Goal: Task Accomplishment & Management: Manage account settings

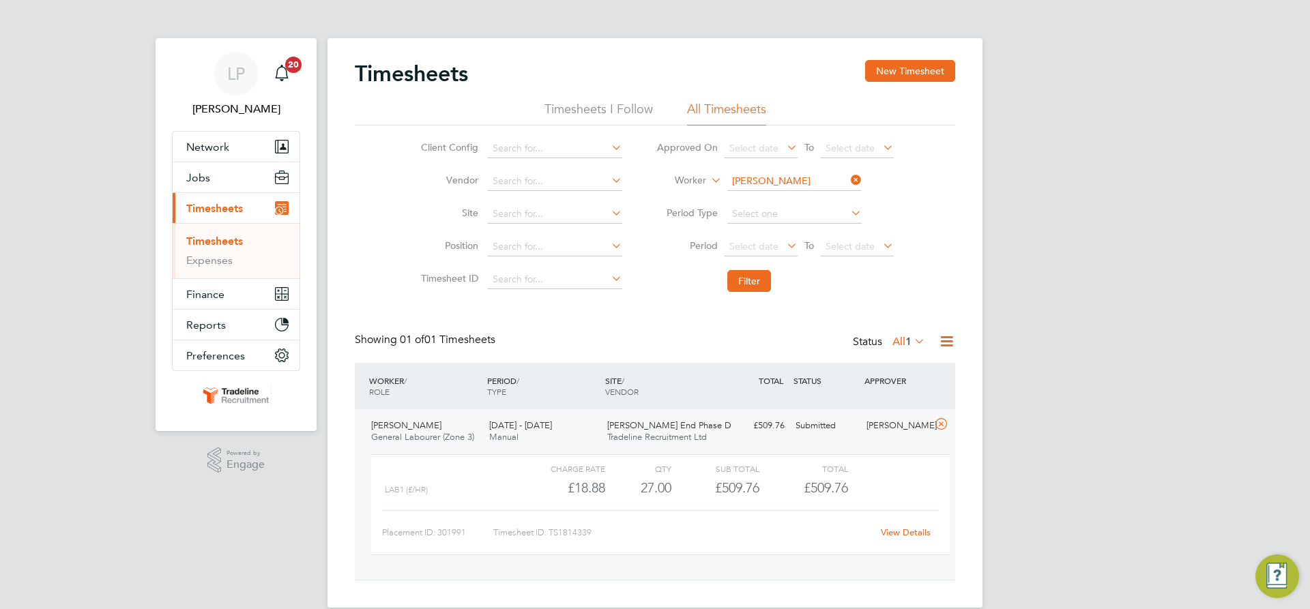
scroll to position [23, 133]
click at [764, 181] on input at bounding box center [794, 181] width 134 height 19
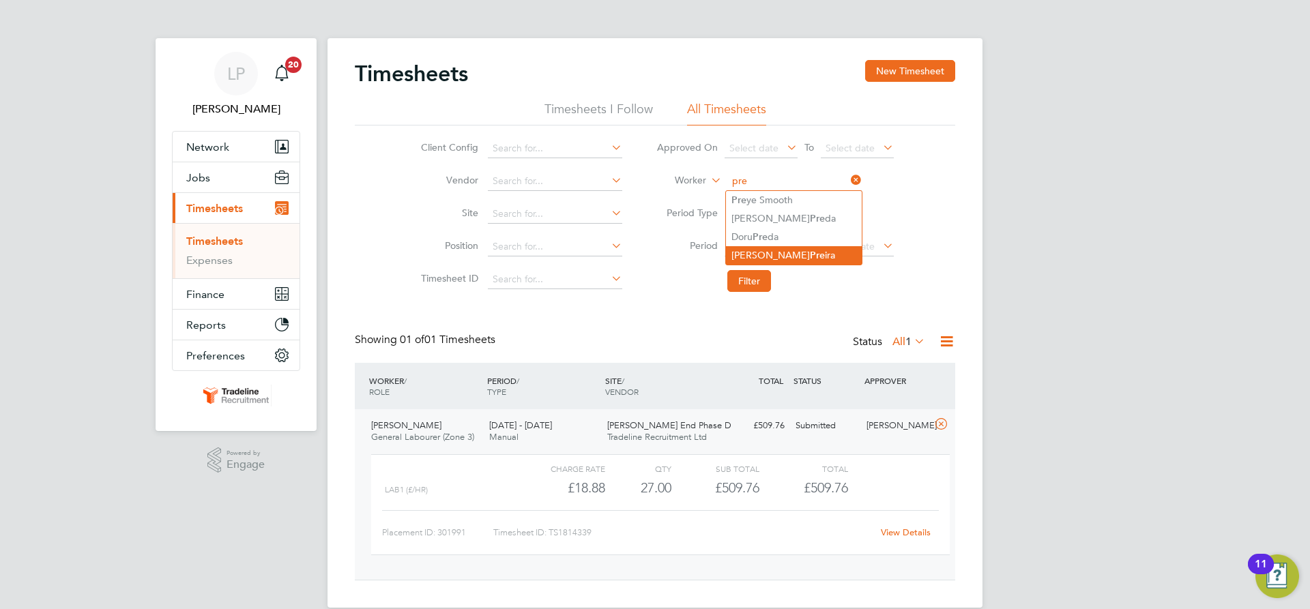
click at [759, 255] on li "[PERSON_NAME] Pre [PERSON_NAME]" at bounding box center [794, 255] width 136 height 18
type input "[PERSON_NAME]"
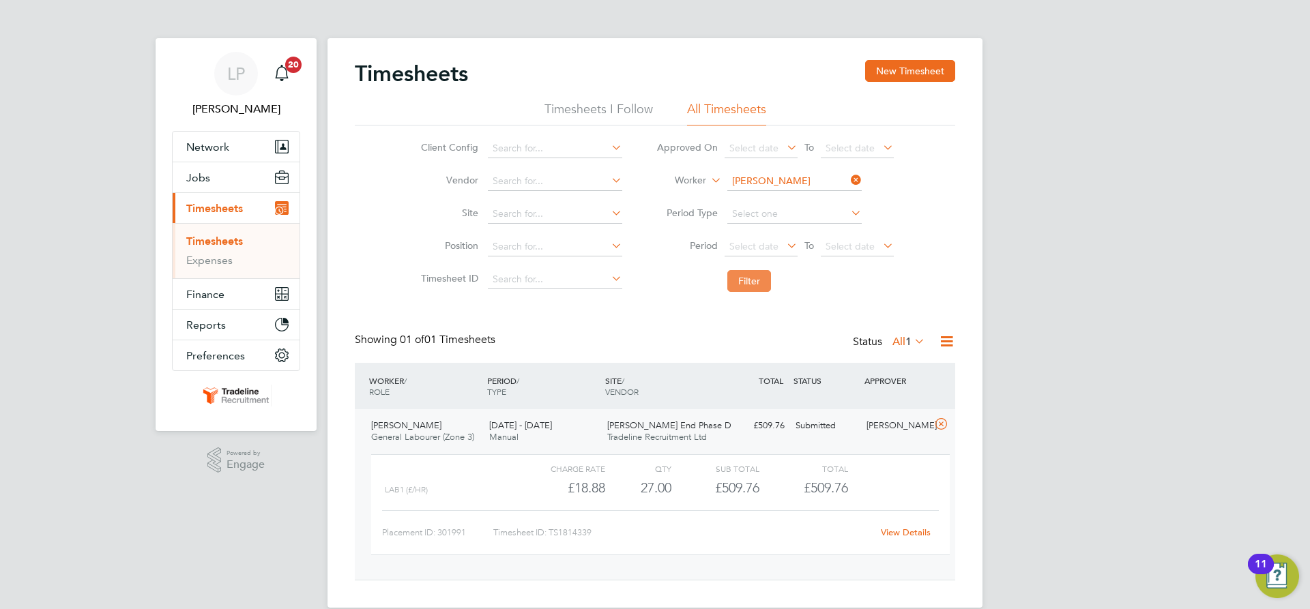
click at [757, 289] on button "Filter" at bounding box center [749, 281] width 44 height 22
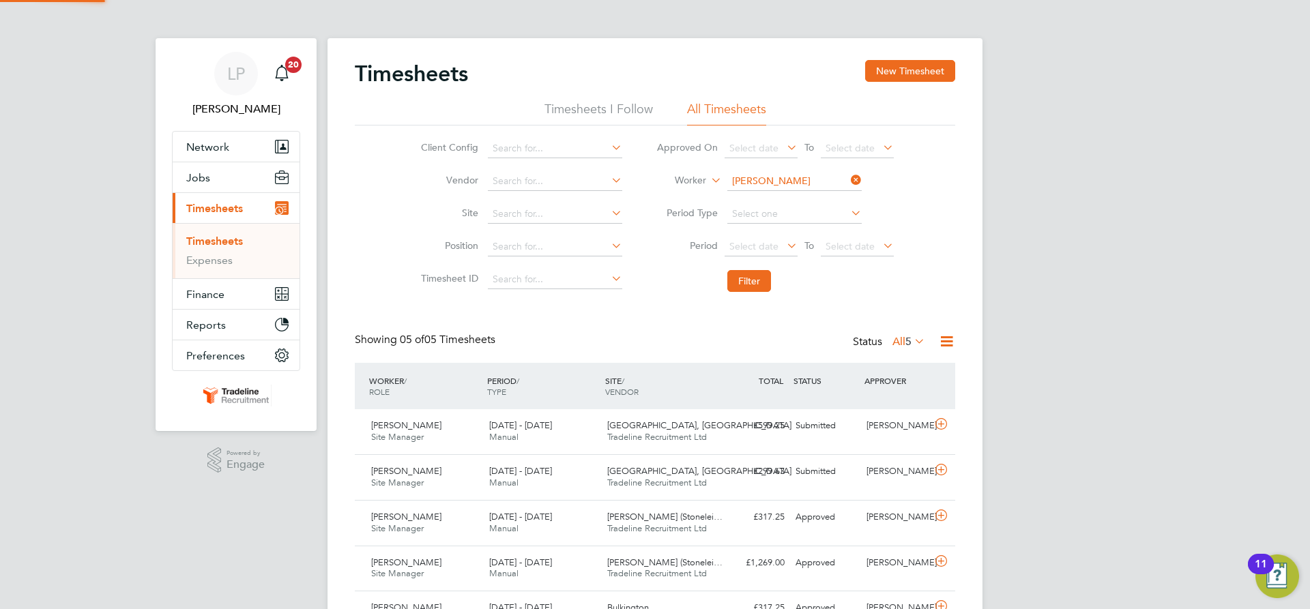
scroll to position [0, 0]
click at [808, 179] on input at bounding box center [794, 181] width 134 height 19
click at [945, 68] on button "New Timesheet" at bounding box center [910, 71] width 90 height 22
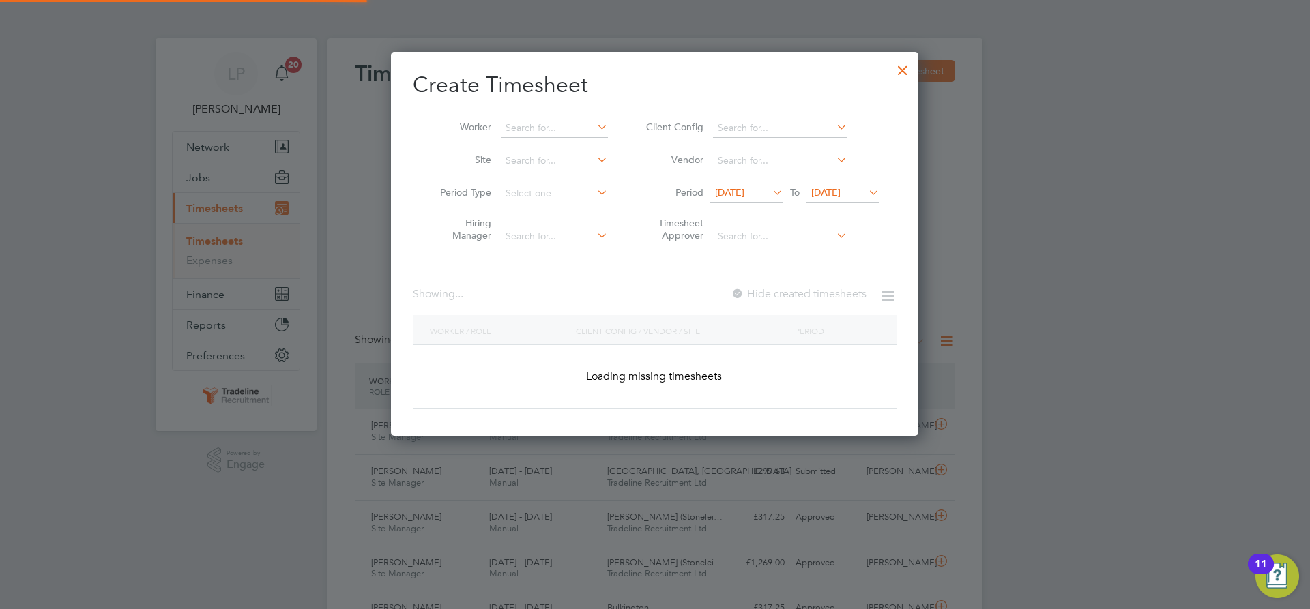
scroll to position [7, 7]
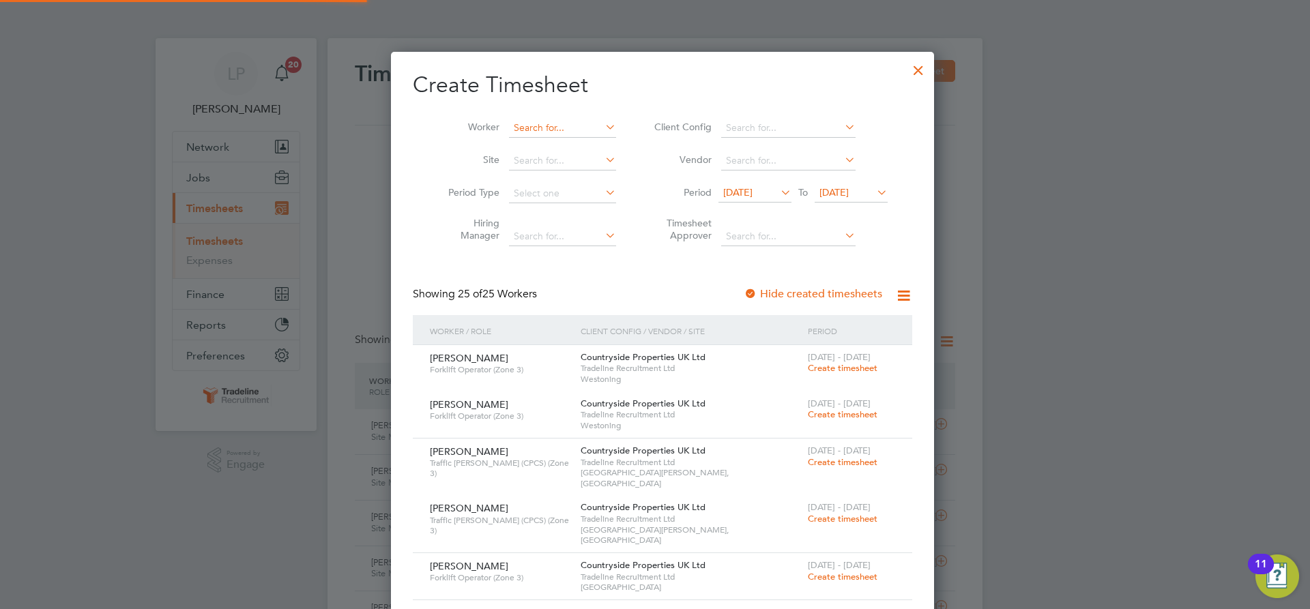
click at [544, 131] on input at bounding box center [562, 128] width 107 height 19
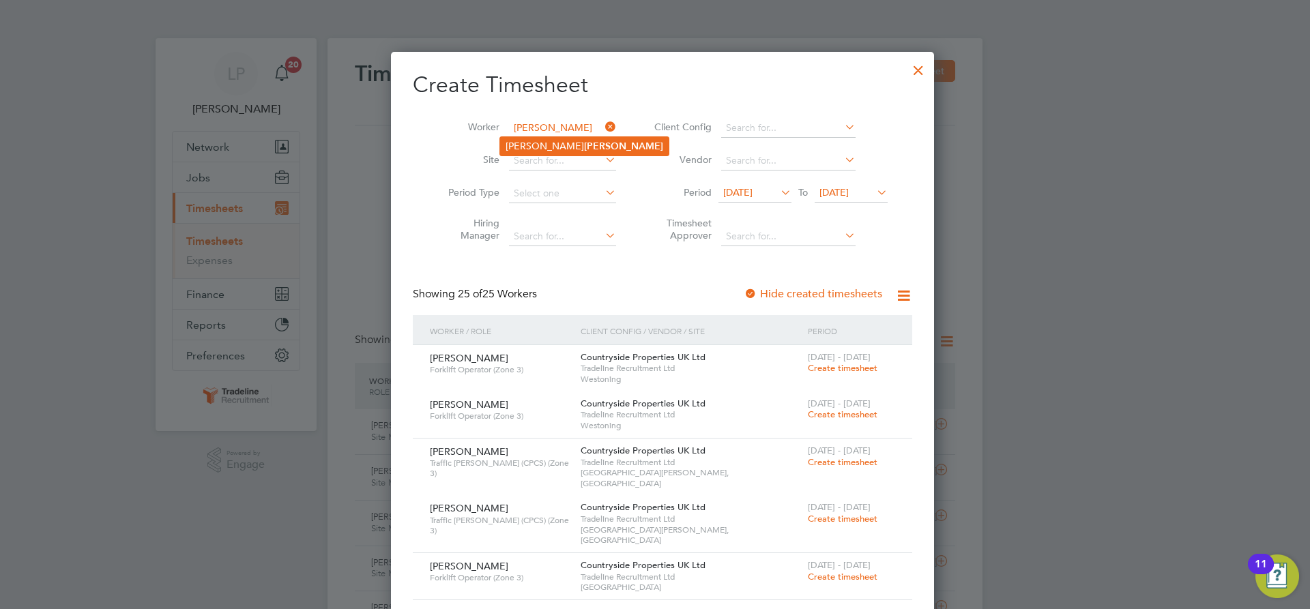
click at [525, 150] on li "[PERSON_NAME]" at bounding box center [584, 146] width 169 height 18
type input "[PERSON_NAME]"
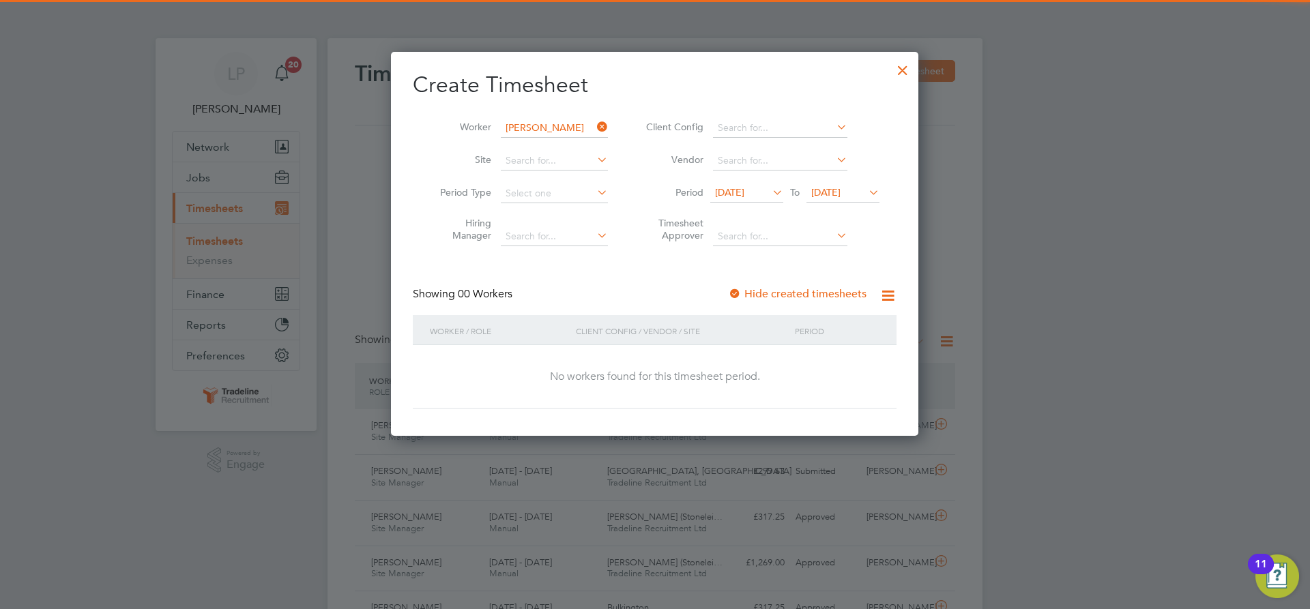
click at [735, 289] on div at bounding box center [735, 295] width 14 height 14
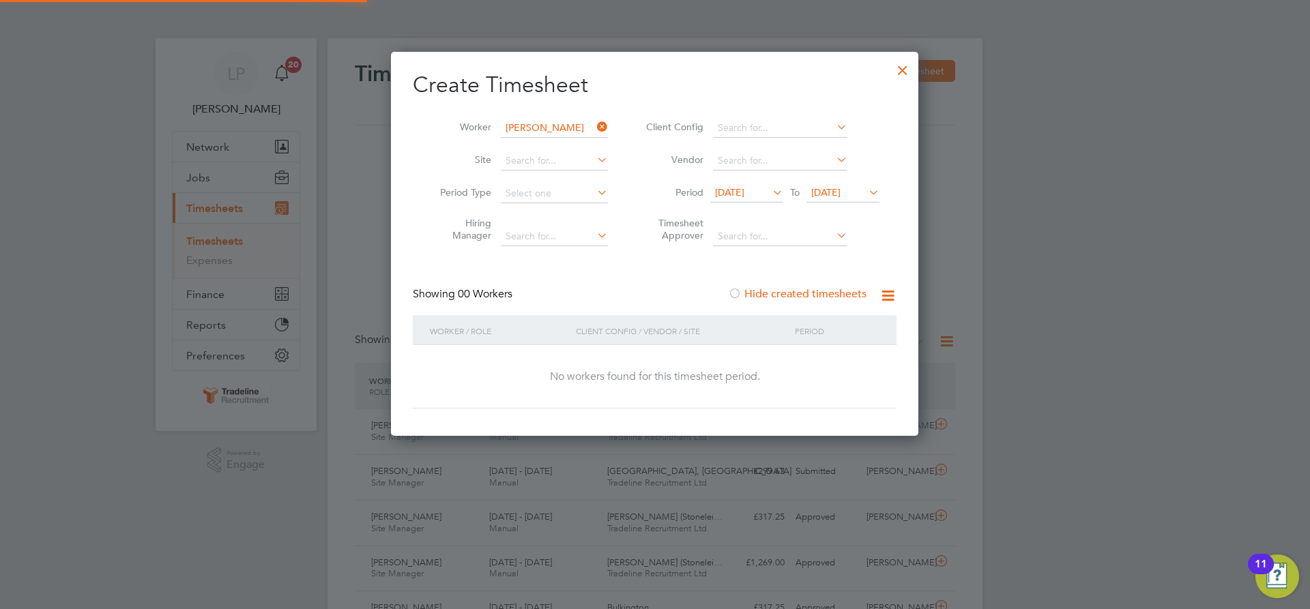
click at [840, 189] on span "[DATE]" at bounding box center [825, 192] width 29 height 12
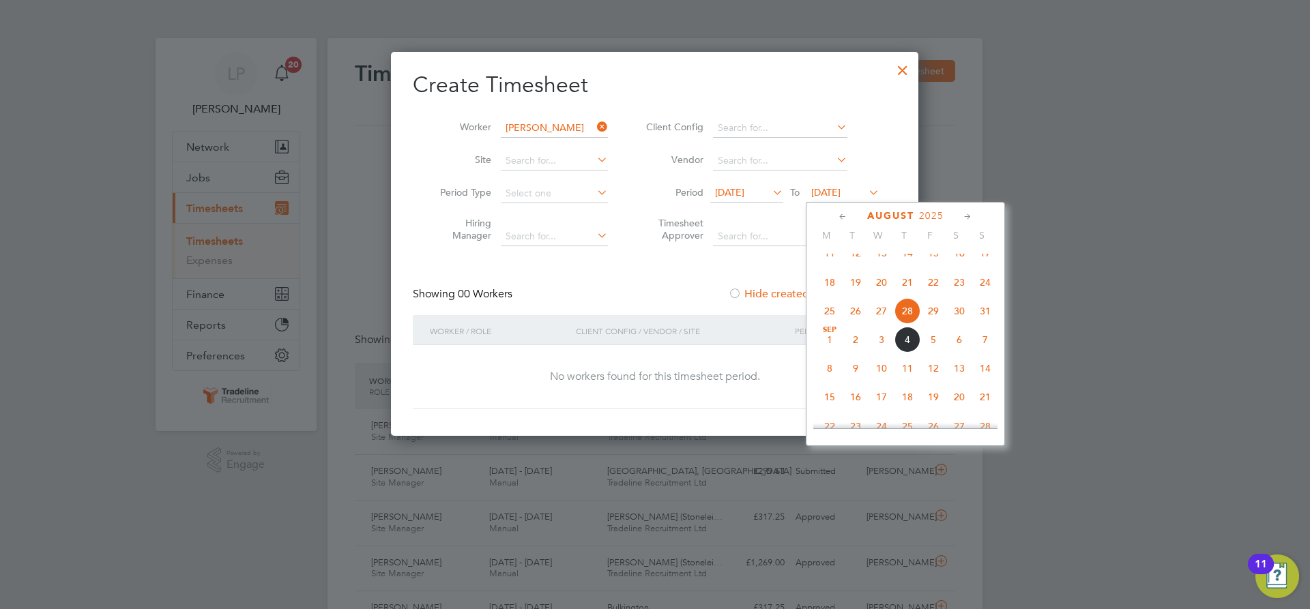
click at [920, 381] on span "12" at bounding box center [933, 368] width 26 height 26
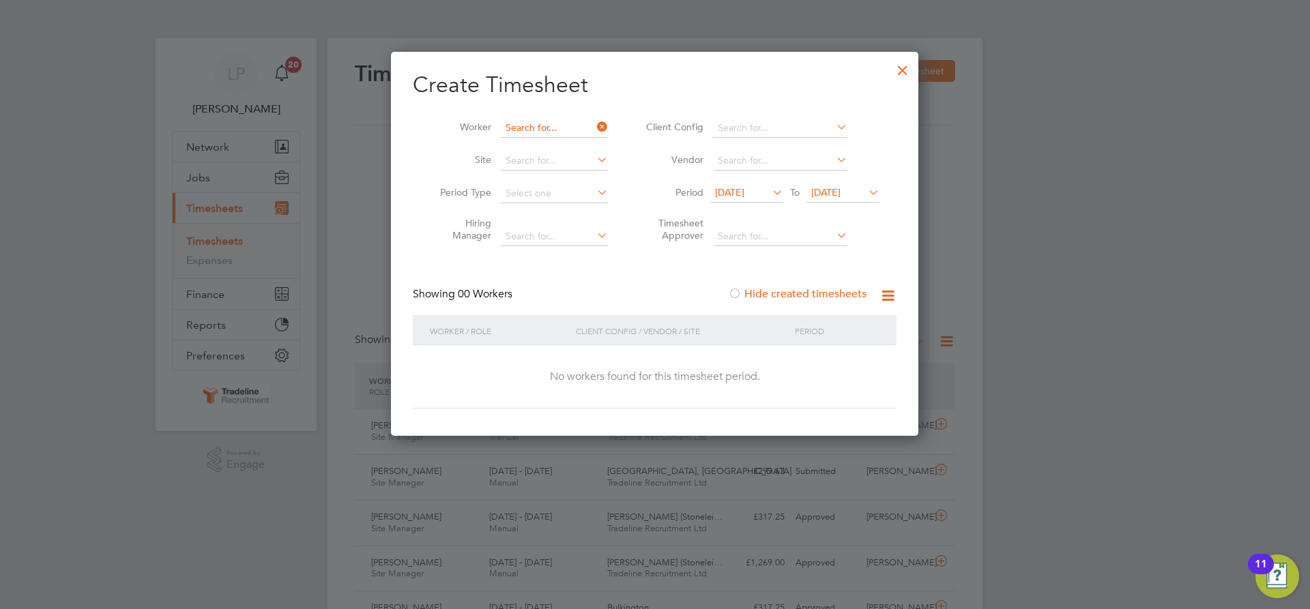
click at [551, 133] on input at bounding box center [554, 128] width 107 height 19
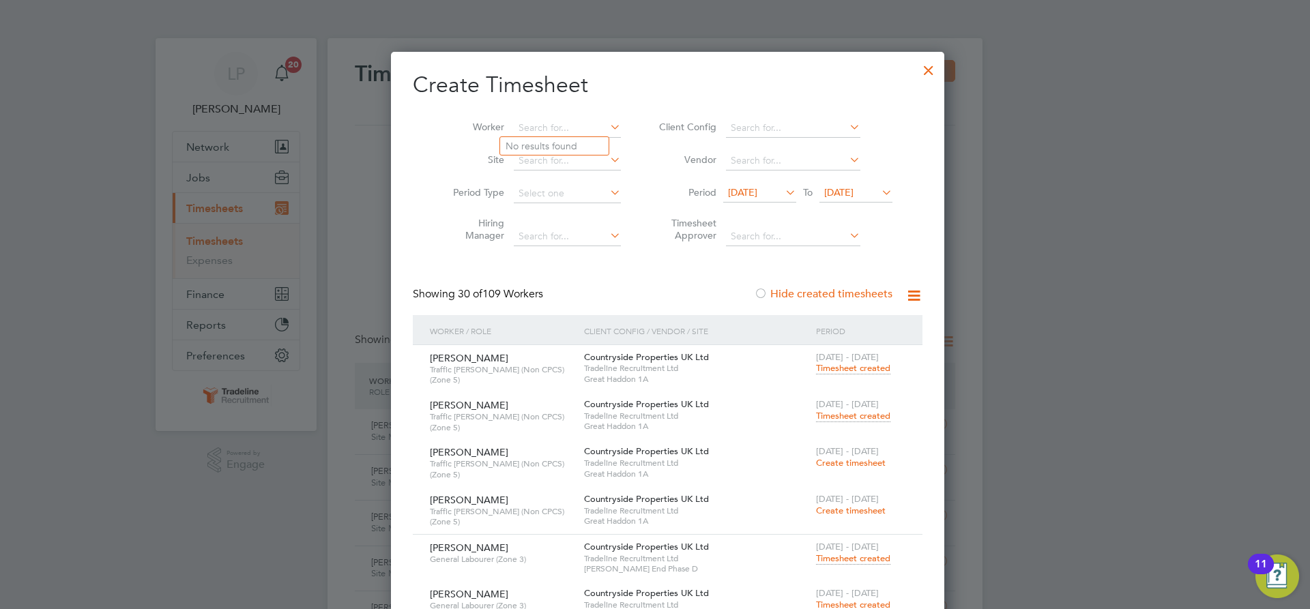
click at [916, 66] on div at bounding box center [928, 67] width 25 height 25
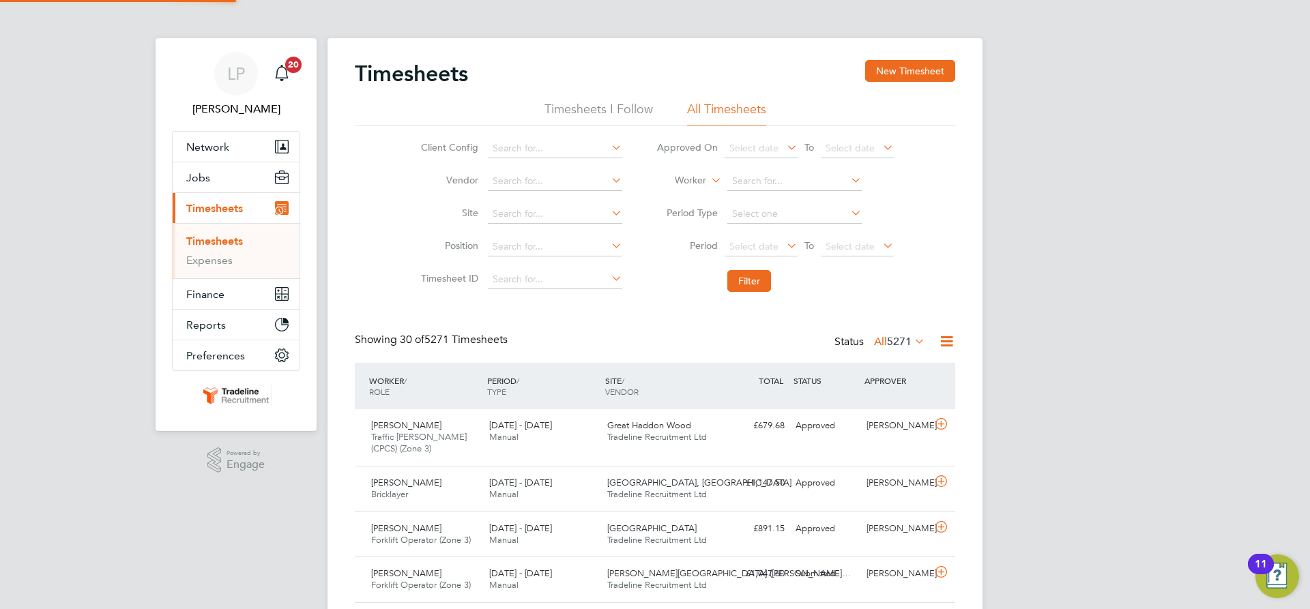
click at [693, 181] on label "Worker" at bounding box center [675, 181] width 61 height 14
click at [773, 178] on input at bounding box center [794, 181] width 134 height 19
click at [810, 220] on b "Simp" at bounding box center [821, 219] width 23 height 12
type input "[PERSON_NAME]"
click at [754, 279] on button "Filter" at bounding box center [749, 281] width 44 height 22
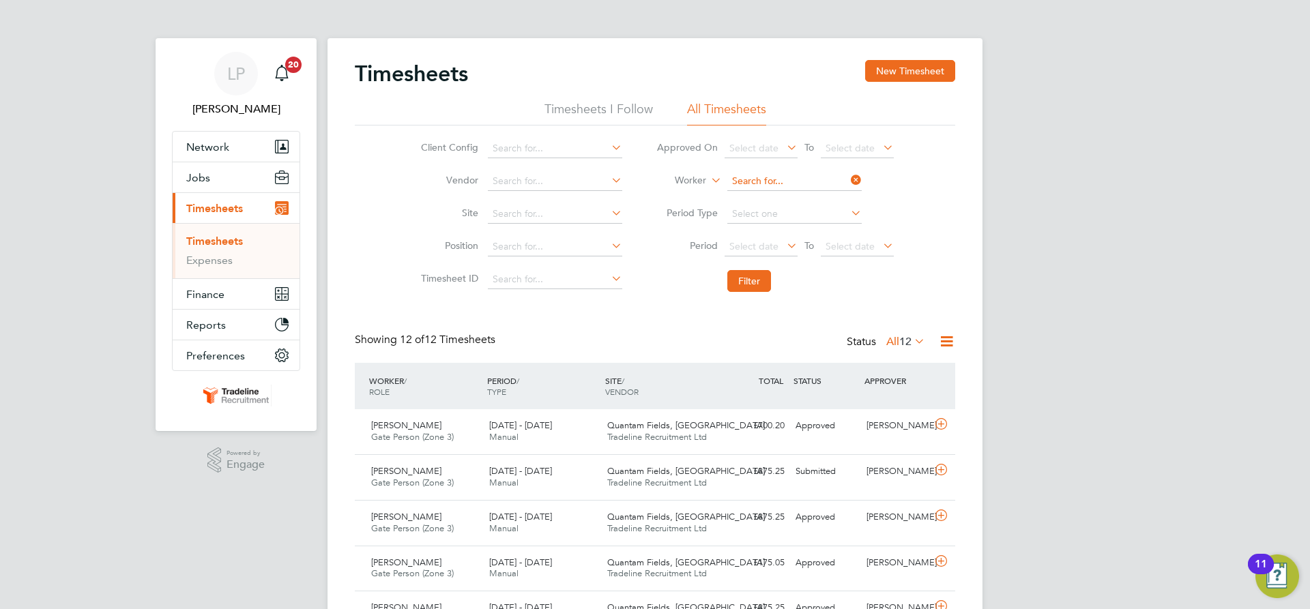
click at [756, 183] on input at bounding box center [794, 181] width 134 height 19
click at [763, 199] on li "[PERSON_NAME] ar" at bounding box center [794, 200] width 136 height 18
type input "Florin-[PERSON_NAME]"
click at [757, 291] on button "Filter" at bounding box center [749, 281] width 44 height 22
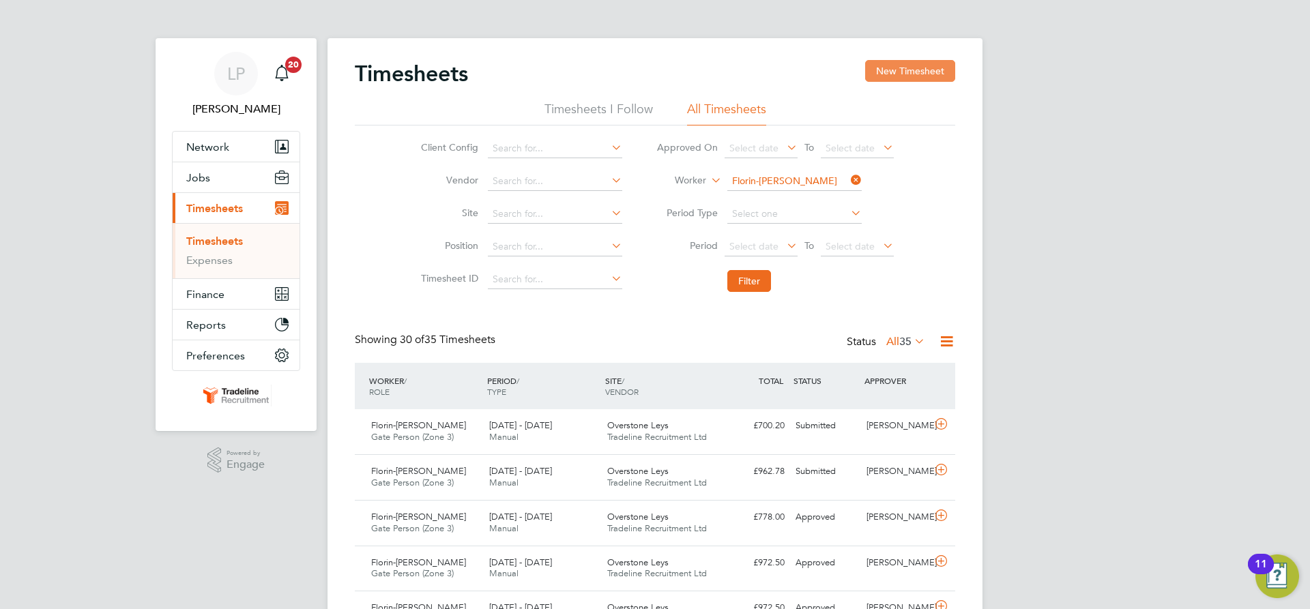
click at [905, 63] on button "New Timesheet" at bounding box center [910, 71] width 90 height 22
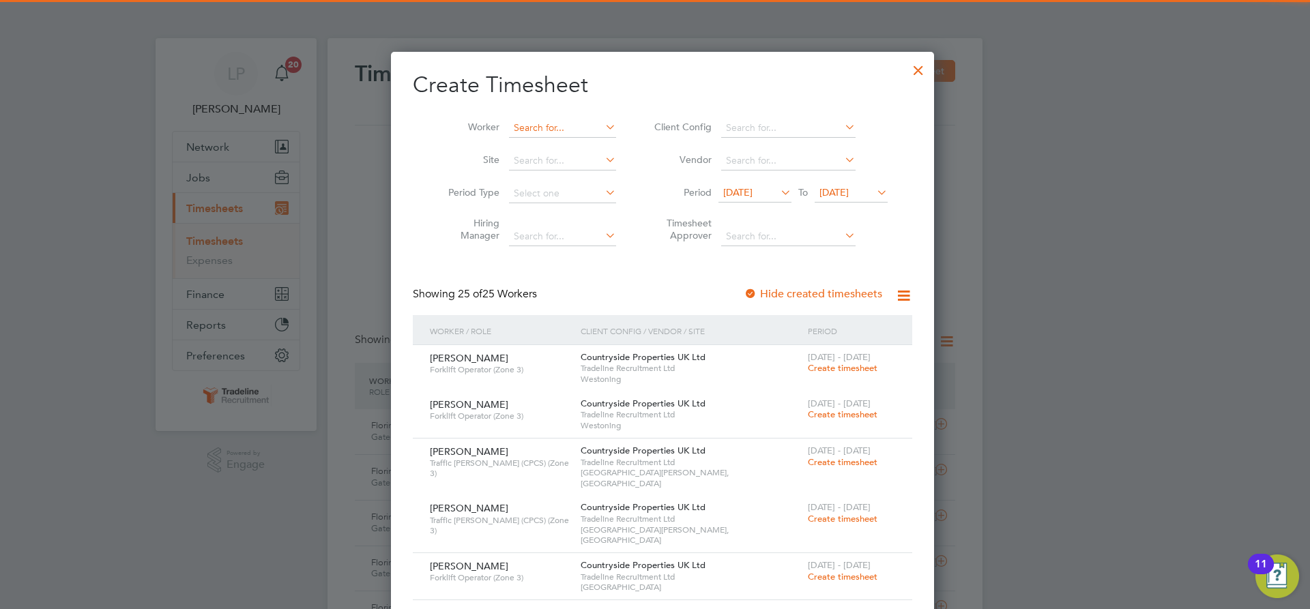
click at [568, 122] on input at bounding box center [562, 128] width 107 height 19
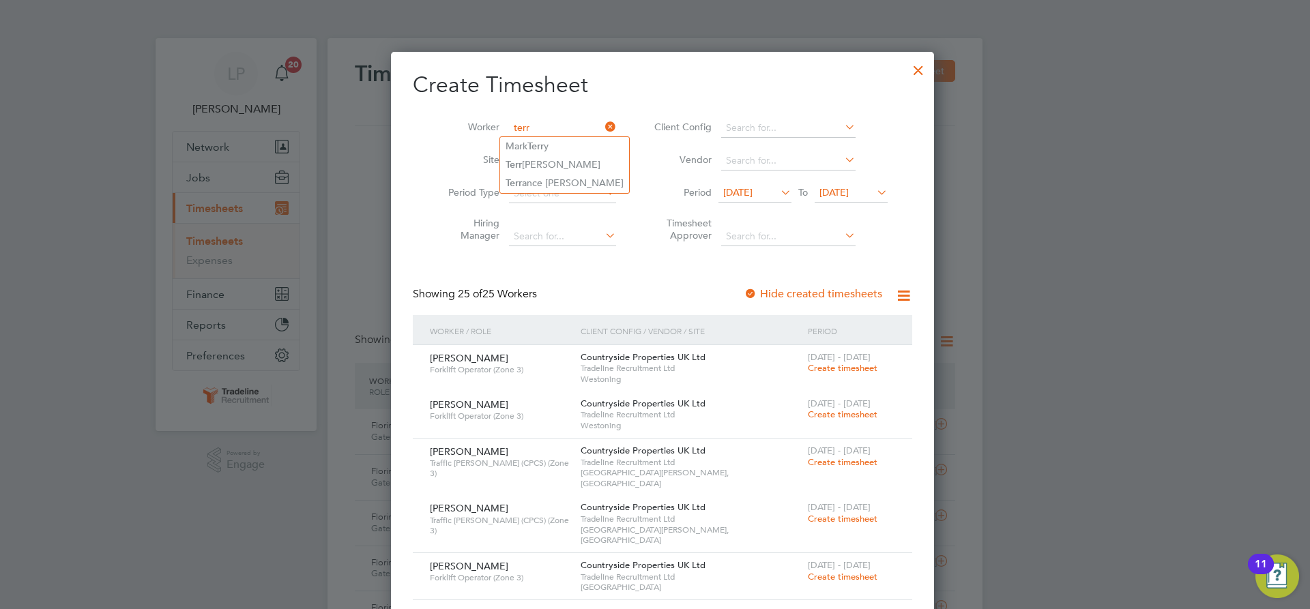
type input "terr"
type input "f"
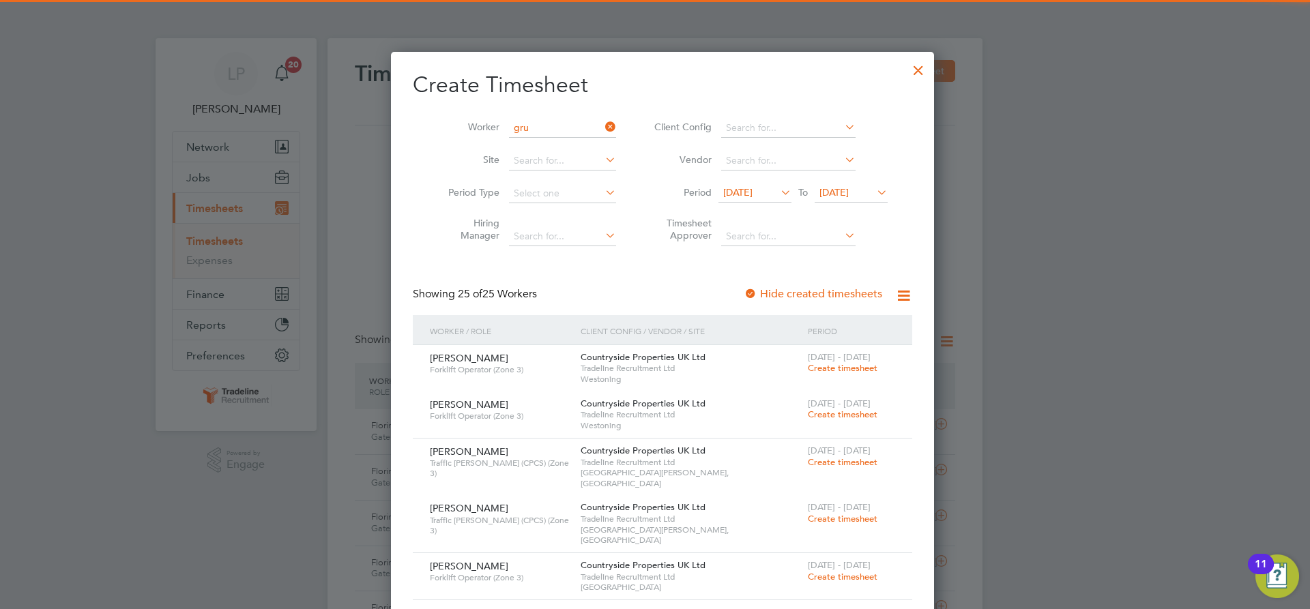
click at [575, 146] on li "[PERSON_NAME] szka" at bounding box center [562, 146] width 124 height 18
type input "[PERSON_NAME]"
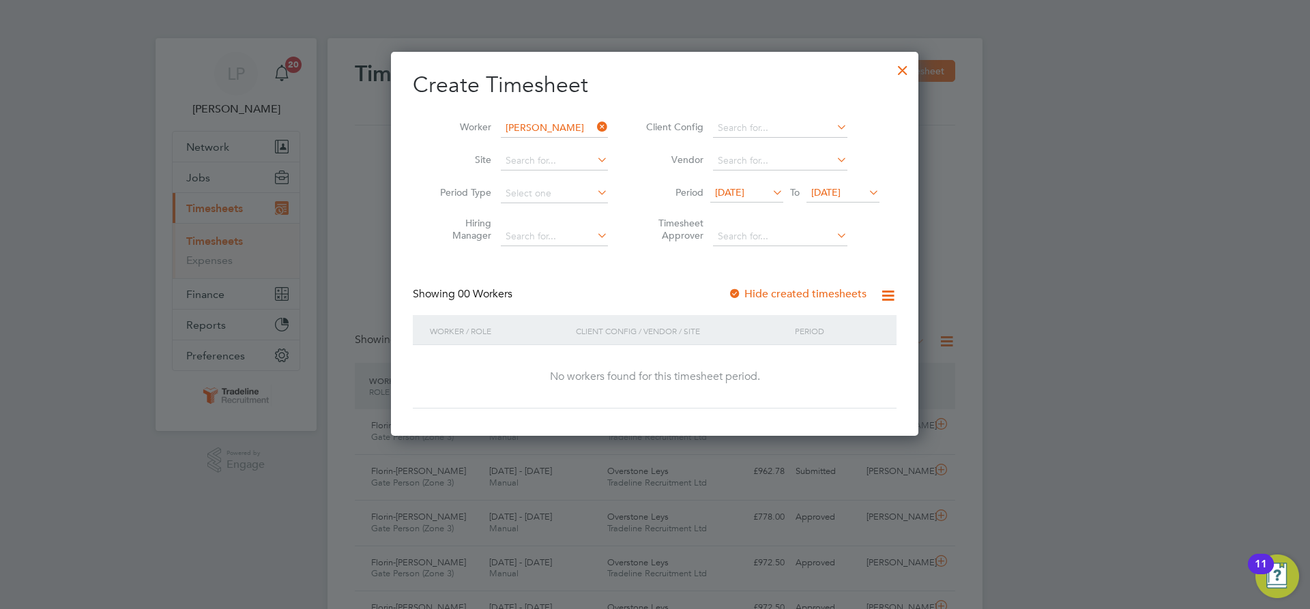
scroll to position [385, 528]
click at [564, 130] on input at bounding box center [554, 128] width 107 height 19
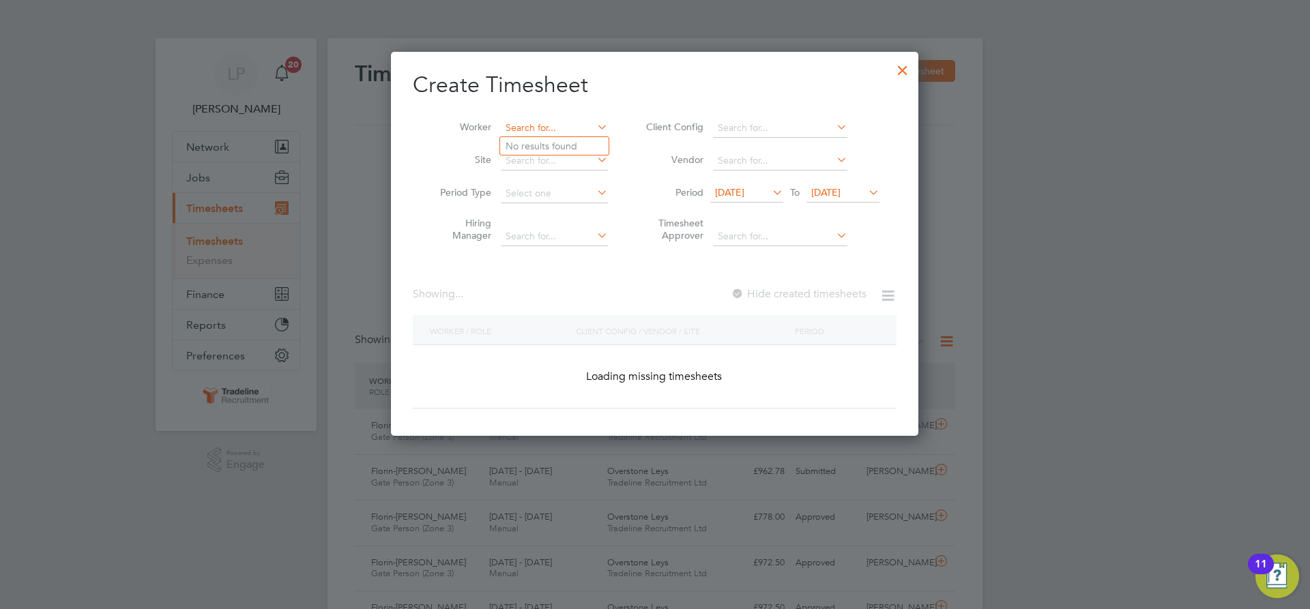
scroll to position [2196, 528]
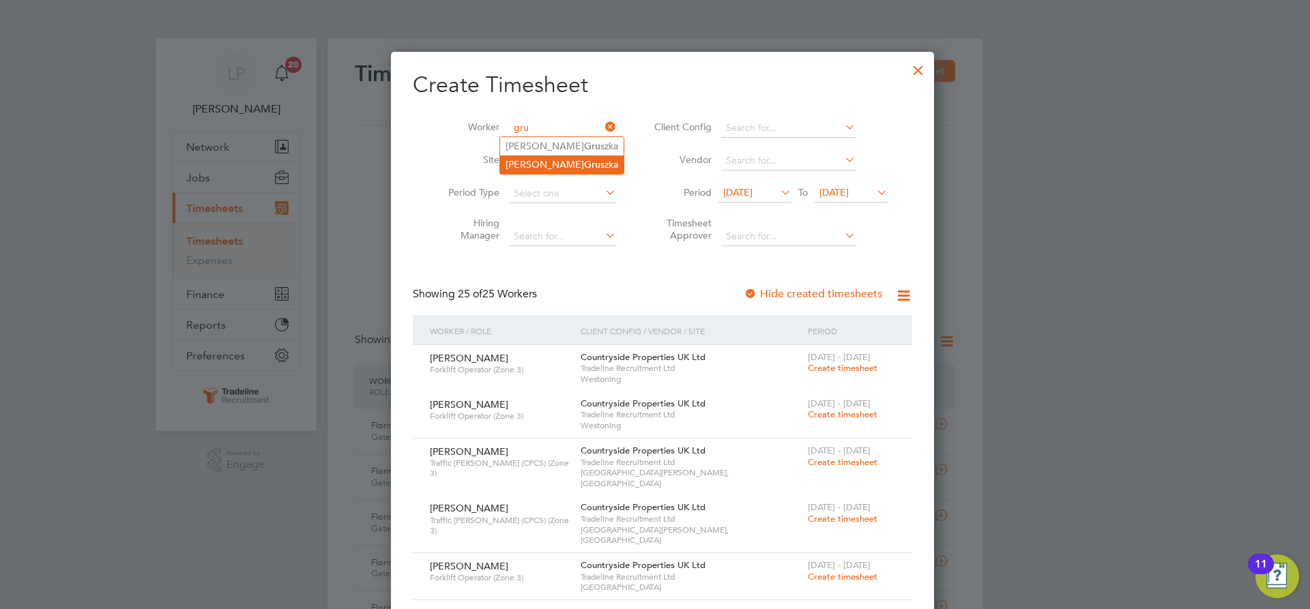
click at [584, 162] on b "Gru" at bounding box center [592, 165] width 16 height 12
type input "[PERSON_NAME]"
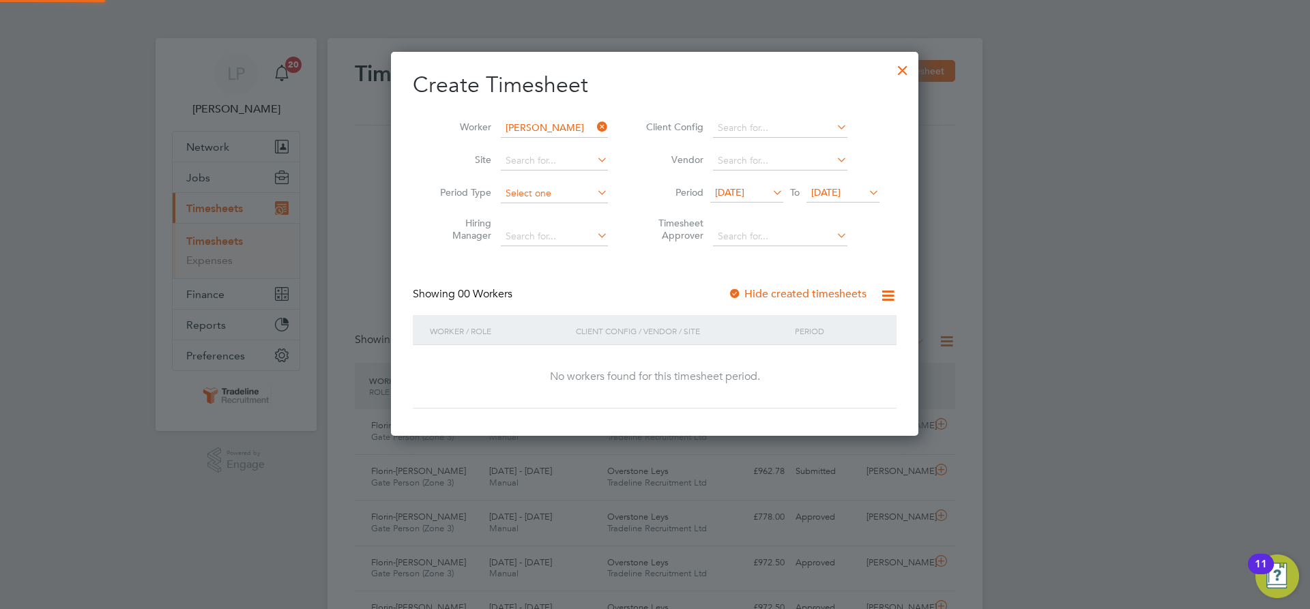
scroll to position [385, 528]
click at [547, 124] on input at bounding box center [554, 128] width 107 height 19
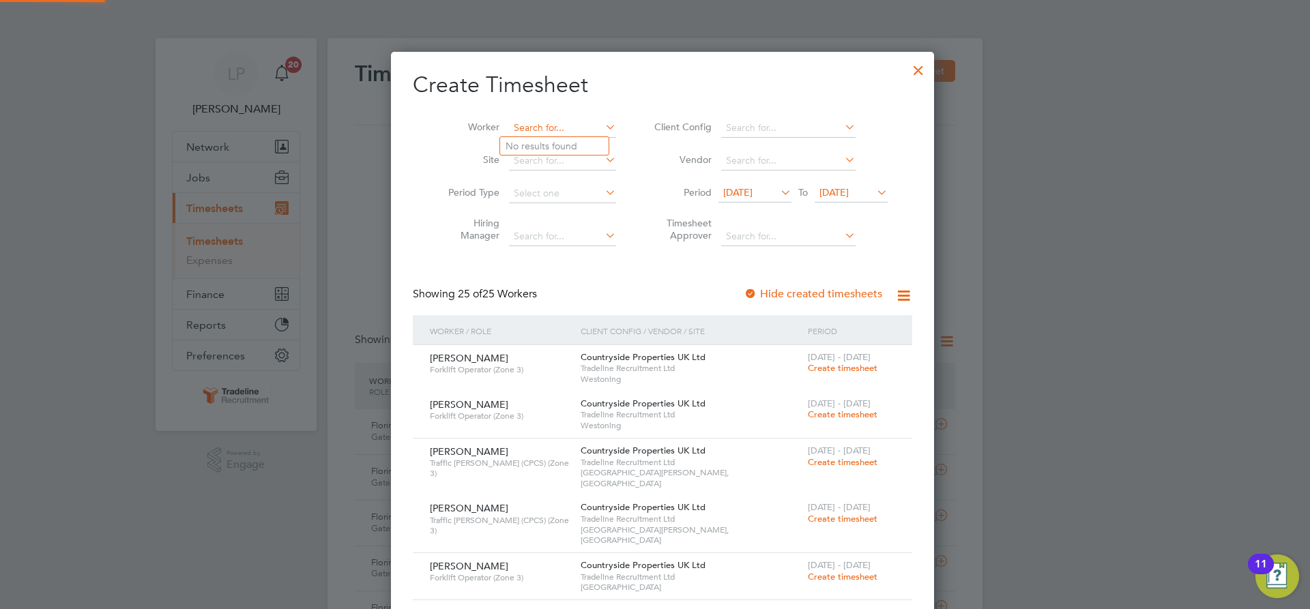
scroll to position [2196, 528]
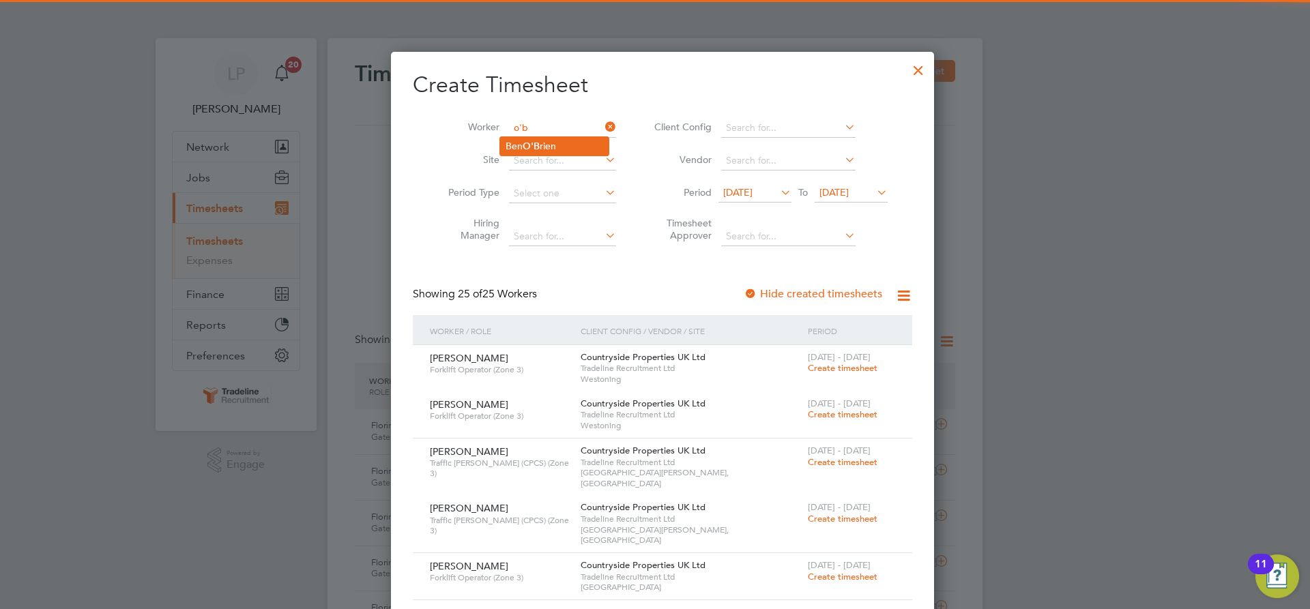
click at [544, 149] on li "[PERSON_NAME] rien" at bounding box center [554, 146] width 108 height 18
type input "[PERSON_NAME]"
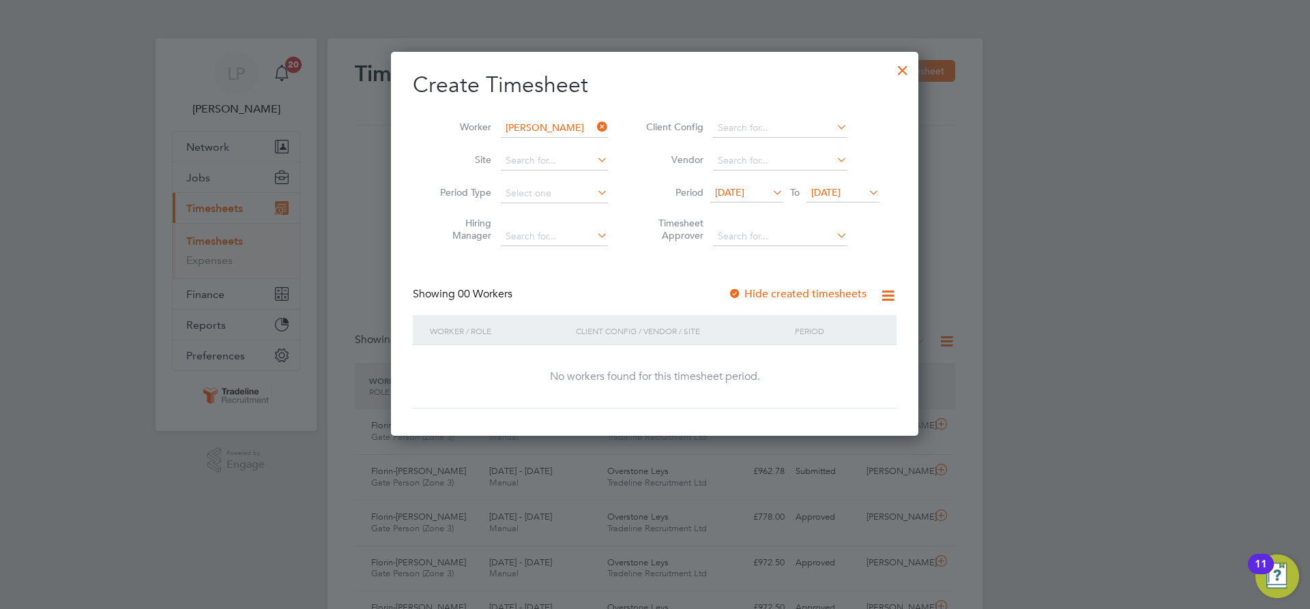
scroll to position [385, 528]
click at [908, 66] on div at bounding box center [902, 67] width 25 height 25
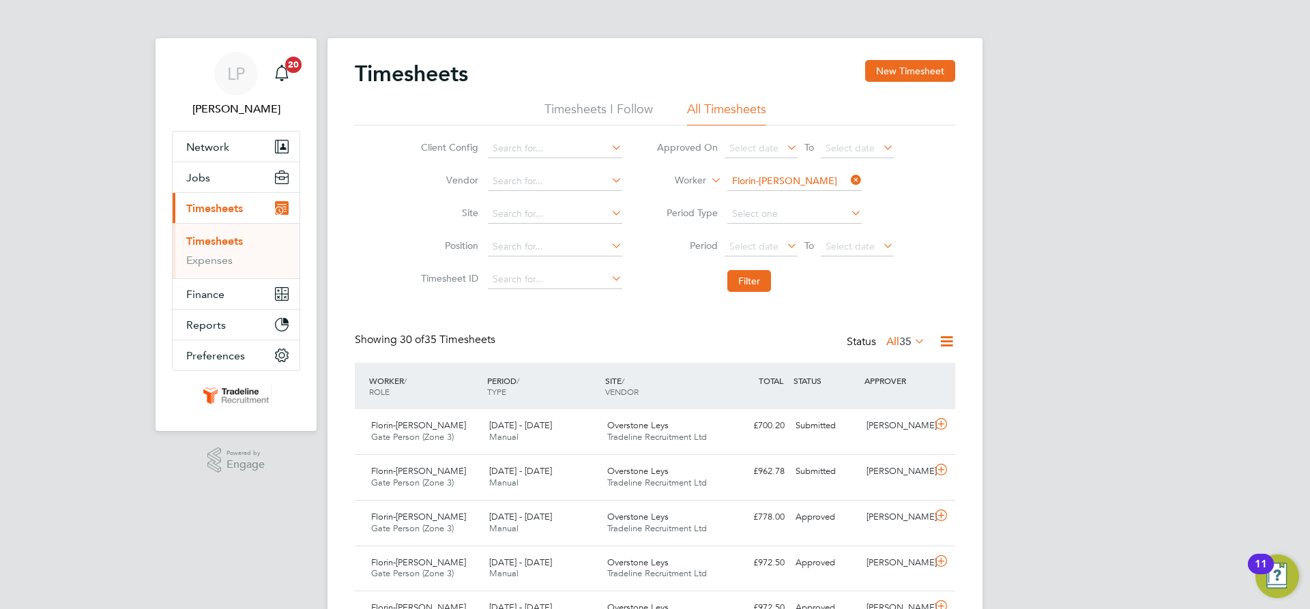
scroll to position [35, 119]
click at [787, 179] on input at bounding box center [794, 181] width 134 height 19
click at [789, 201] on li "[PERSON_NAME] moah" at bounding box center [822, 200] width 192 height 18
type input "[PERSON_NAME]"
click at [755, 297] on li "Filter" at bounding box center [775, 280] width 272 height 35
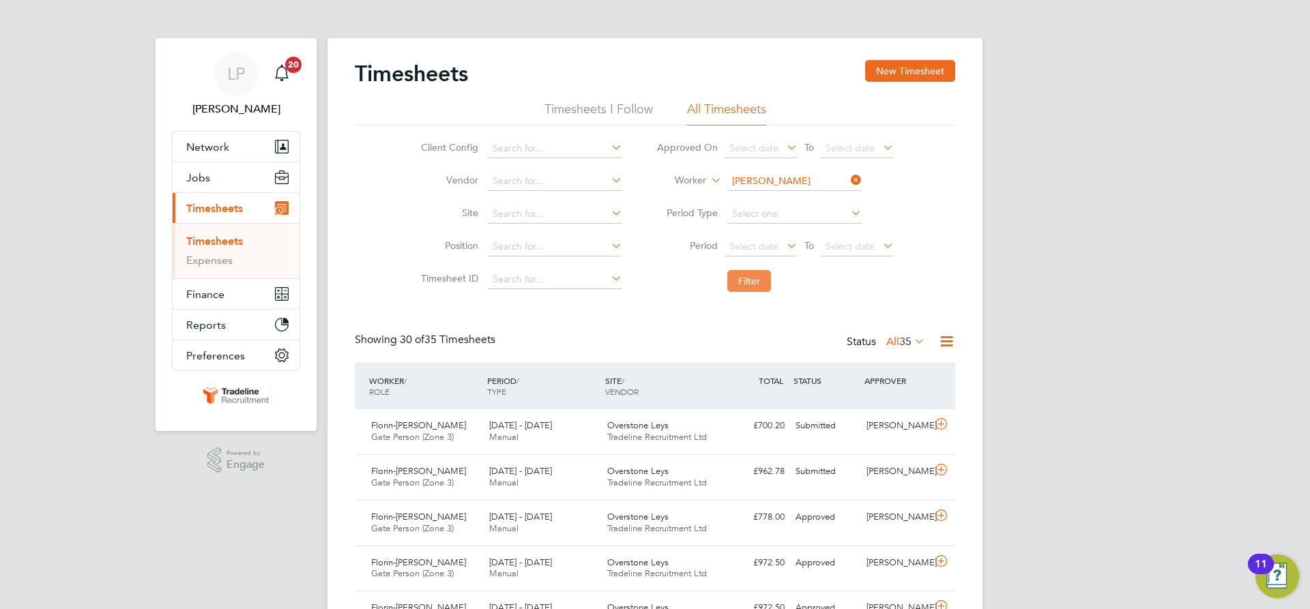
click at [758, 281] on button "Filter" at bounding box center [749, 281] width 44 height 22
click at [781, 180] on input at bounding box center [794, 181] width 134 height 19
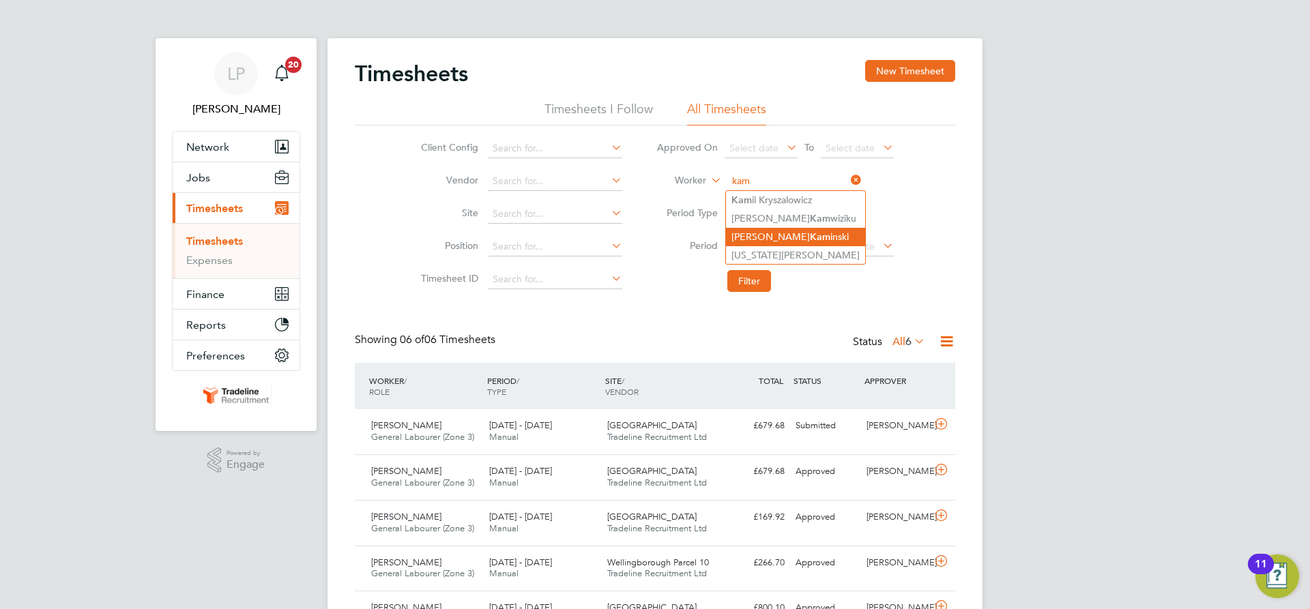
click at [789, 238] on li "[PERSON_NAME] inski" at bounding box center [795, 237] width 139 height 18
type input "[PERSON_NAME]"
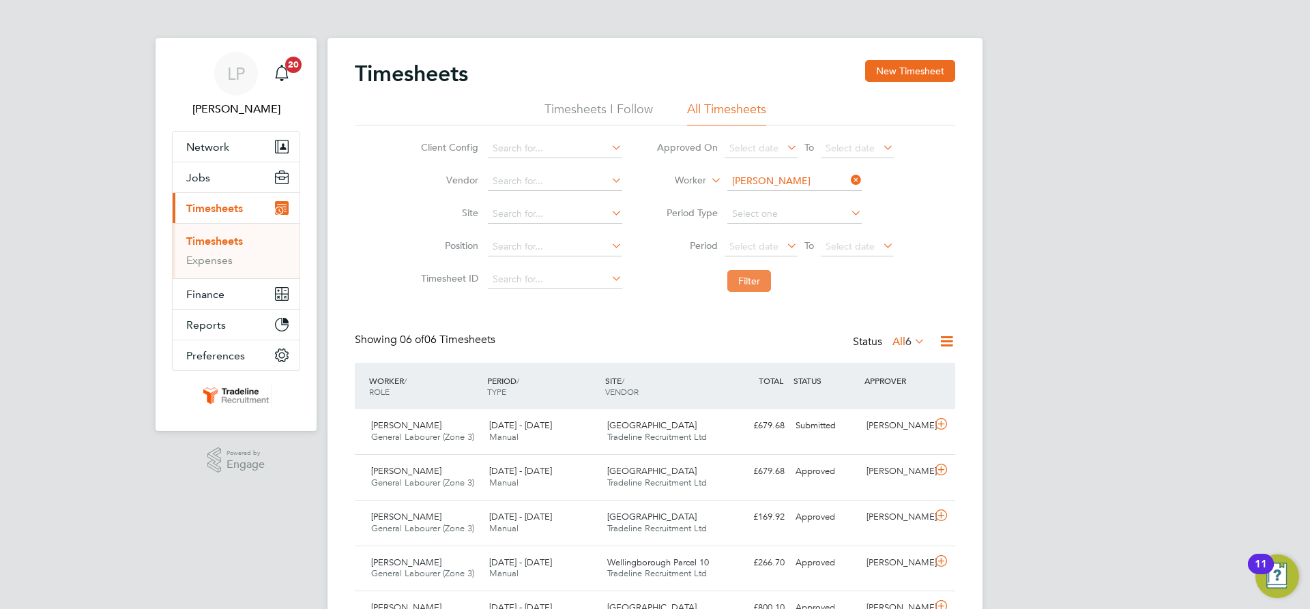
click at [753, 287] on button "Filter" at bounding box center [749, 281] width 44 height 22
click at [800, 173] on input at bounding box center [794, 181] width 134 height 19
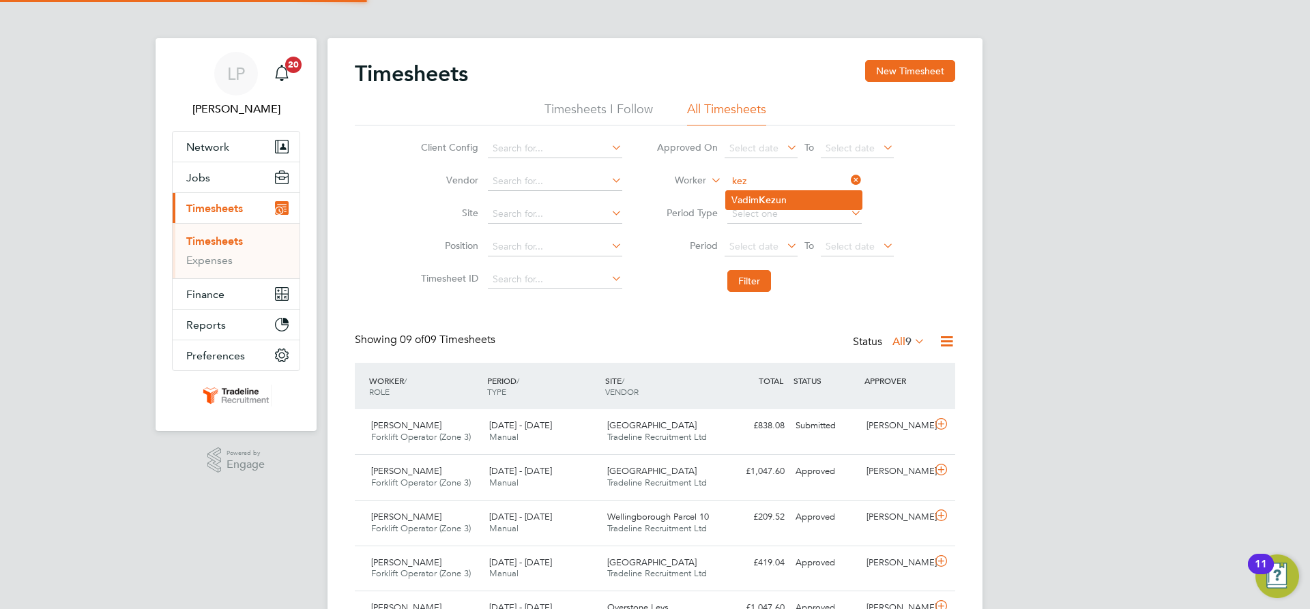
click at [795, 197] on li "Vadim Kez un" at bounding box center [794, 200] width 136 height 18
type input "[PERSON_NAME]"
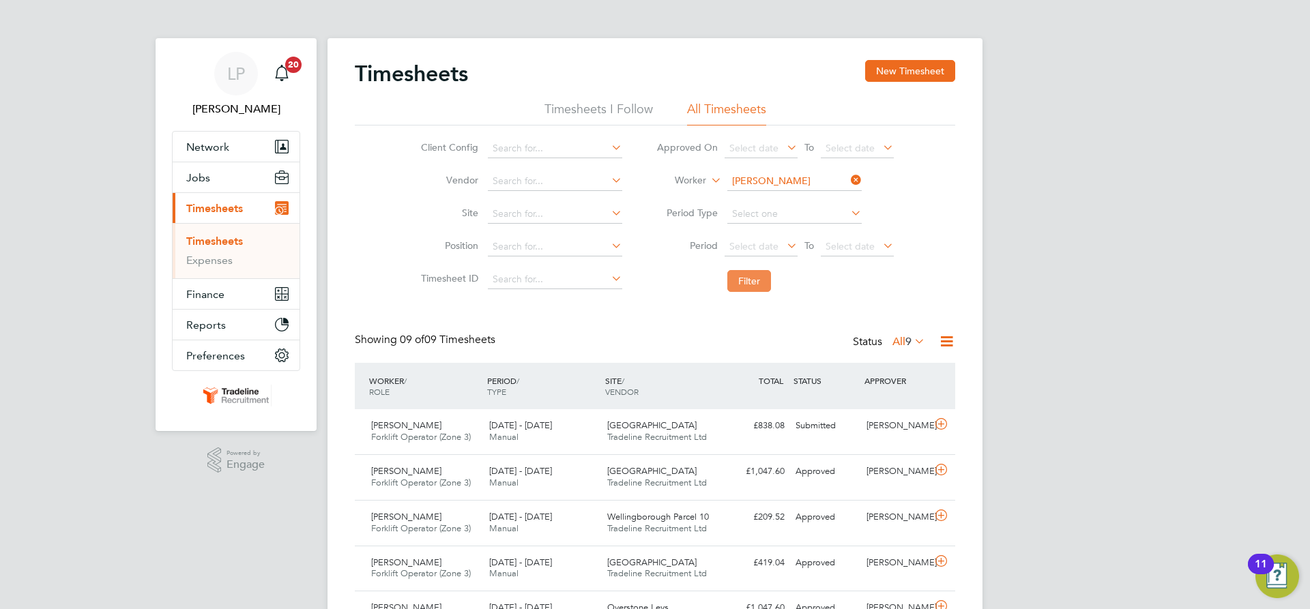
click at [762, 285] on button "Filter" at bounding box center [749, 281] width 44 height 22
click at [677, 434] on span "Tradeline Recruitment Ltd" at bounding box center [657, 437] width 100 height 12
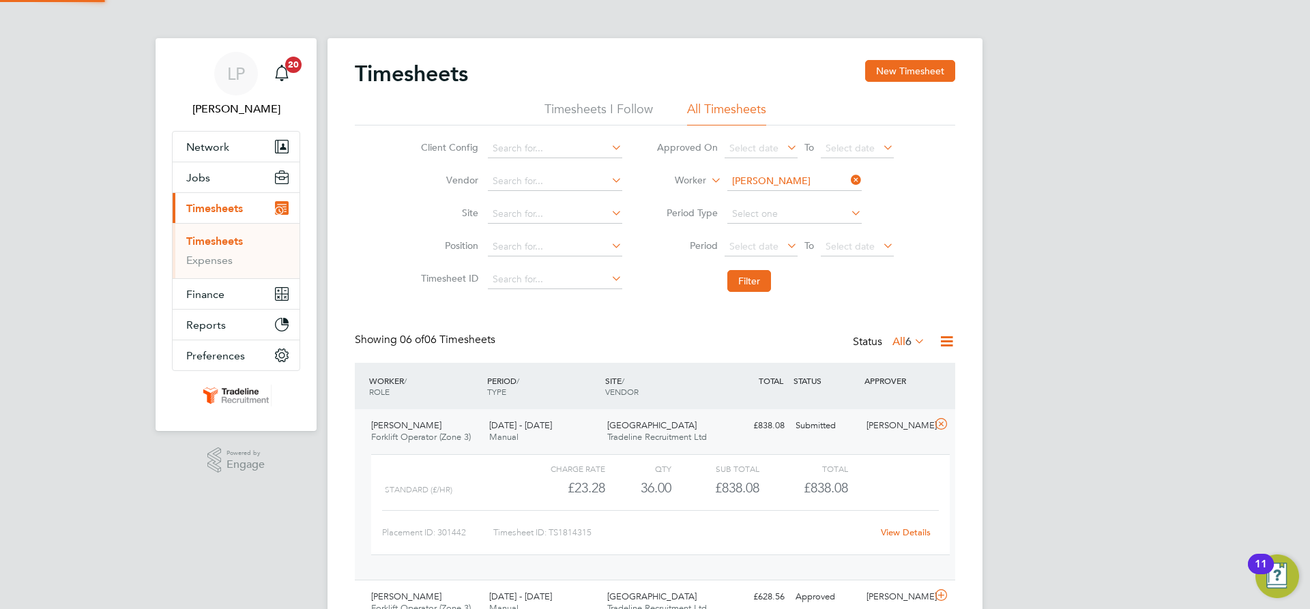
click at [677, 433] on span "Tradeline Recruitment Ltd" at bounding box center [657, 437] width 100 height 12
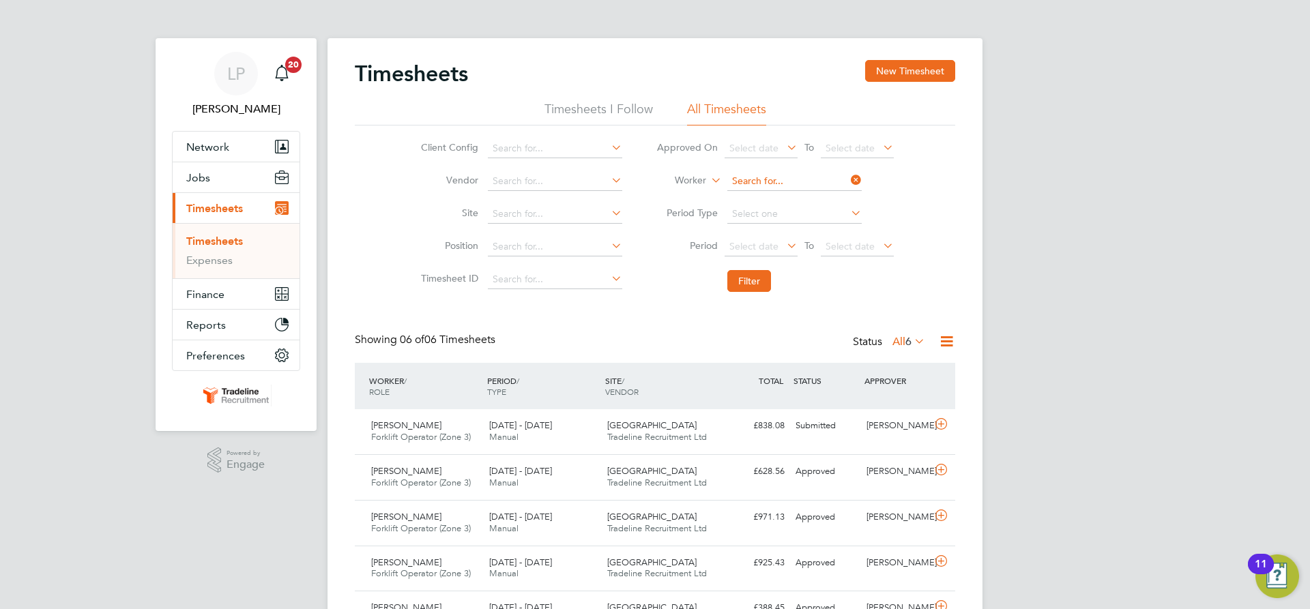
click at [777, 183] on input at bounding box center [794, 181] width 134 height 19
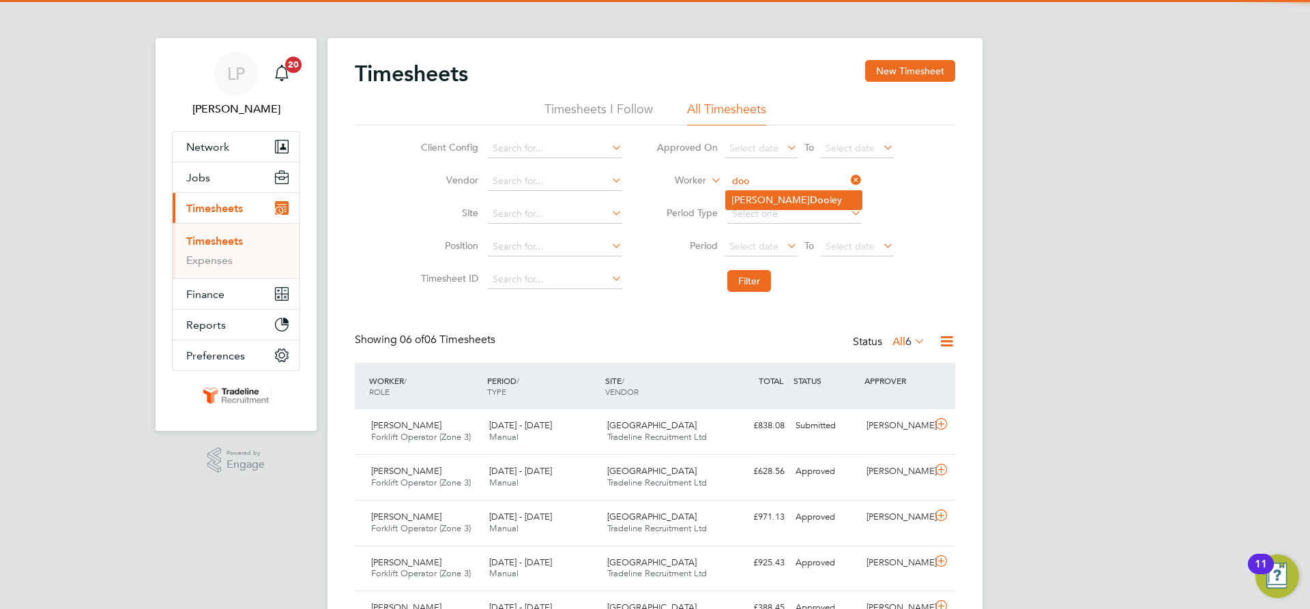
click at [785, 198] on li "[PERSON_NAME] [PERSON_NAME]" at bounding box center [794, 200] width 136 height 18
type input "[PERSON_NAME]"
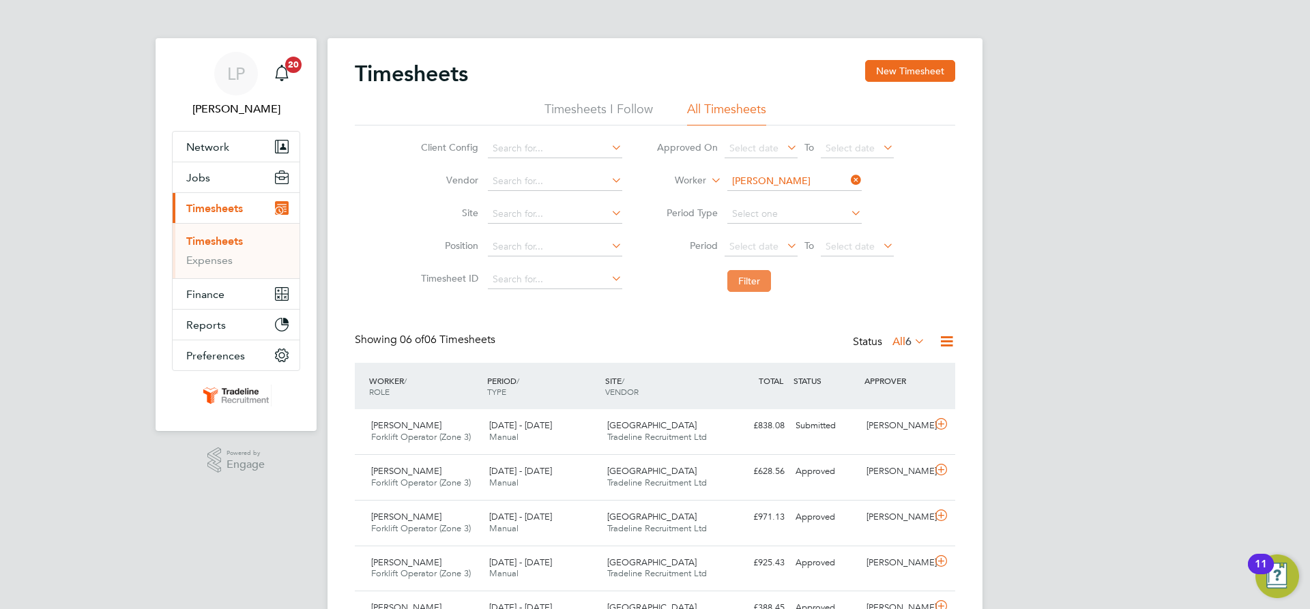
click at [742, 282] on button "Filter" at bounding box center [749, 281] width 44 height 22
click at [703, 440] on span "Tradeline Recruitment Ltd" at bounding box center [657, 437] width 100 height 12
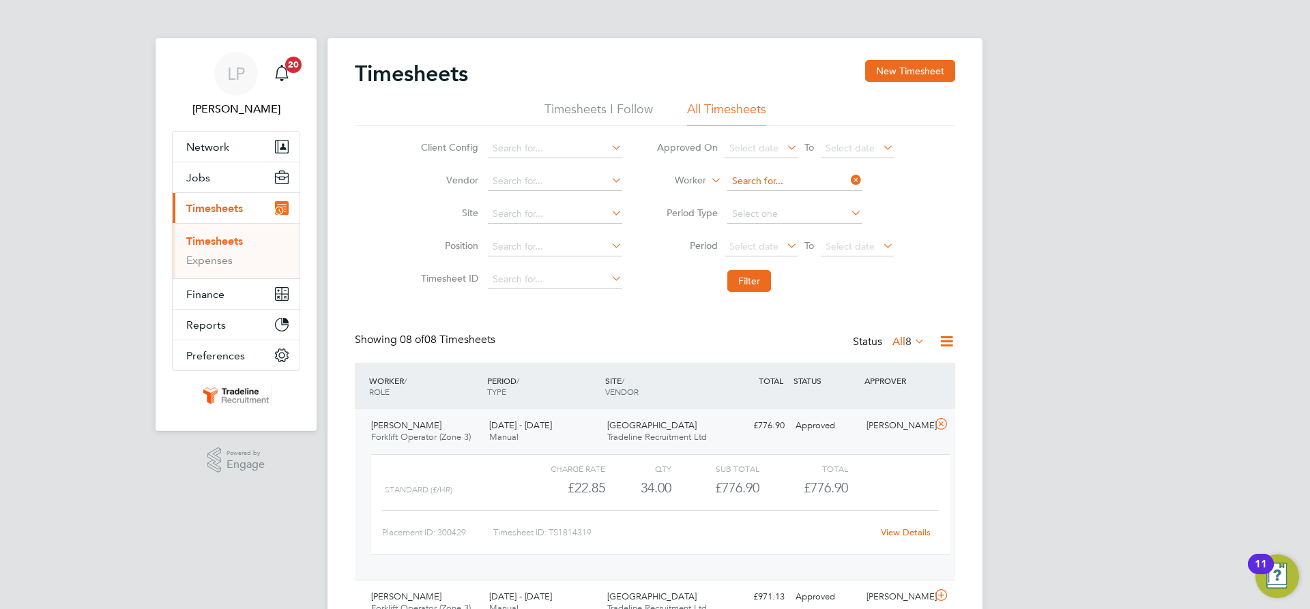
click at [765, 181] on input at bounding box center [794, 181] width 134 height 19
click at [753, 198] on li "[PERSON_NAME] ceanu" at bounding box center [794, 200] width 136 height 18
type input "[PERSON_NAME]"
click at [746, 284] on button "Filter" at bounding box center [749, 281] width 44 height 22
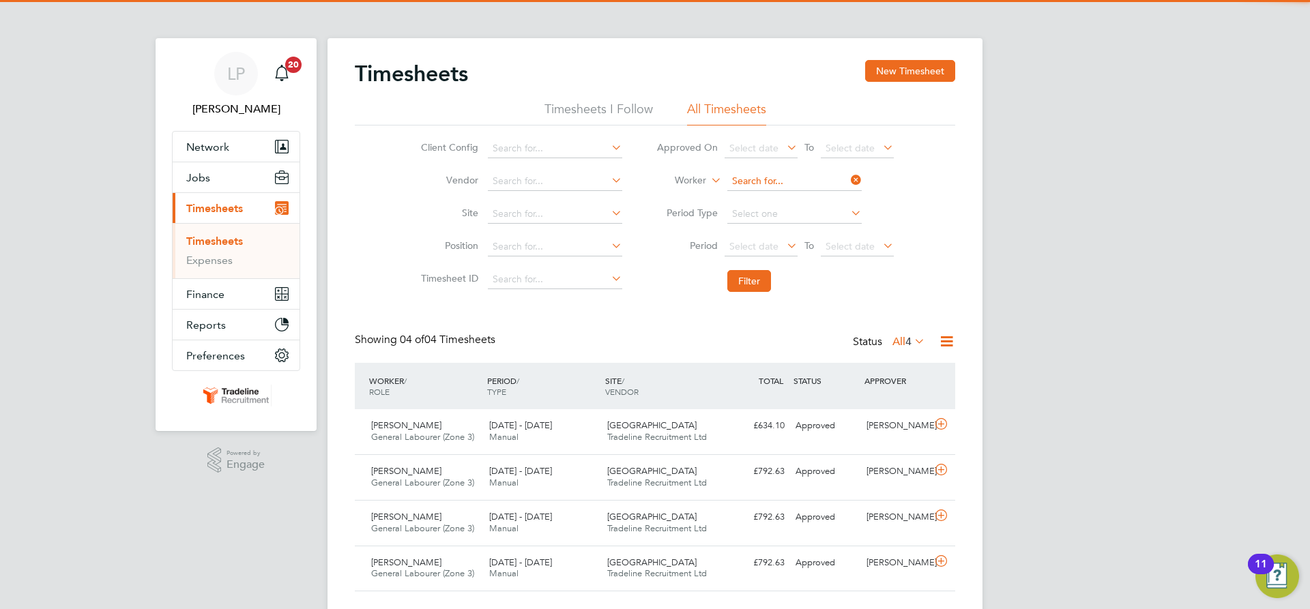
click at [764, 182] on input at bounding box center [794, 181] width 134 height 19
click at [767, 193] on li "[PERSON_NAME]" at bounding box center [794, 200] width 136 height 18
type input "[PERSON_NAME]"
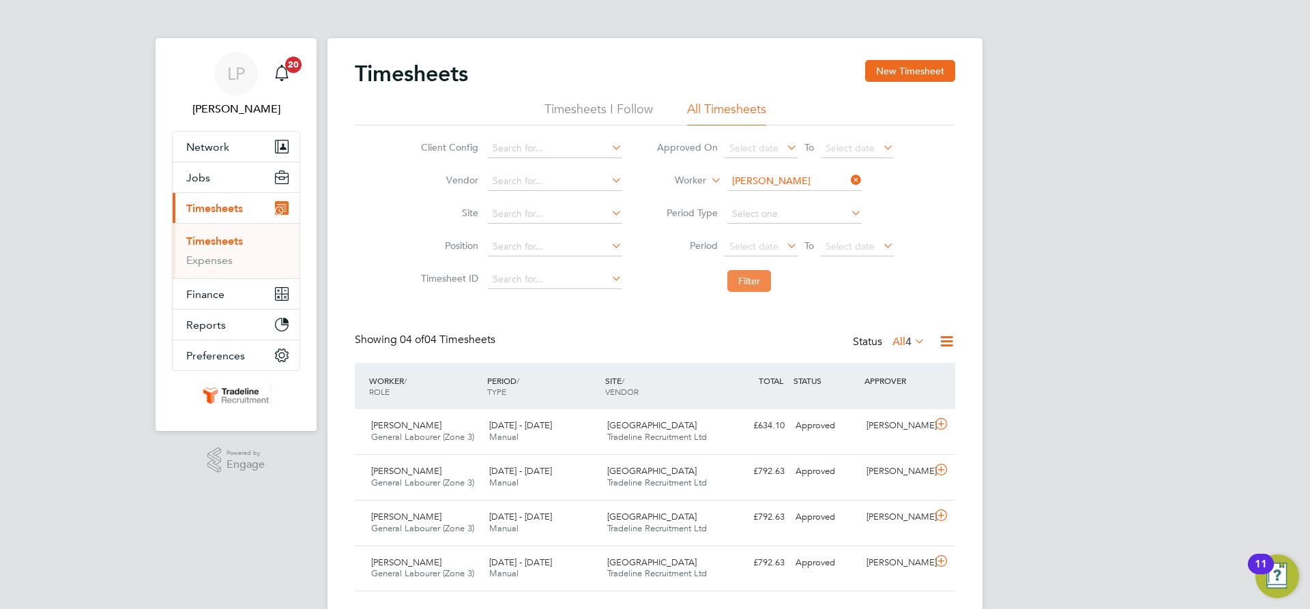
click at [750, 279] on button "Filter" at bounding box center [749, 281] width 44 height 22
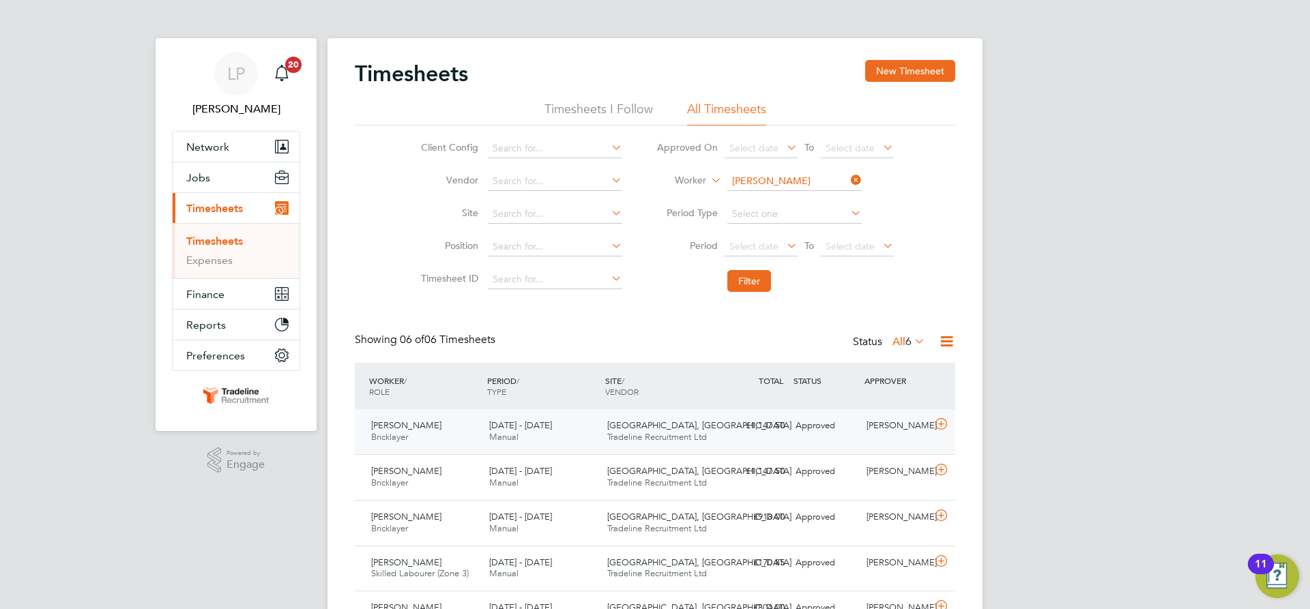
click at [740, 433] on div "£1,147.50 Approved" at bounding box center [754, 426] width 71 height 23
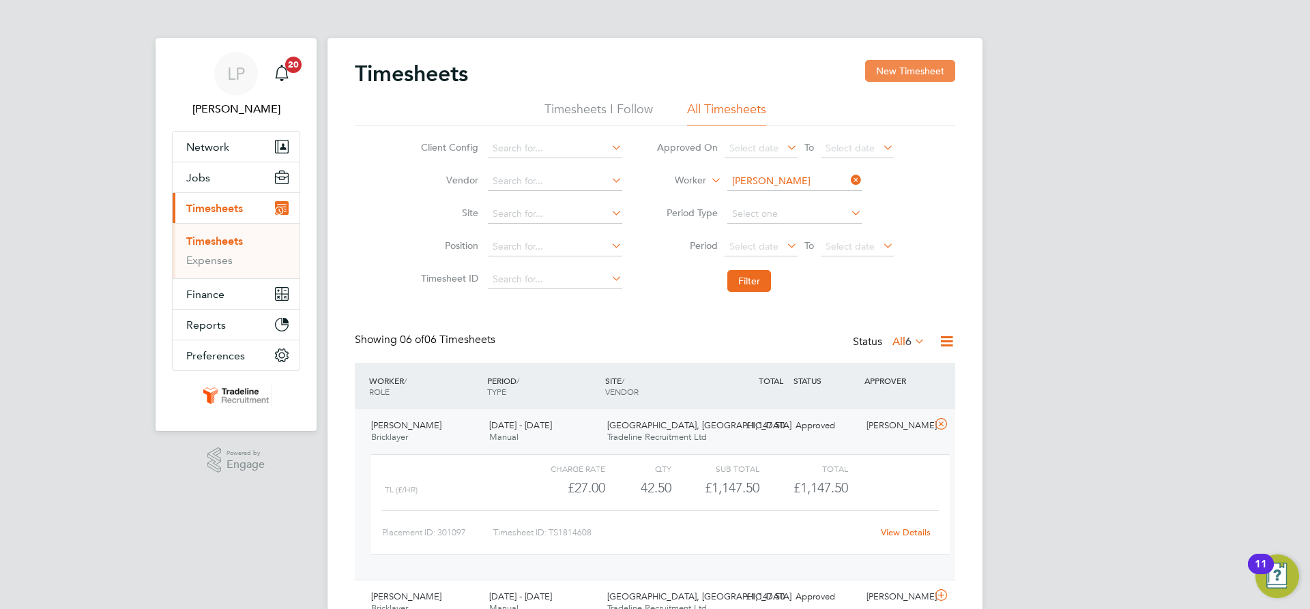
drag, startPoint x: 933, startPoint y: 70, endPoint x: 892, endPoint y: 82, distance: 42.6
click at [933, 70] on button "New Timesheet" at bounding box center [910, 71] width 90 height 22
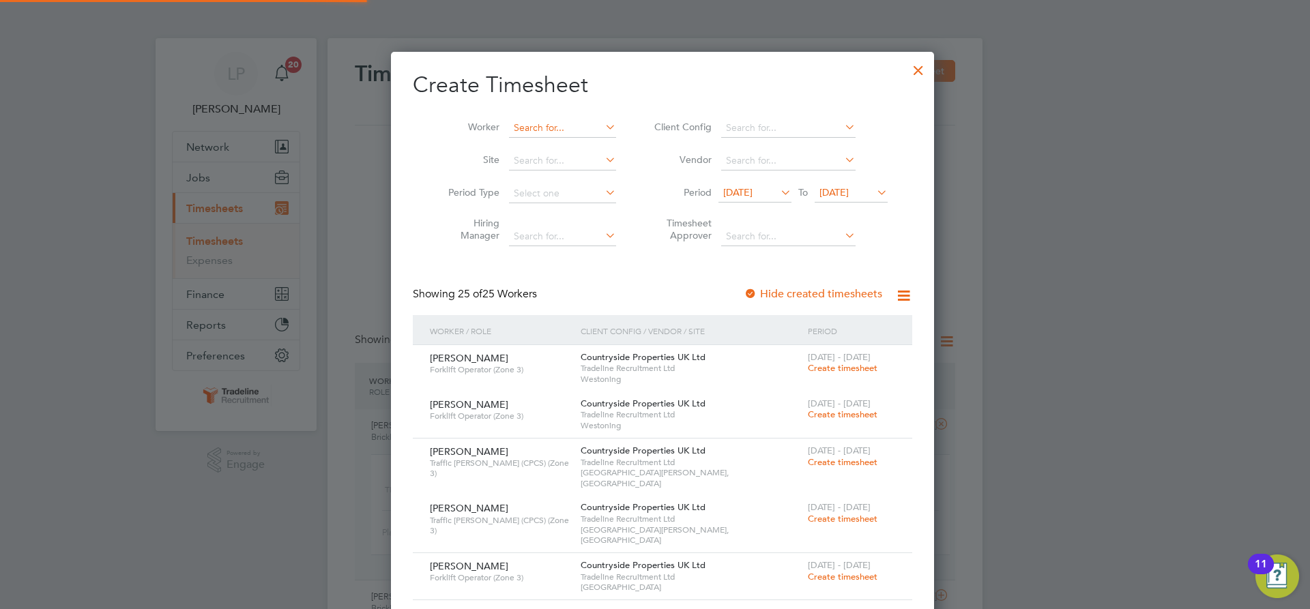
click at [540, 130] on input at bounding box center [562, 128] width 107 height 19
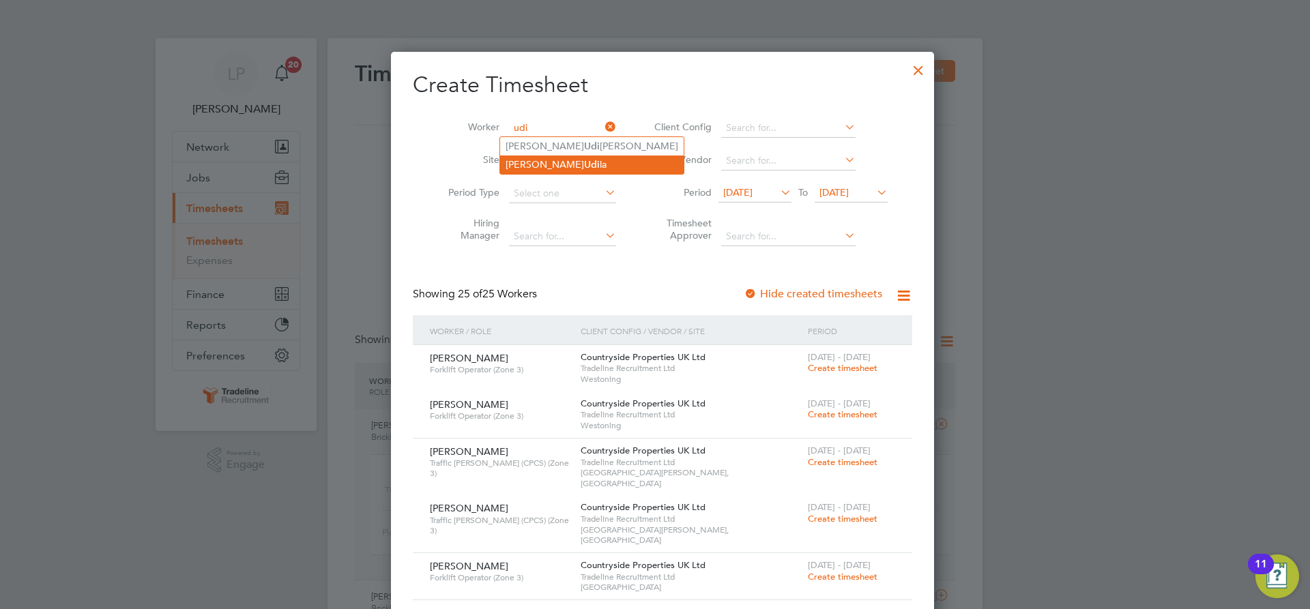
click at [553, 170] on li "[PERSON_NAME] la" at bounding box center [592, 165] width 184 height 18
type input "[PERSON_NAME]"
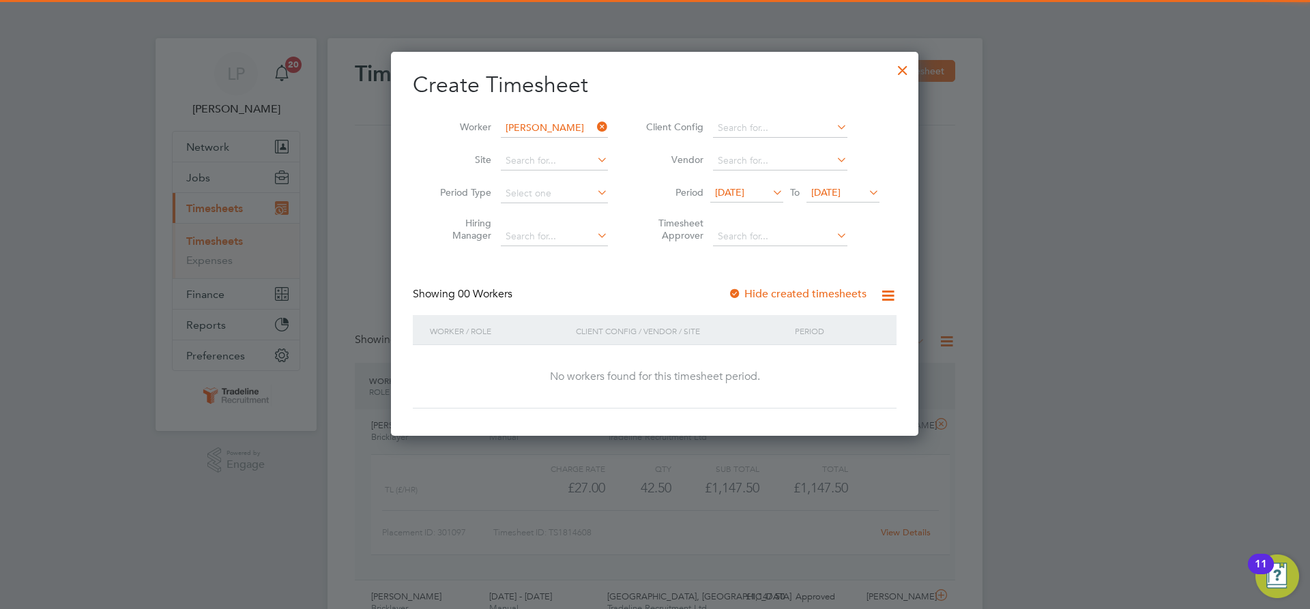
click at [738, 288] on div at bounding box center [735, 295] width 14 height 14
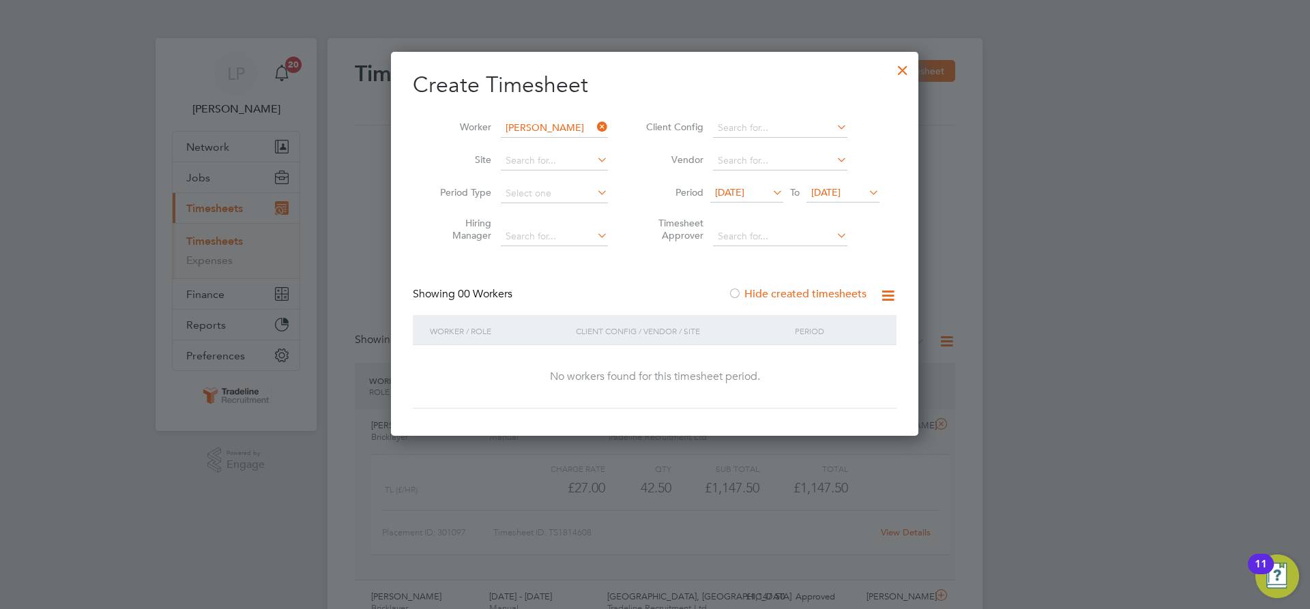
click at [828, 200] on span "[DATE]" at bounding box center [843, 193] width 73 height 18
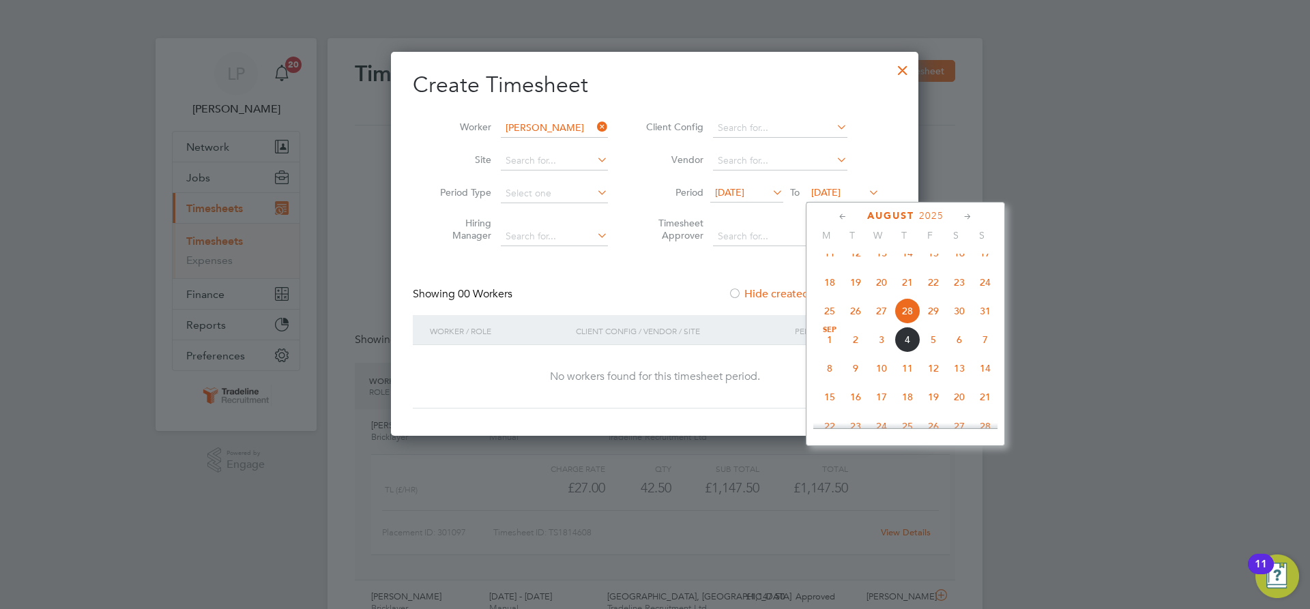
click at [904, 379] on span "11" at bounding box center [908, 368] width 26 height 26
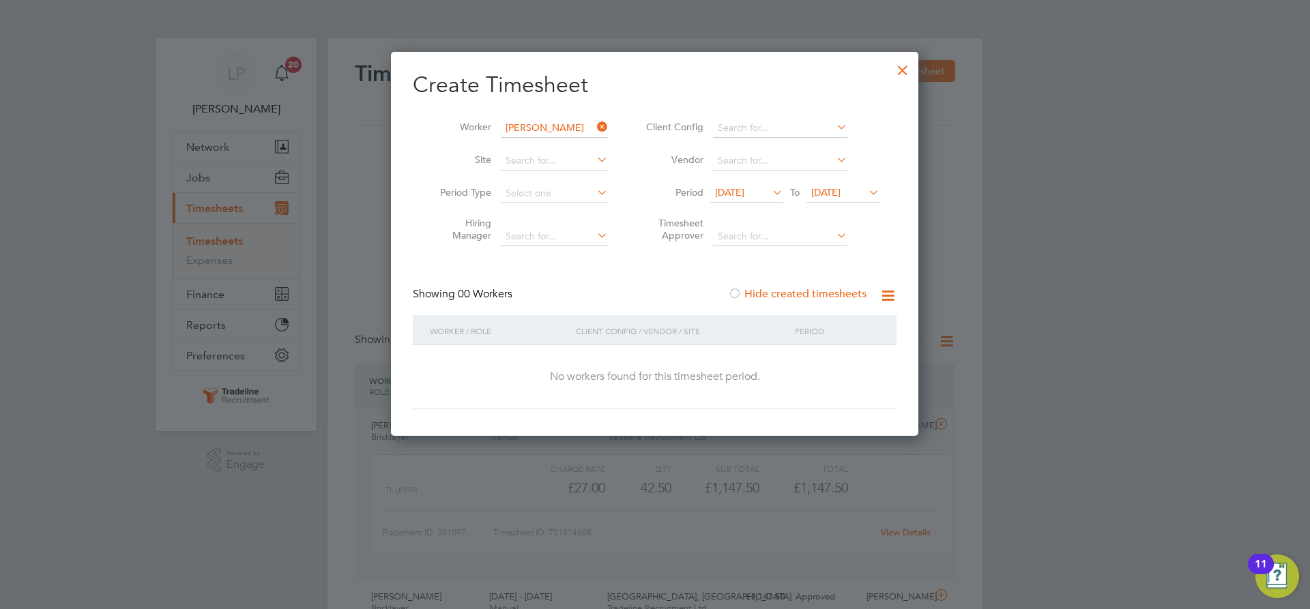
click at [901, 68] on div at bounding box center [902, 67] width 25 height 25
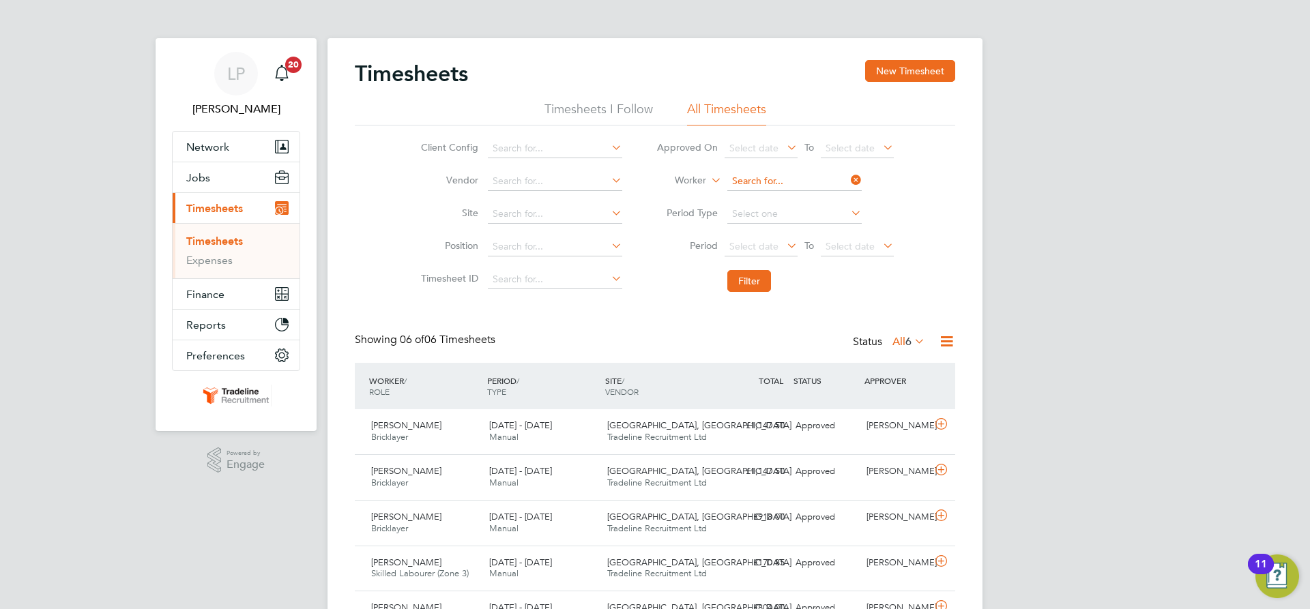
click at [759, 173] on input at bounding box center [794, 181] width 134 height 19
click at [768, 195] on li "[PERSON_NAME] arei" at bounding box center [794, 200] width 136 height 18
type input "[PERSON_NAME]"
click at [764, 279] on button "Filter" at bounding box center [749, 281] width 44 height 22
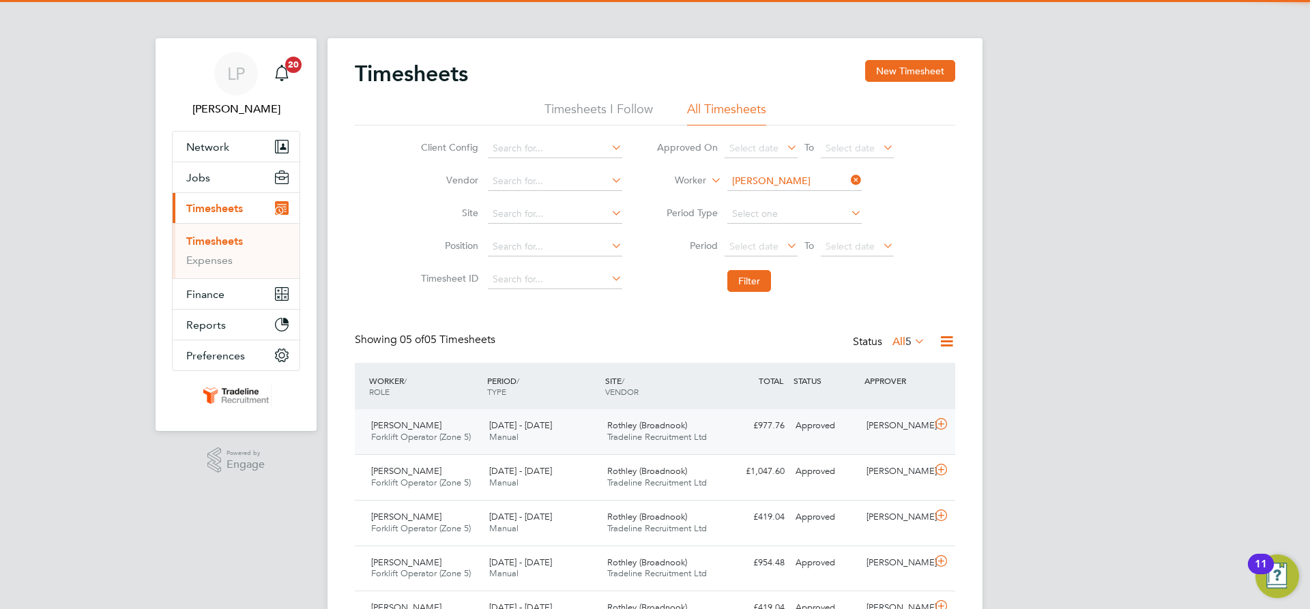
click at [718, 433] on div "Rothley (Broadnook) Tradeline Recruitment Ltd" at bounding box center [661, 432] width 118 height 34
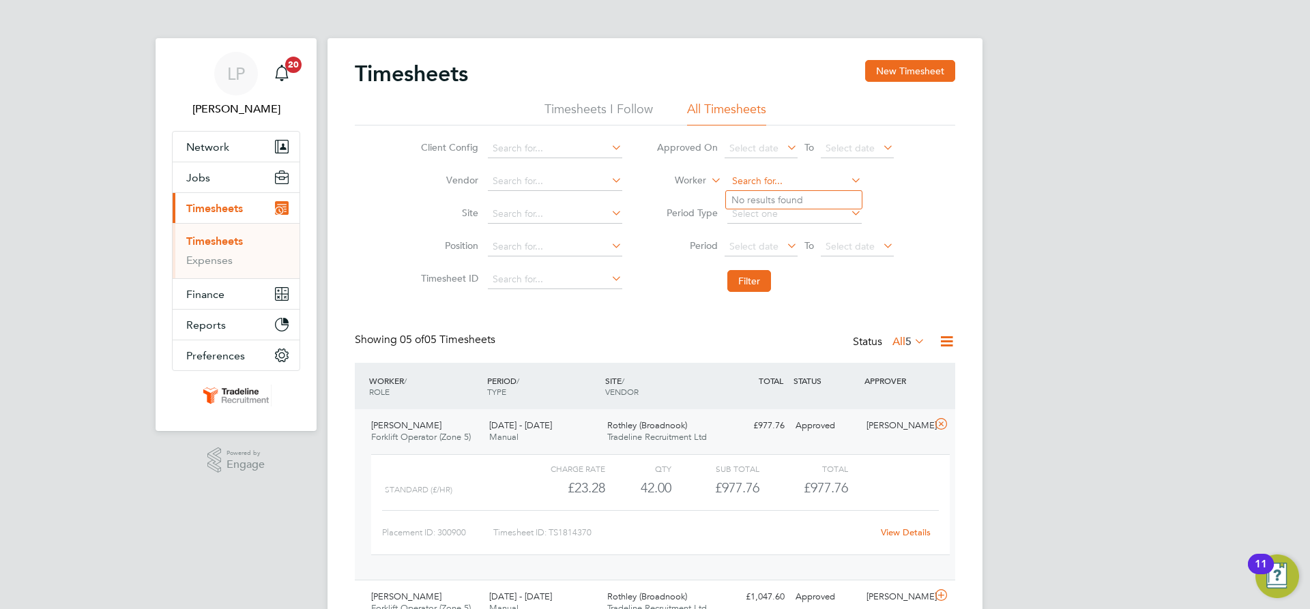
click at [809, 181] on input at bounding box center [794, 181] width 134 height 19
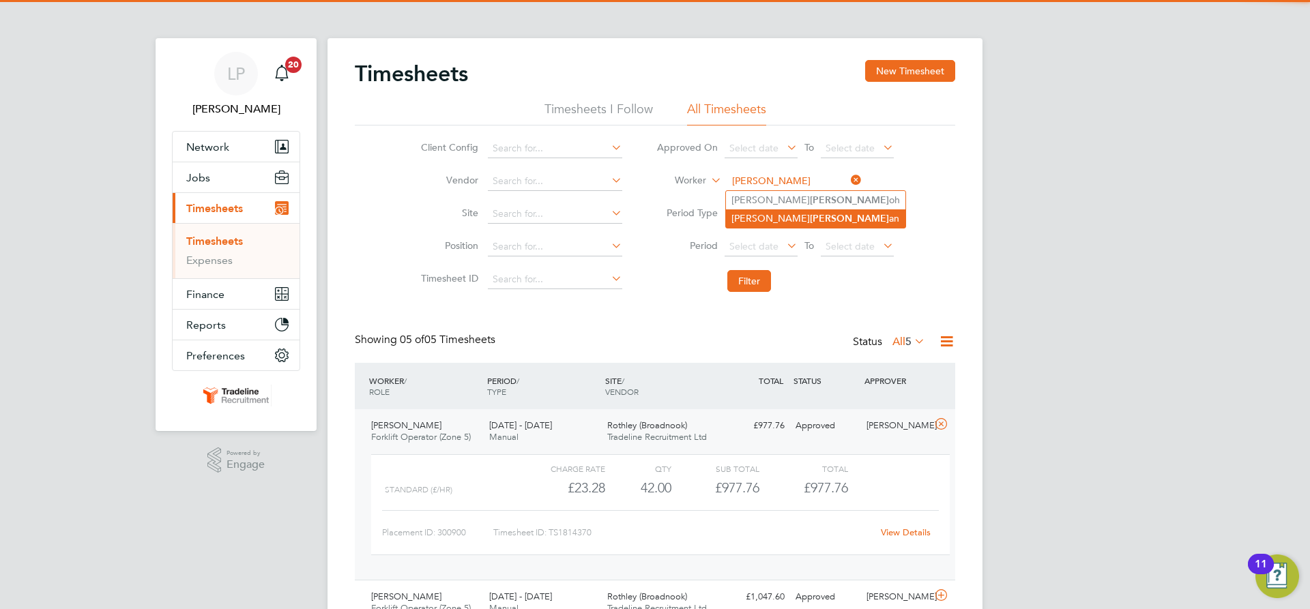
click at [783, 211] on li "[PERSON_NAME] an" at bounding box center [815, 218] width 179 height 18
type input "[PERSON_NAME]"
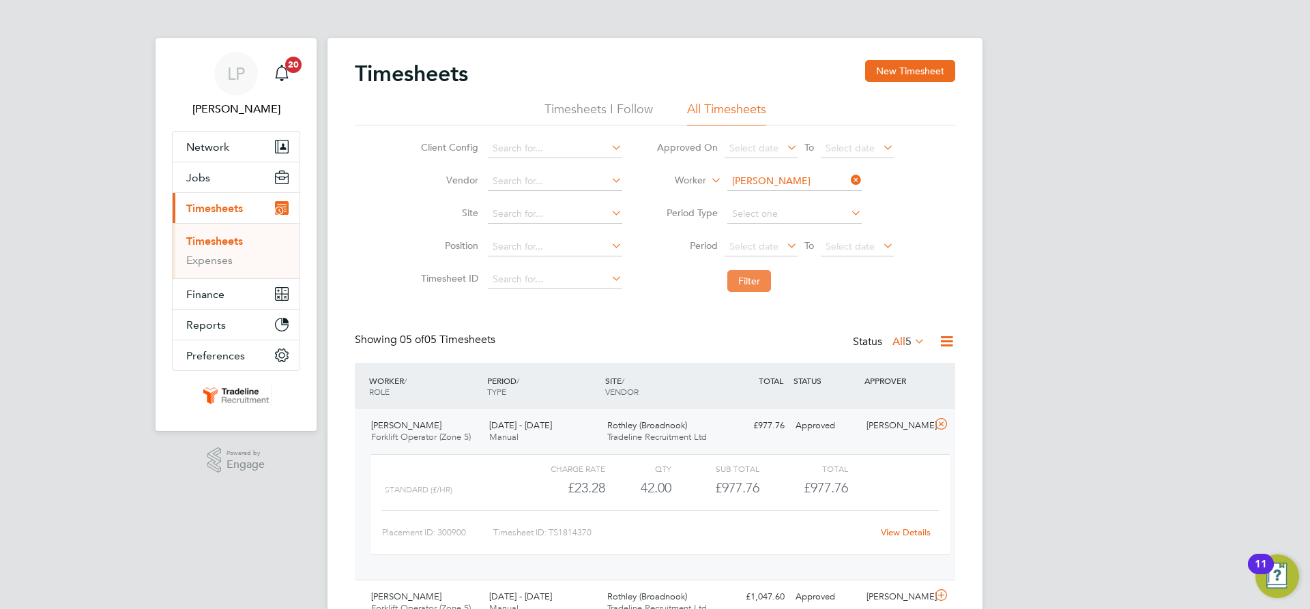
click at [761, 282] on button "Filter" at bounding box center [749, 281] width 44 height 22
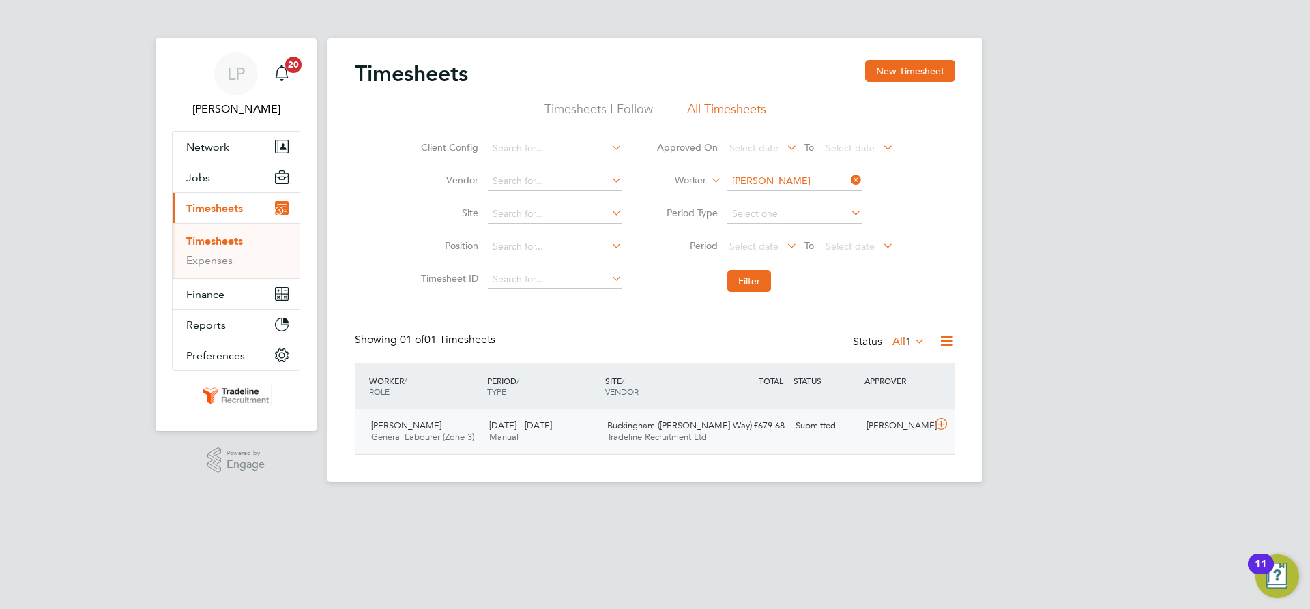
click at [603, 431] on div "Buckingham ([PERSON_NAME] Way) Tradeline Recruitment Ltd" at bounding box center [661, 432] width 118 height 34
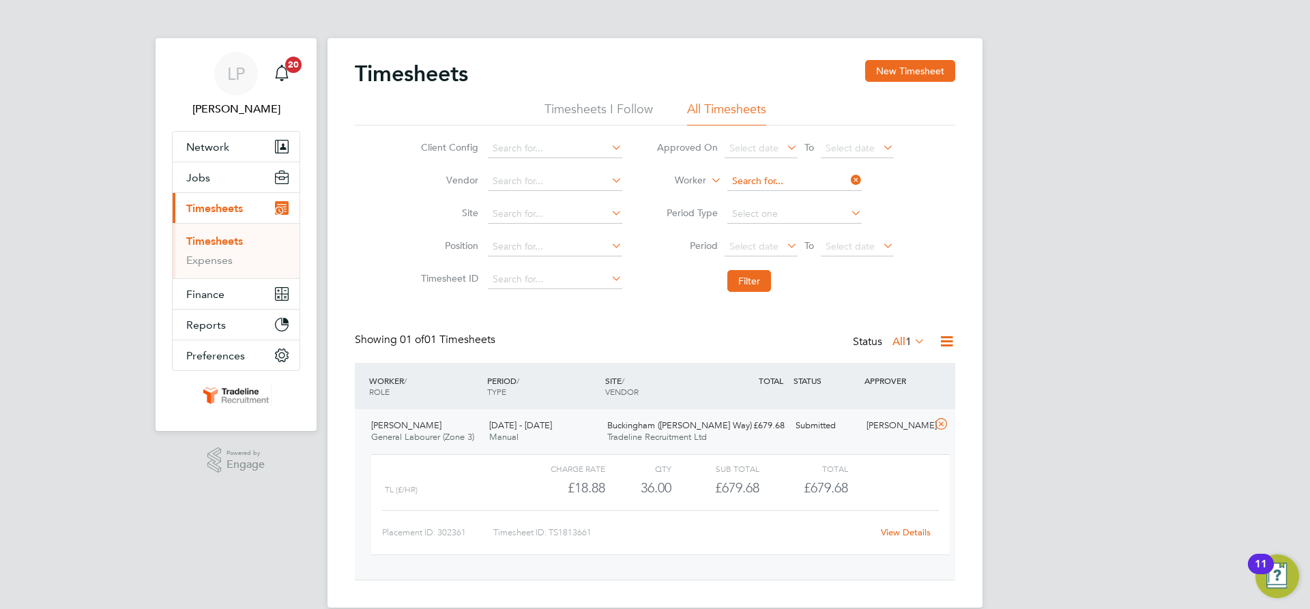
click at [762, 179] on input at bounding box center [794, 181] width 134 height 19
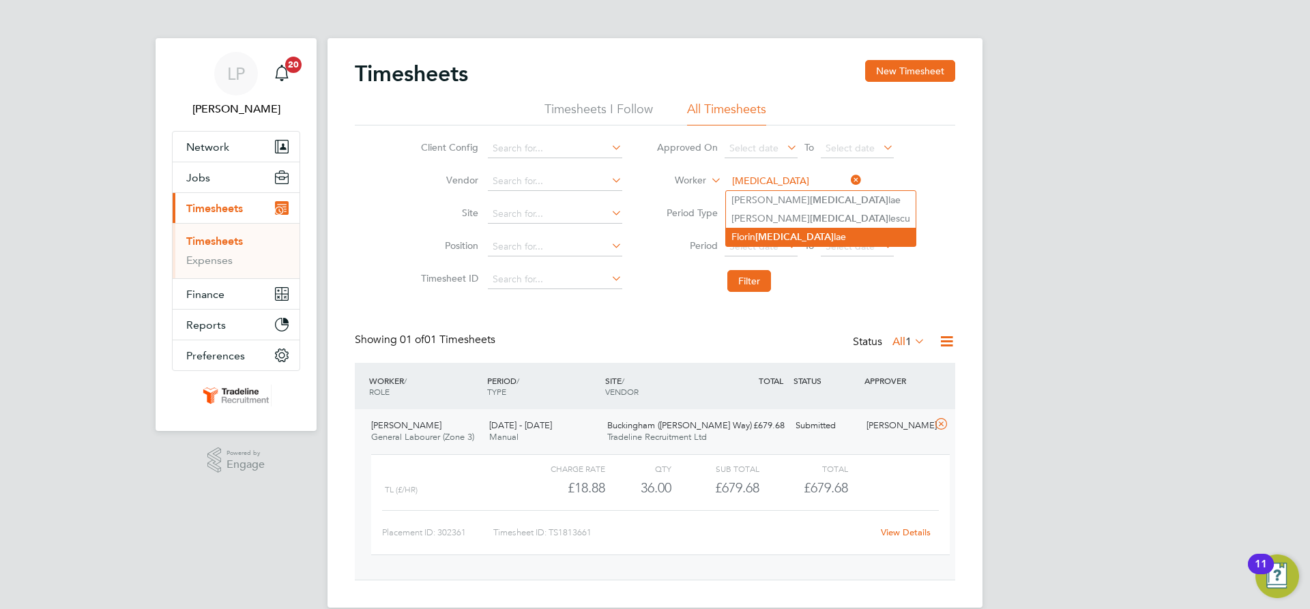
click at [779, 237] on li "[PERSON_NAME][MEDICAL_DATA]" at bounding box center [821, 237] width 190 height 18
type input "[PERSON_NAME]"
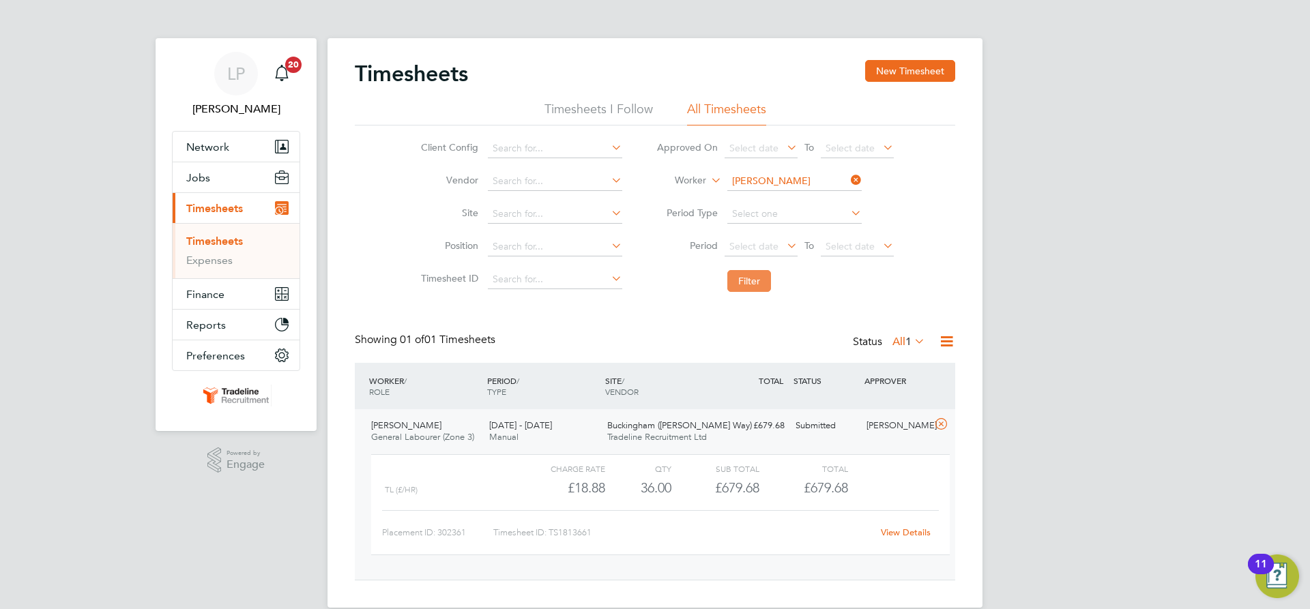
click at [746, 280] on button "Filter" at bounding box center [749, 281] width 44 height 22
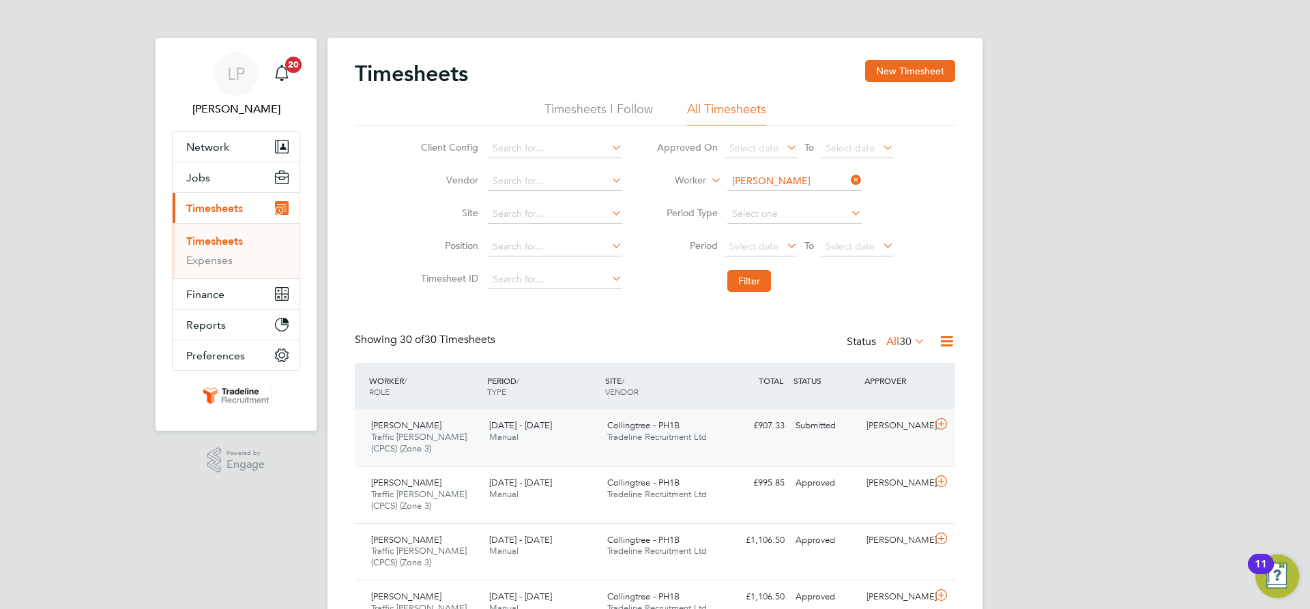
click at [708, 444] on div "Collingtree - PH1B Tradeline Recruitment Ltd" at bounding box center [661, 432] width 118 height 34
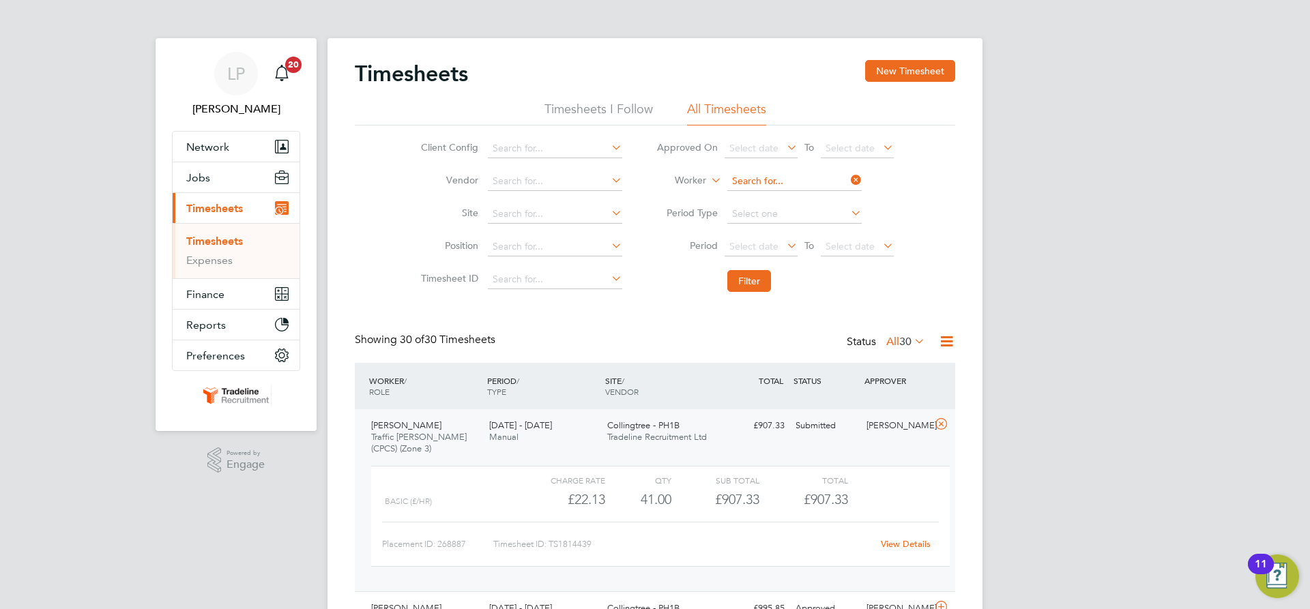
click at [810, 184] on input at bounding box center [794, 181] width 134 height 19
click at [802, 198] on li "[PERSON_NAME] ton" at bounding box center [794, 200] width 136 height 18
type input "[PERSON_NAME]"
click at [763, 285] on button "Filter" at bounding box center [749, 281] width 44 height 22
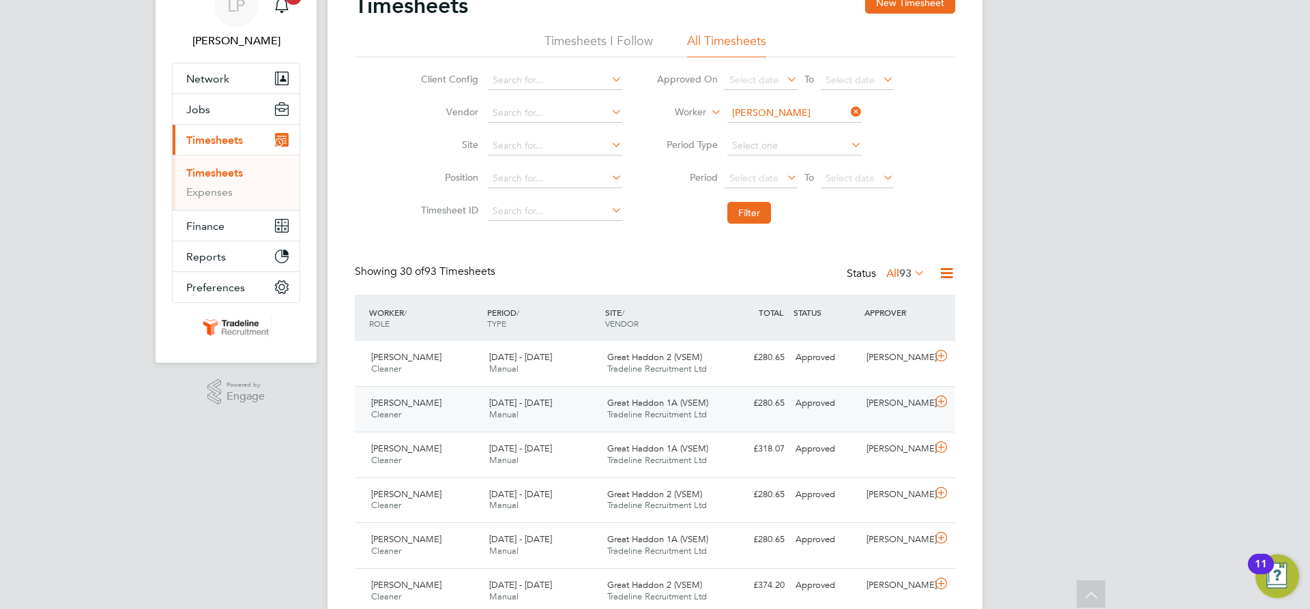
click at [713, 406] on div "Great Haddon 1A (VSEM) Tradeline Recruitment Ltd" at bounding box center [661, 409] width 118 height 34
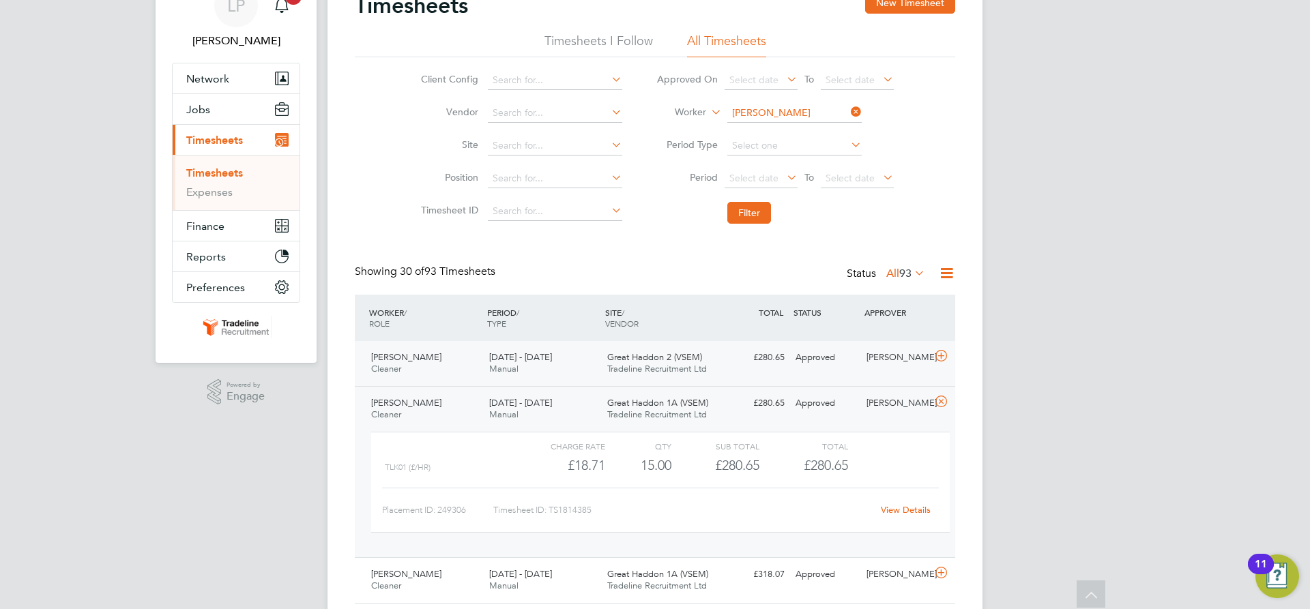
click at [706, 359] on div "Great Haddon 2 (VSEM) Tradeline Recruitment Ltd" at bounding box center [661, 364] width 118 height 34
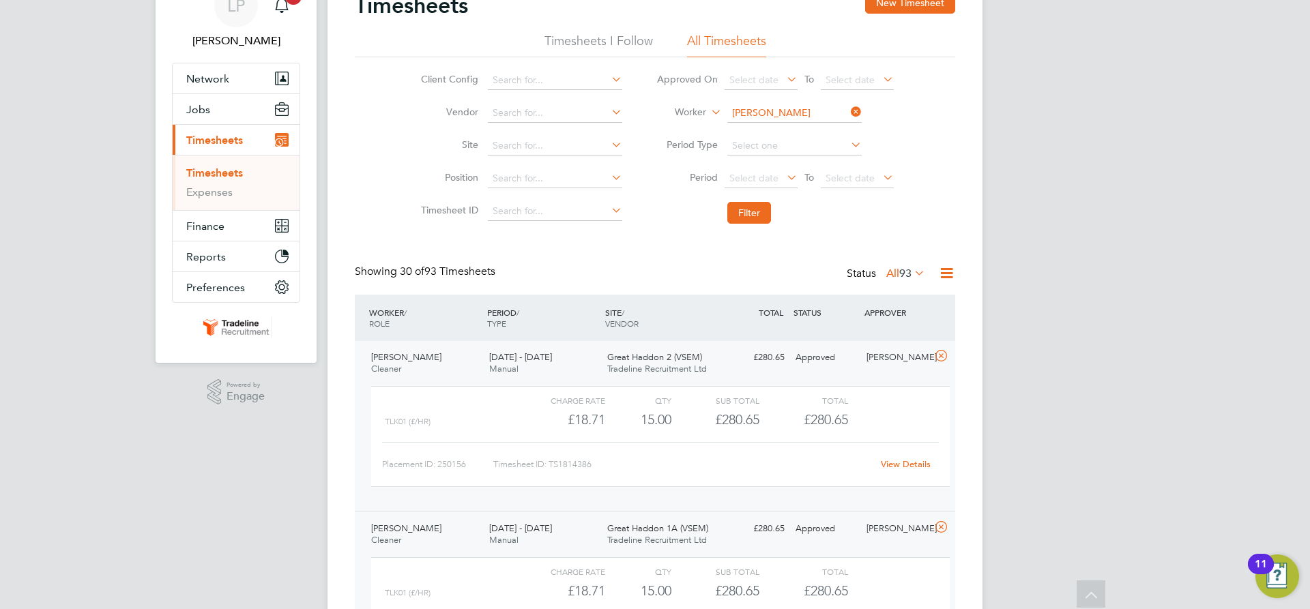
click at [792, 118] on input "[PERSON_NAME]" at bounding box center [794, 113] width 134 height 19
drag, startPoint x: 792, startPoint y: 132, endPoint x: 792, endPoint y: 146, distance: 13.7
click at [795, 127] on li "[PERSON_NAME] Dun [PERSON_NAME]" at bounding box center [794, 132] width 136 height 18
type input "[PERSON_NAME]"
click at [755, 212] on button "Filter" at bounding box center [749, 213] width 44 height 22
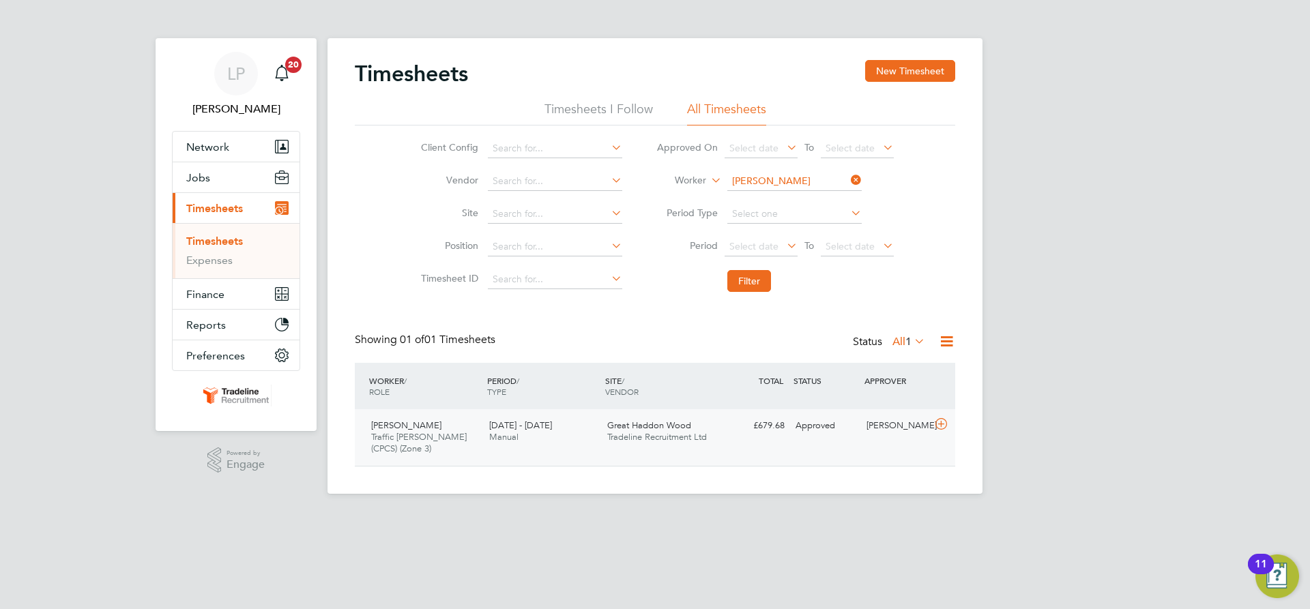
click at [710, 423] on div "Great Haddon Wood Tradeline Recruitment Ltd" at bounding box center [661, 432] width 118 height 34
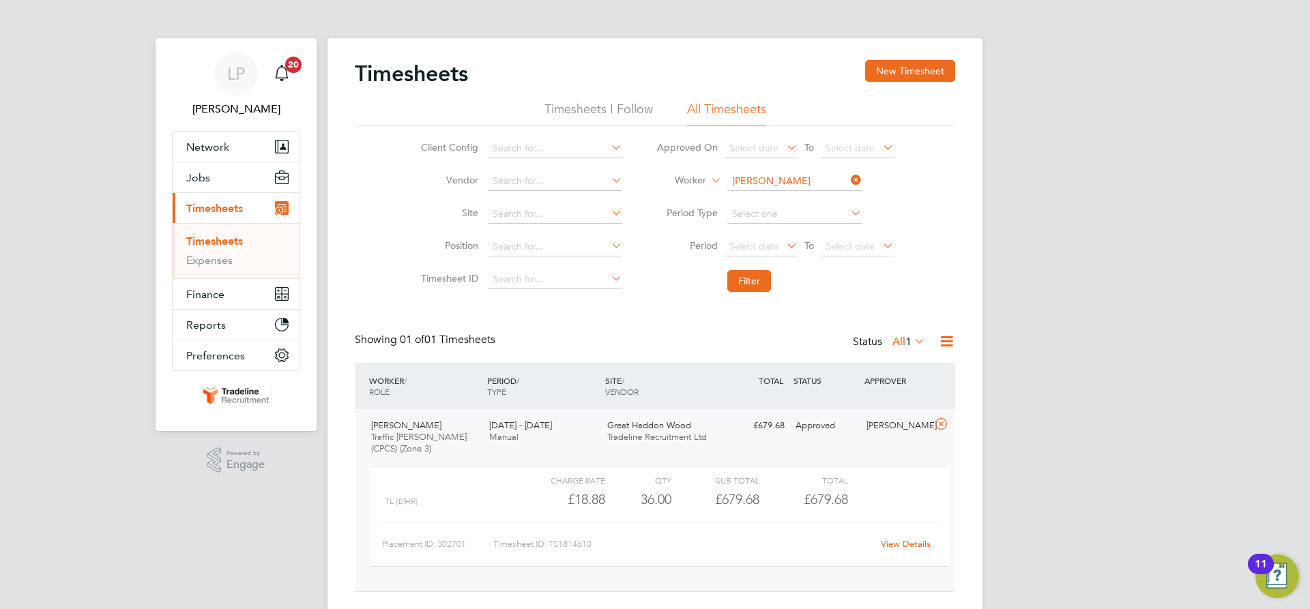
click at [786, 183] on input "[PERSON_NAME]" at bounding box center [794, 181] width 134 height 19
click at [810, 196] on b "Swee" at bounding box center [822, 200] width 24 height 12
type input "[PERSON_NAME]"
click at [752, 288] on button "Filter" at bounding box center [749, 281] width 44 height 22
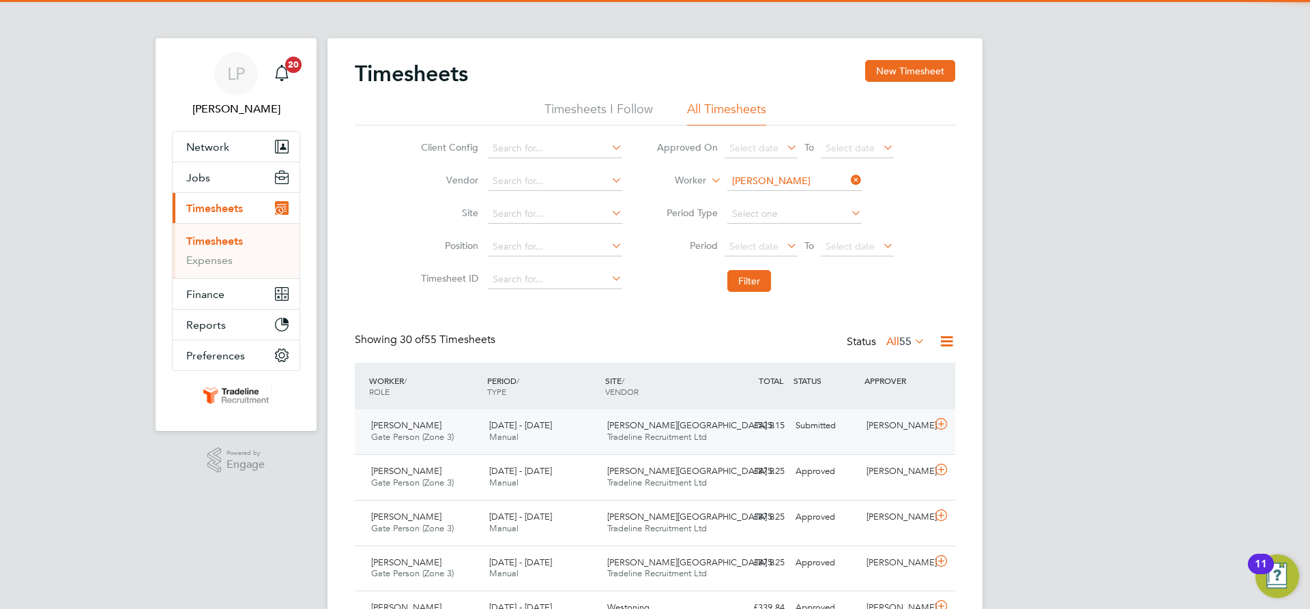
click at [737, 431] on div "£525.15 Submitted" at bounding box center [754, 426] width 71 height 23
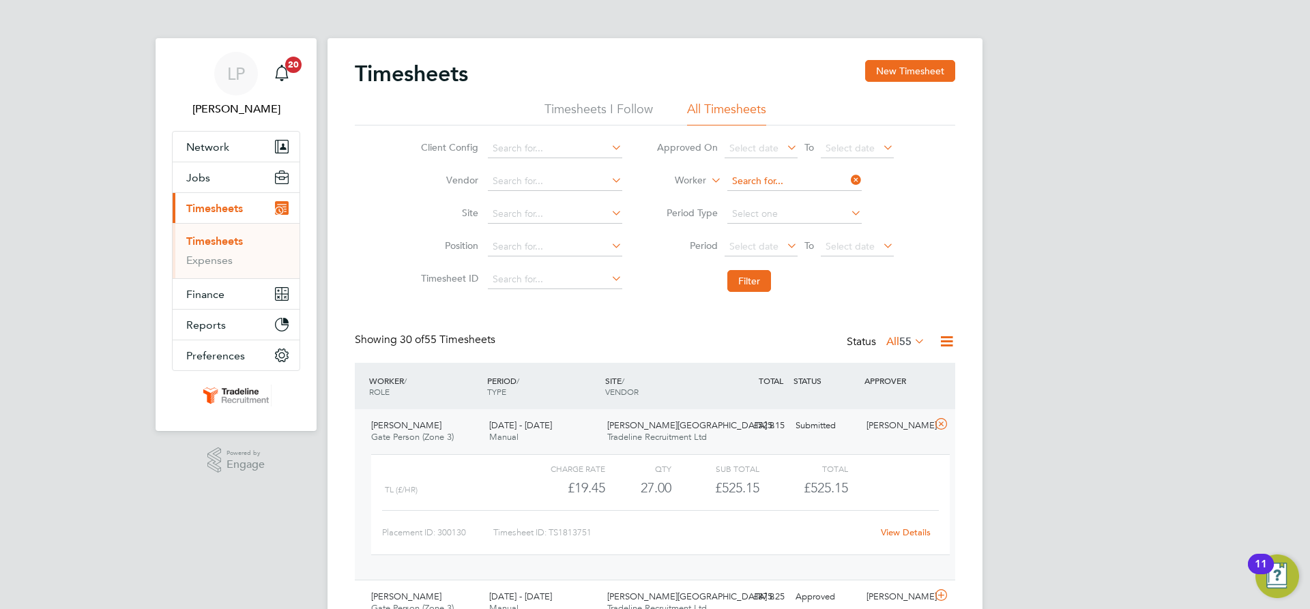
click at [769, 181] on input at bounding box center [794, 181] width 134 height 19
click at [924, 73] on button "New Timesheet" at bounding box center [910, 71] width 90 height 22
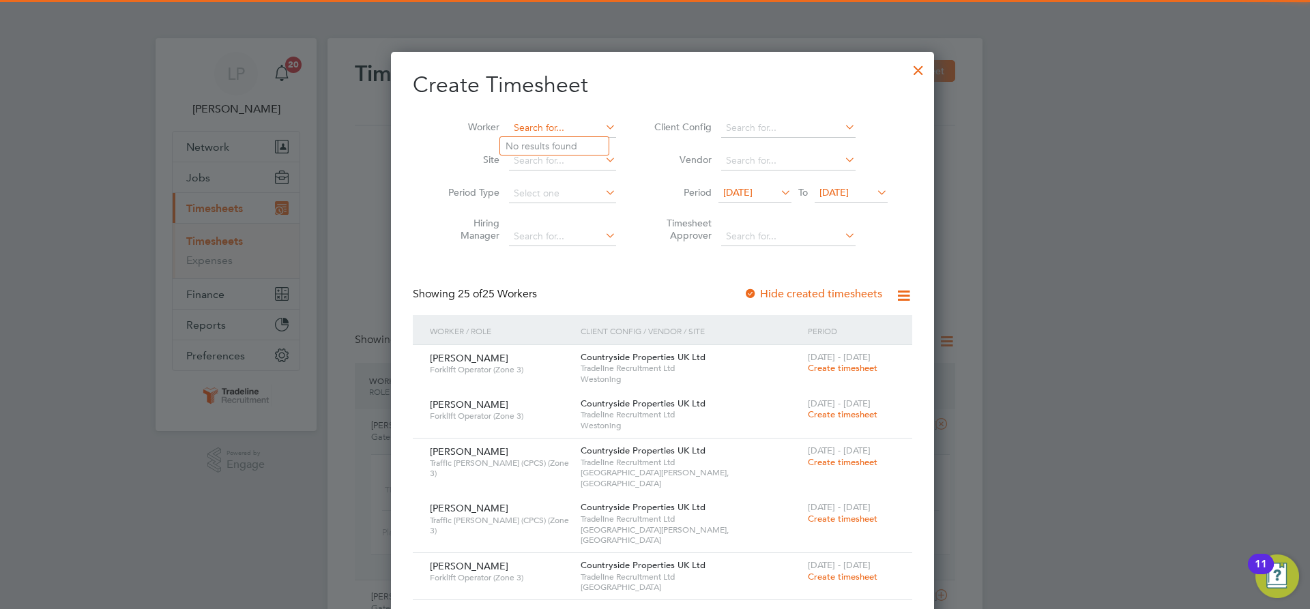
click at [547, 121] on input at bounding box center [562, 128] width 107 height 19
click at [584, 143] on b "[PERSON_NAME]" at bounding box center [623, 147] width 79 height 12
type input "[PERSON_NAME]"
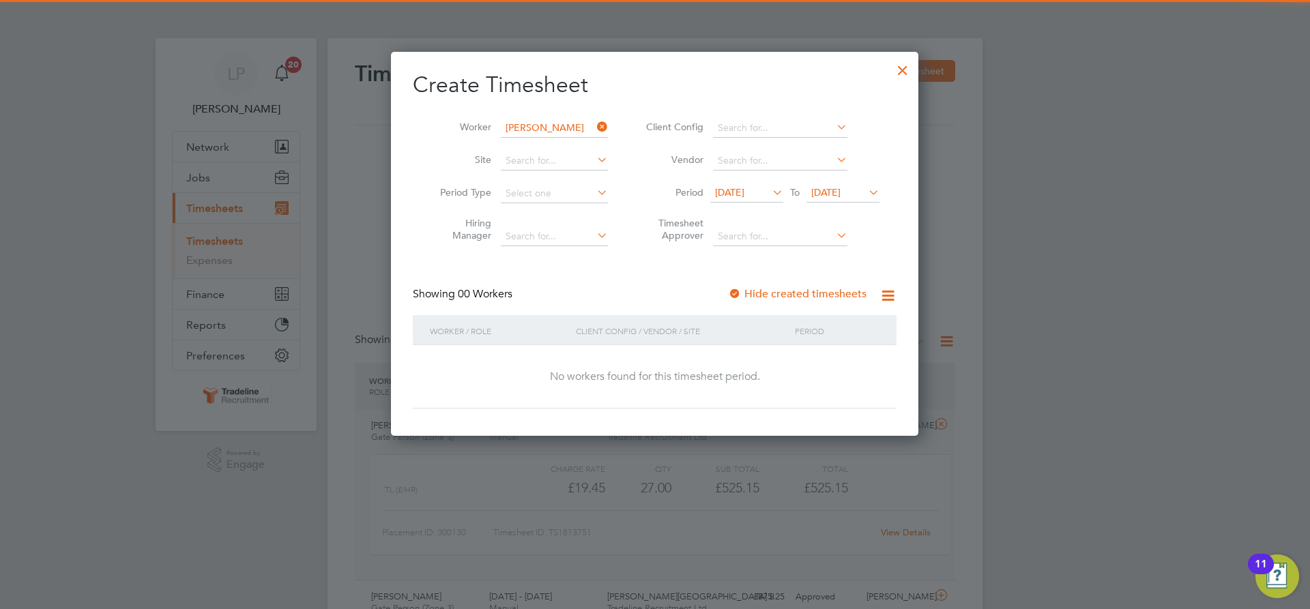
click at [740, 290] on div at bounding box center [735, 295] width 14 height 14
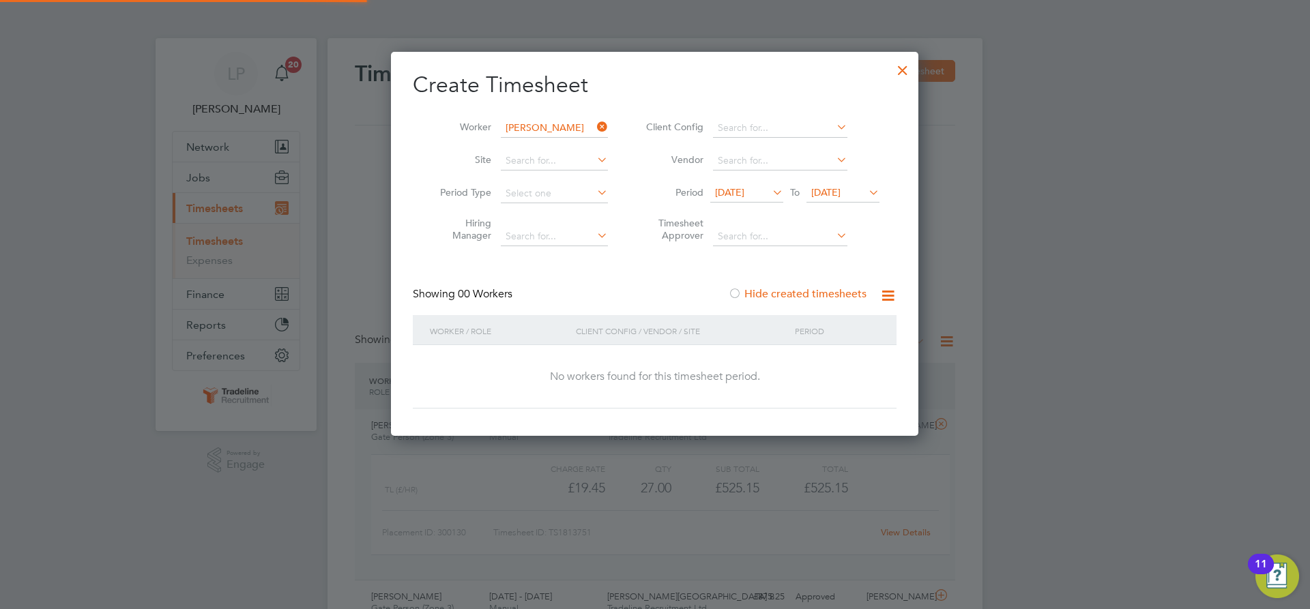
click at [841, 196] on span "[DATE]" at bounding box center [825, 192] width 29 height 12
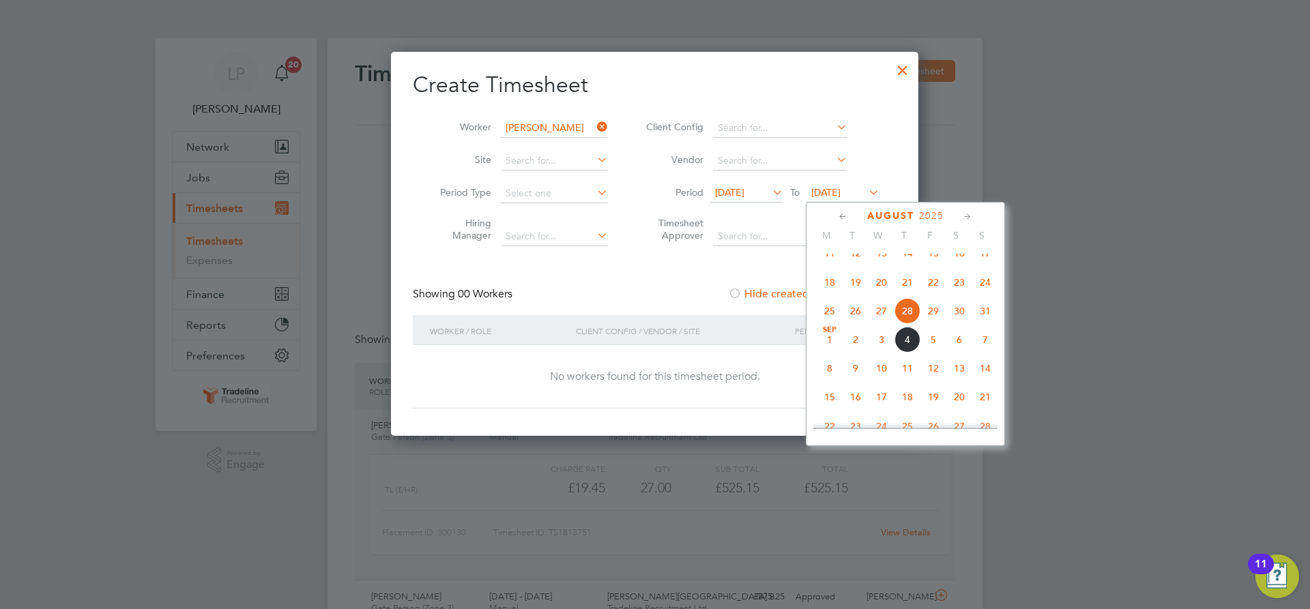
click at [930, 381] on span "12" at bounding box center [933, 368] width 26 height 26
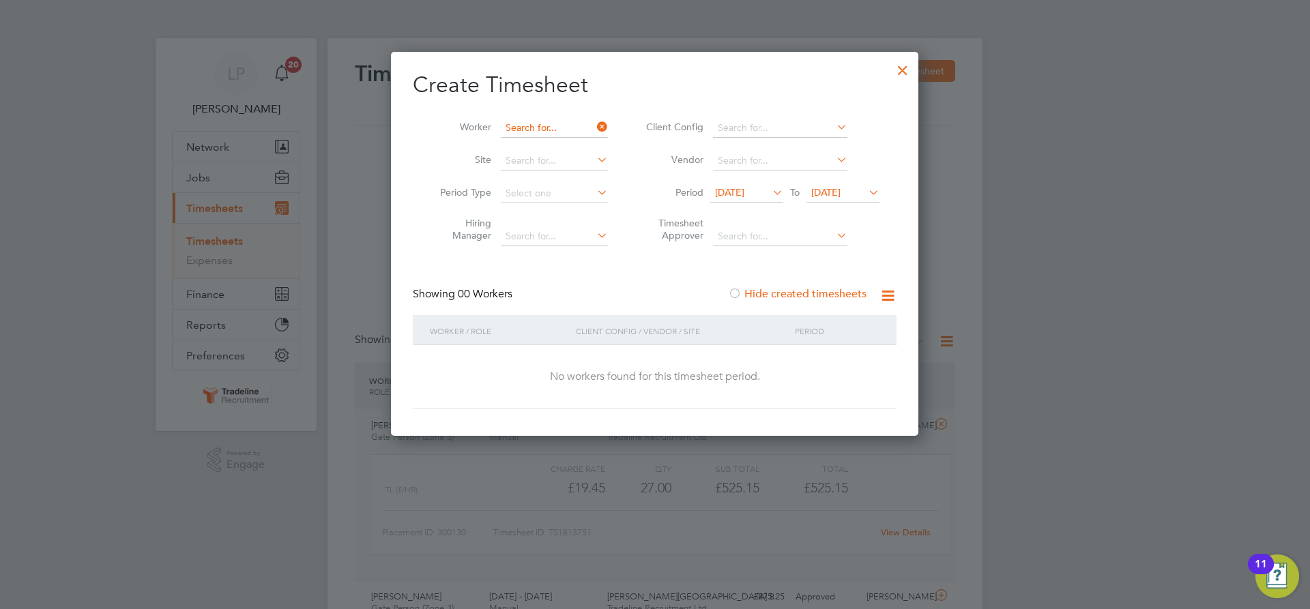
click at [559, 126] on input at bounding box center [554, 128] width 107 height 19
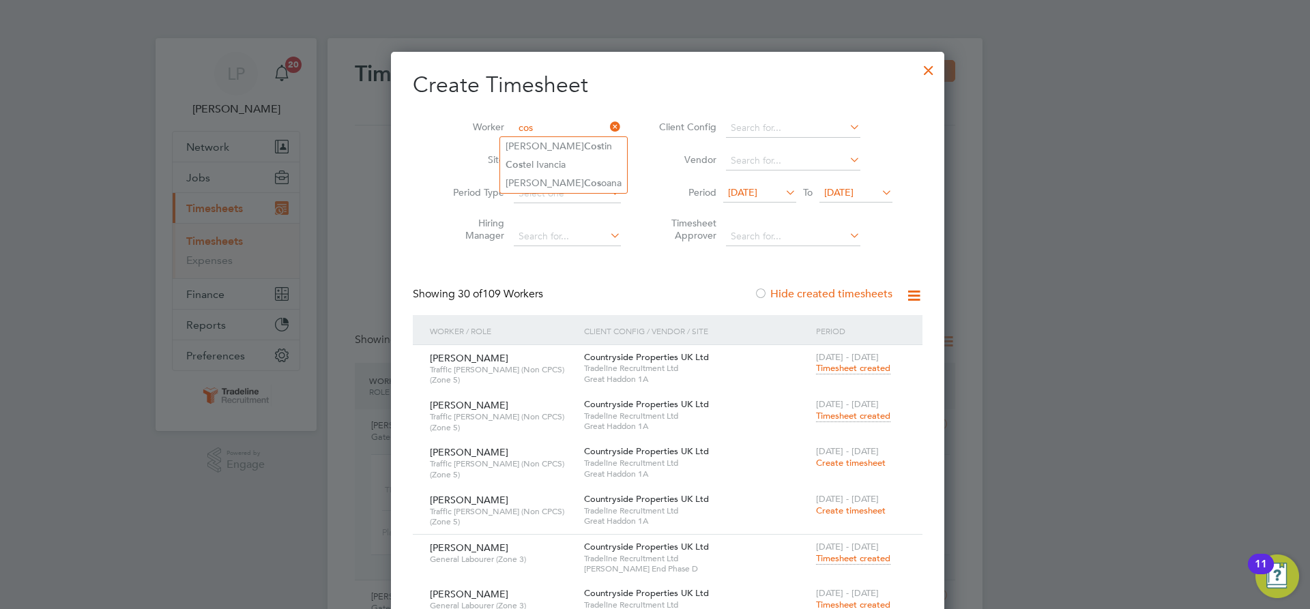
type input "cos"
click at [916, 70] on div at bounding box center [928, 67] width 25 height 25
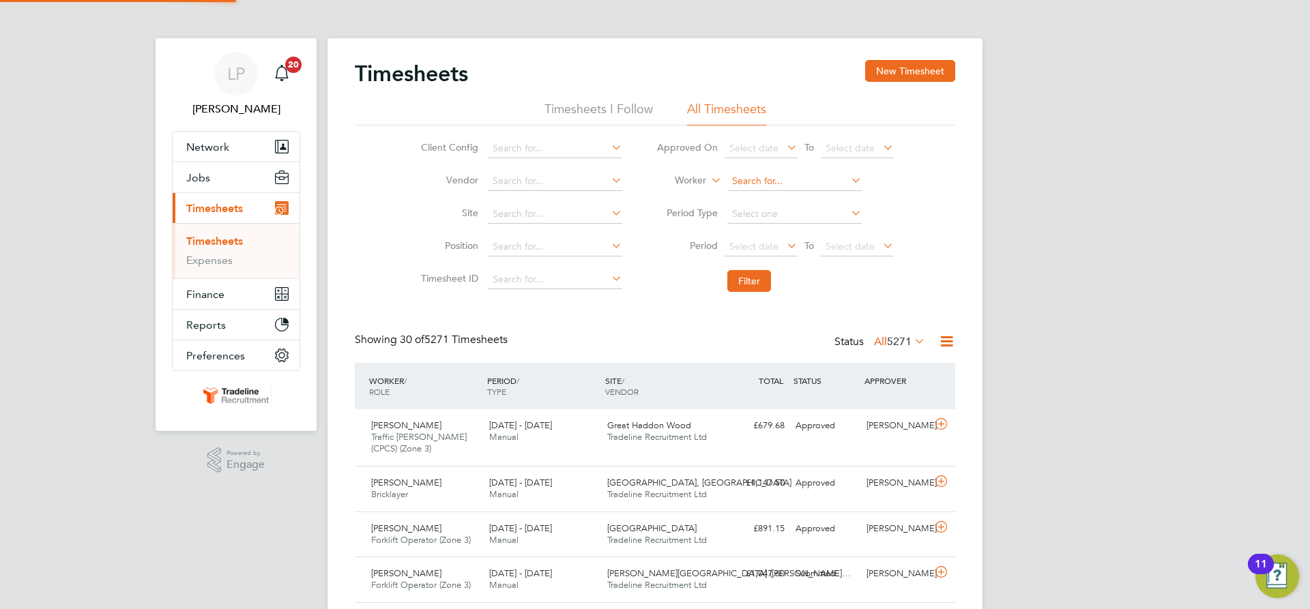
click at [781, 184] on input at bounding box center [794, 181] width 134 height 19
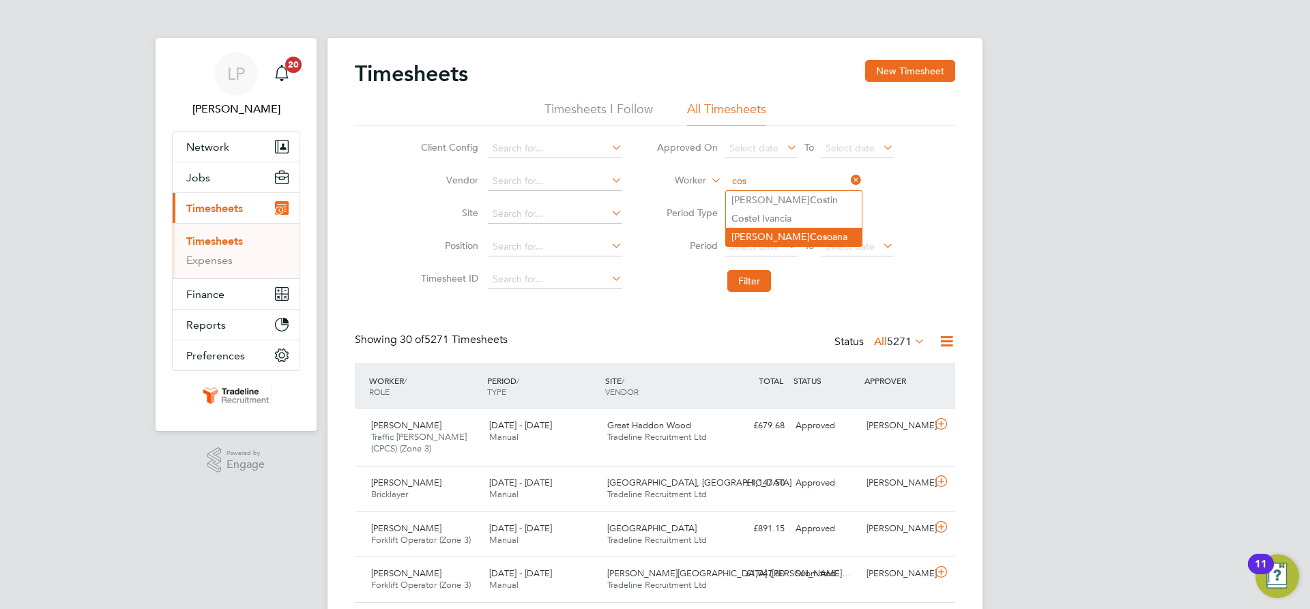
click at [810, 237] on b "Cos" at bounding box center [818, 237] width 17 height 12
type input "[PERSON_NAME]"
click at [759, 286] on button "Filter" at bounding box center [749, 281] width 44 height 22
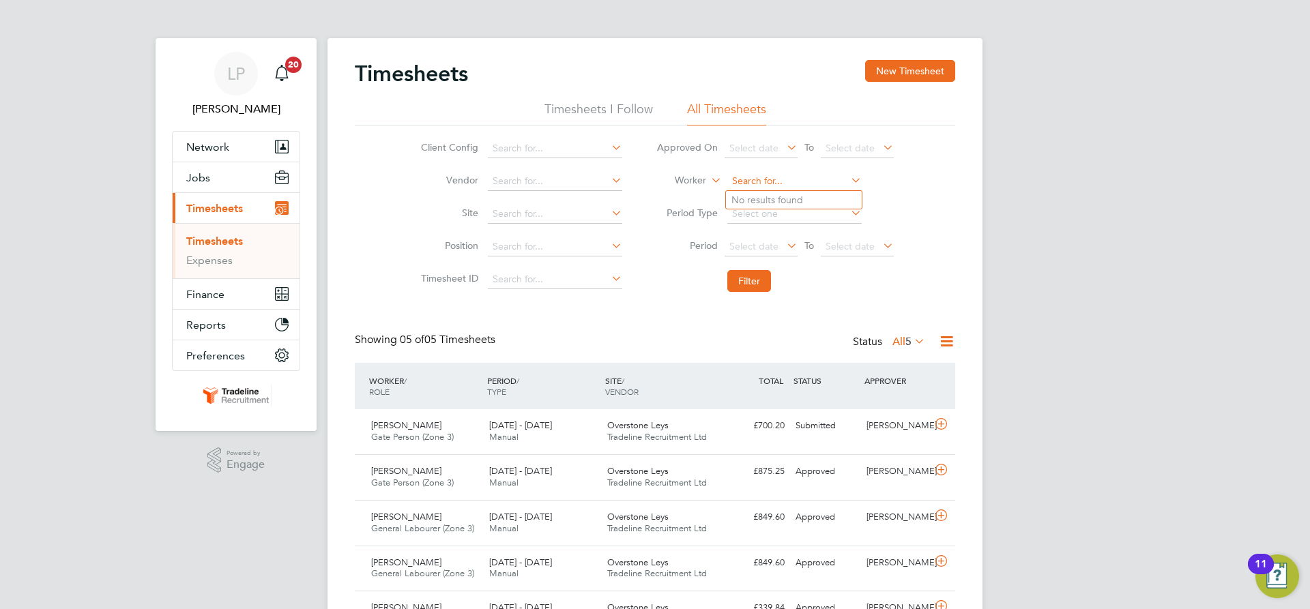
click at [781, 180] on input at bounding box center [794, 181] width 134 height 19
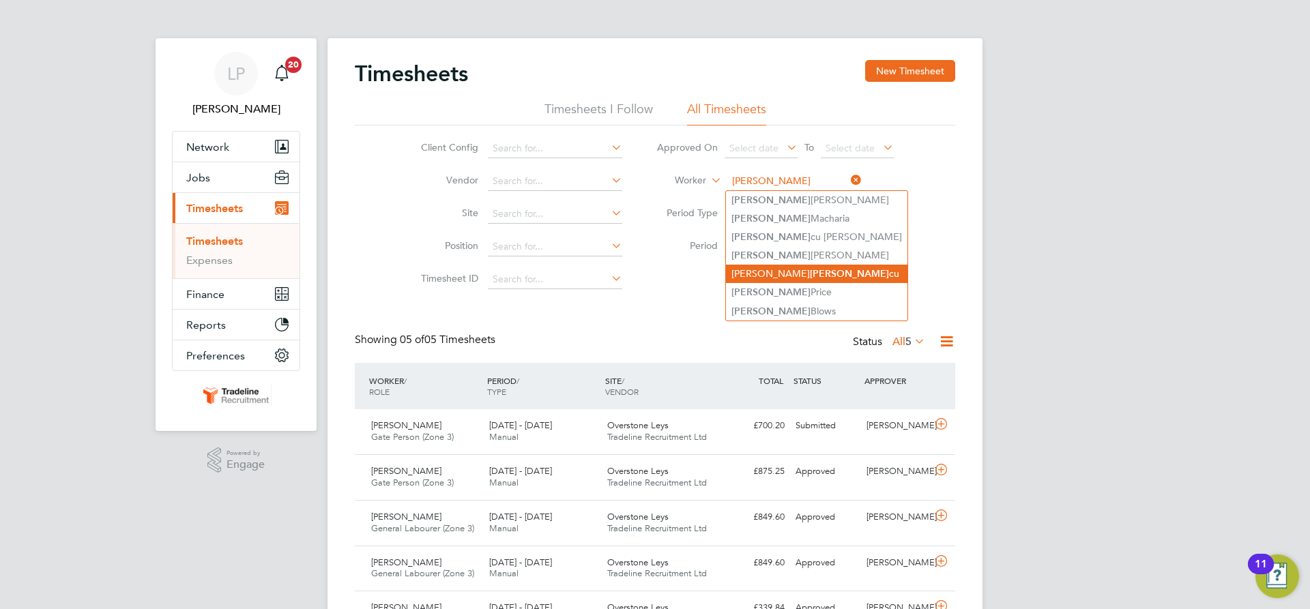
click at [779, 268] on li "[PERSON_NAME] cu" at bounding box center [816, 274] width 181 height 18
type input "[PERSON_NAME]"
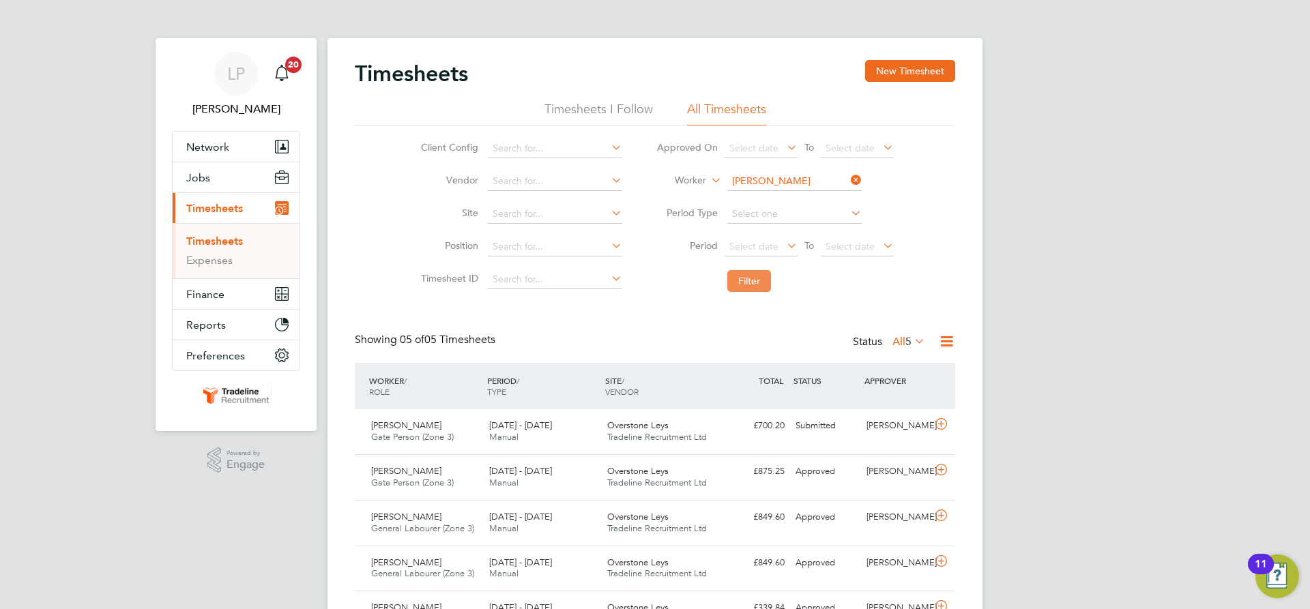
click at [734, 282] on button "Filter" at bounding box center [749, 281] width 44 height 22
click at [783, 181] on input at bounding box center [794, 181] width 134 height 19
click at [781, 197] on li "[PERSON_NAME] ar" at bounding box center [794, 200] width 136 height 18
type input "Florin-[PERSON_NAME]"
click at [762, 289] on button "Filter" at bounding box center [749, 281] width 44 height 22
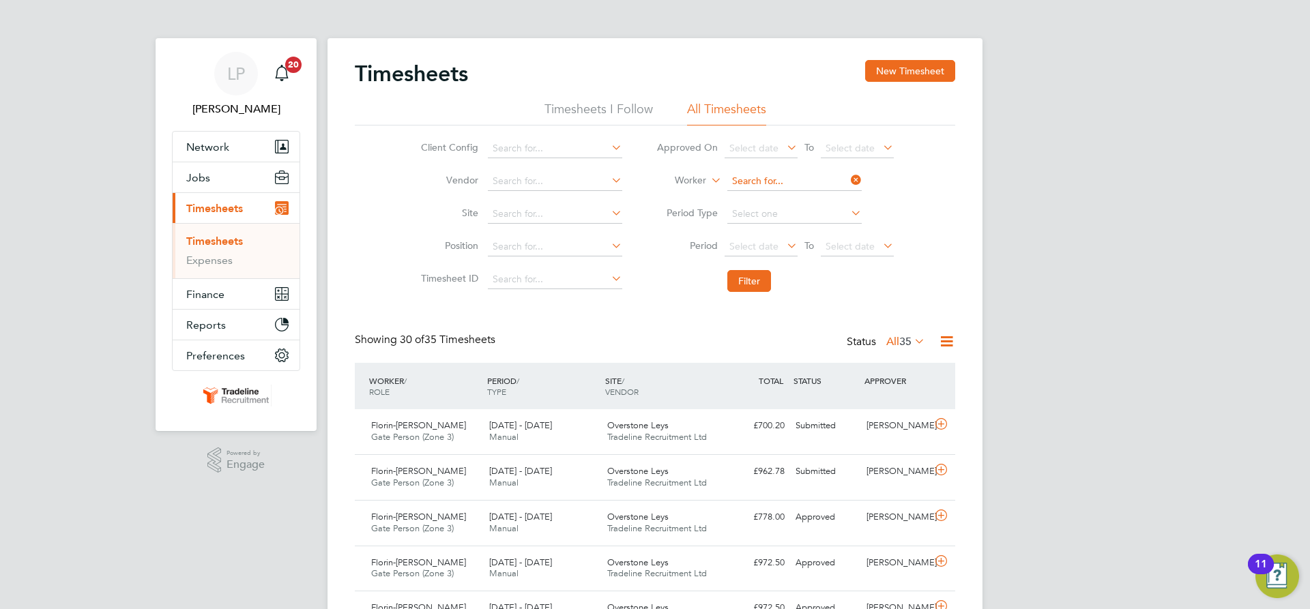
click at [782, 179] on input at bounding box center [794, 181] width 134 height 19
click at [810, 197] on b "Mca" at bounding box center [819, 200] width 19 height 12
type input "[PERSON_NAME]"
click at [757, 285] on button "Filter" at bounding box center [749, 281] width 44 height 22
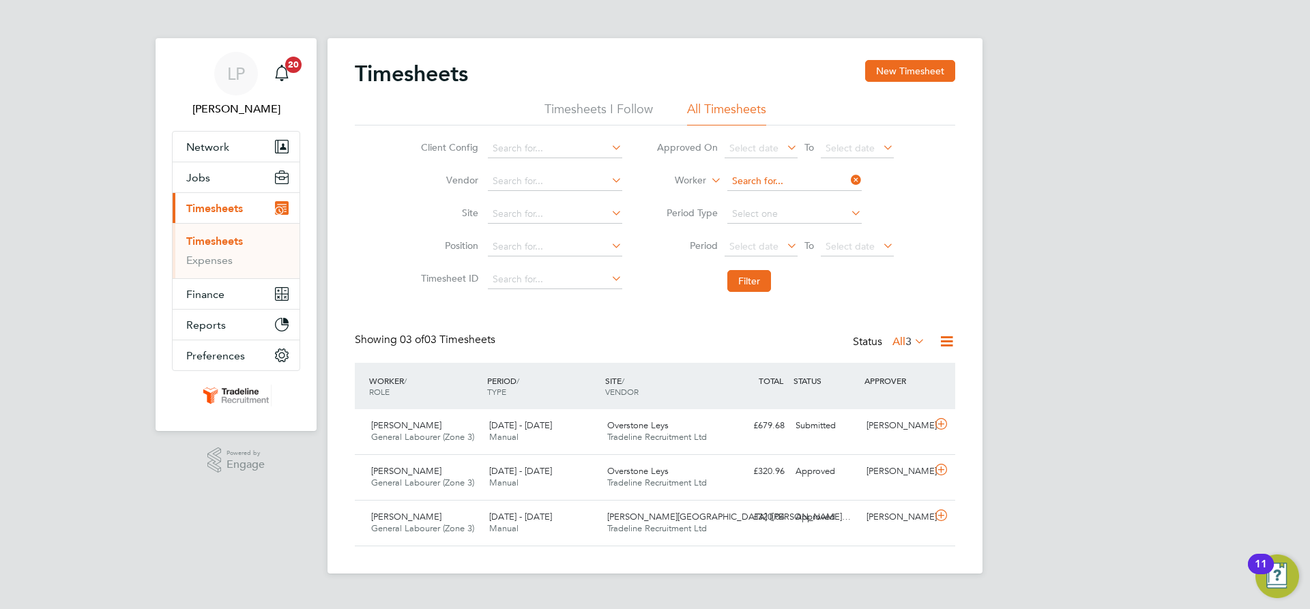
click at [800, 178] on input at bounding box center [794, 181] width 134 height 19
click at [782, 201] on li "[PERSON_NAME]" at bounding box center [794, 200] width 136 height 18
type input "[PERSON_NAME]"
click at [744, 289] on button "Filter" at bounding box center [749, 281] width 44 height 22
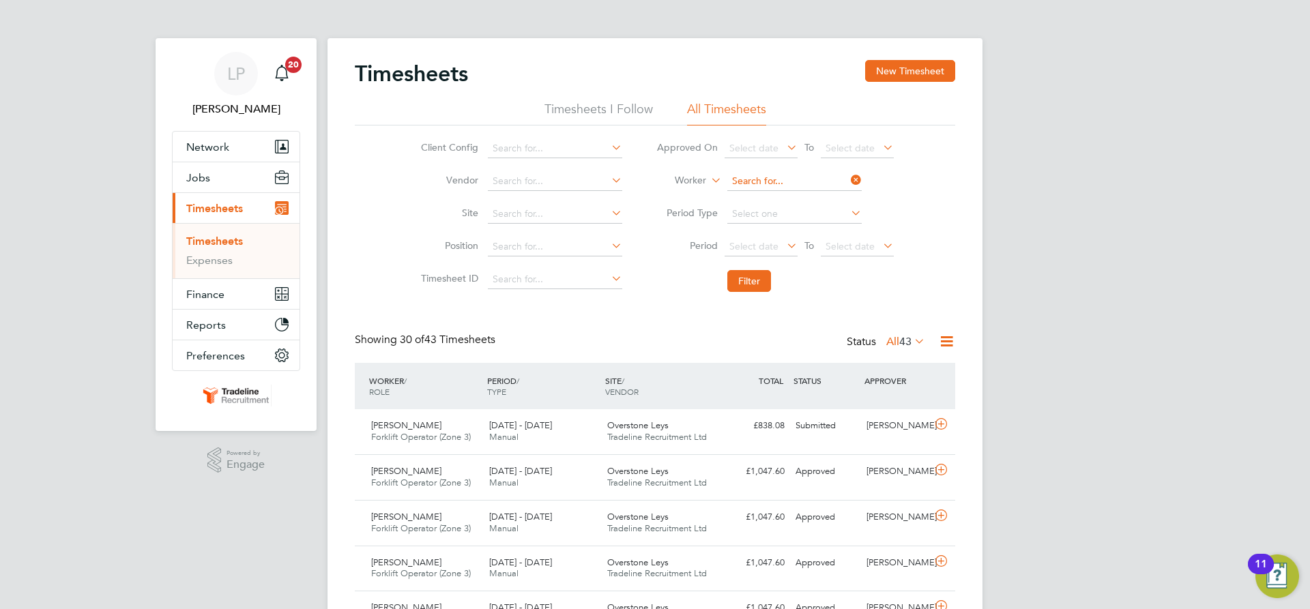
click at [801, 186] on input at bounding box center [794, 181] width 134 height 19
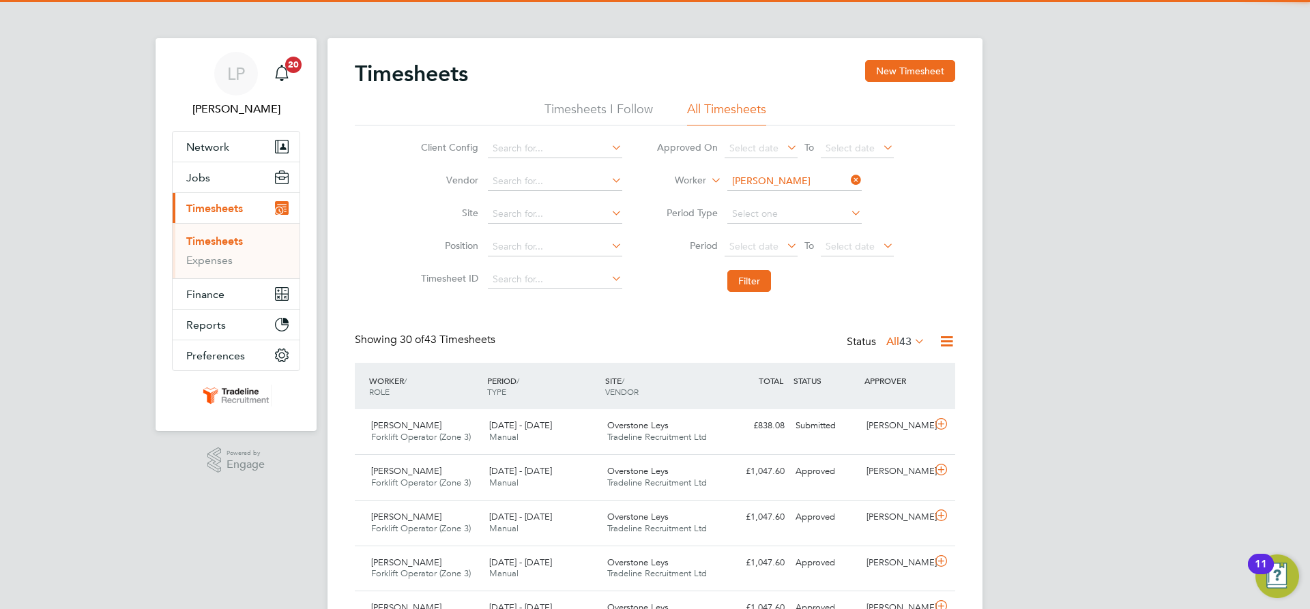
click at [798, 195] on li "[PERSON_NAME] [PERSON_NAME] file" at bounding box center [816, 200] width 181 height 18
type input "Aurelian-[PERSON_NAME]"
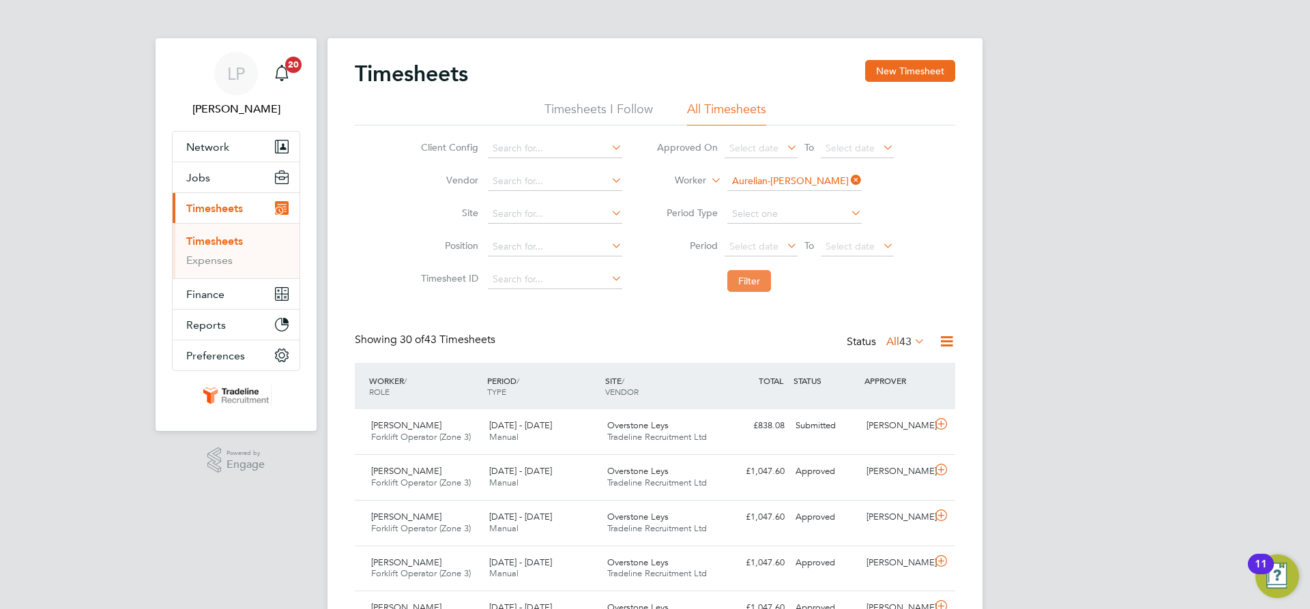
click at [755, 280] on button "Filter" at bounding box center [749, 281] width 44 height 22
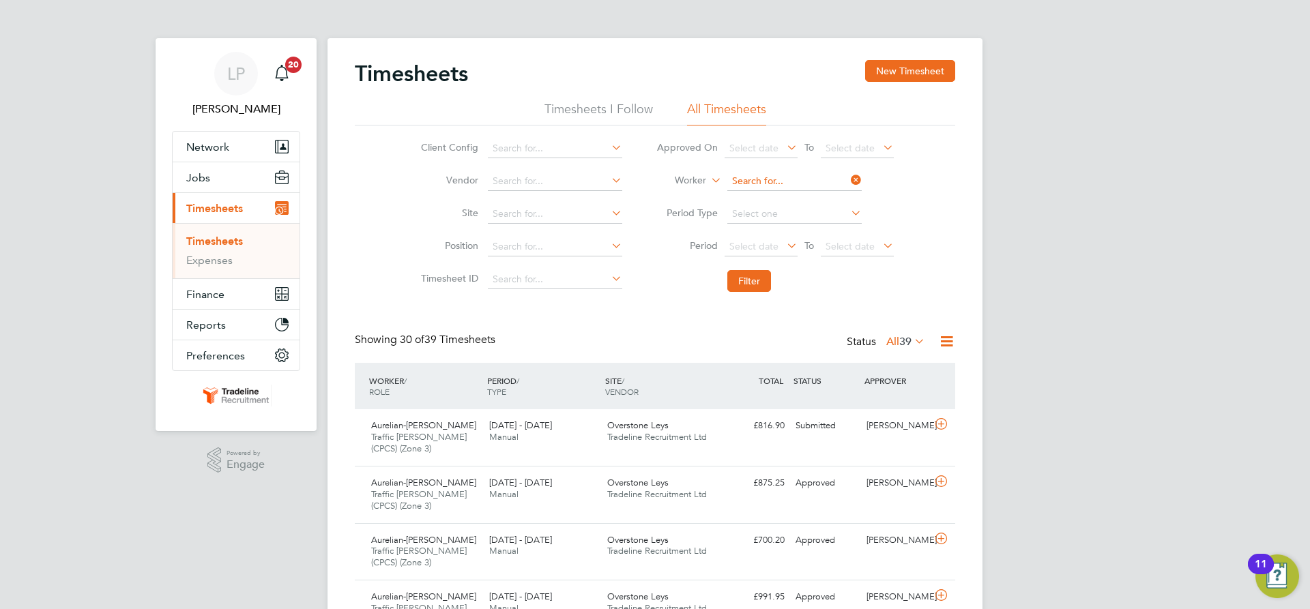
click at [780, 179] on input at bounding box center [794, 181] width 134 height 19
click at [785, 249] on li "[PERSON_NAME] esteny" at bounding box center [794, 255] width 136 height 18
type input "[PERSON_NAME]"
click at [761, 276] on button "Filter" at bounding box center [749, 281] width 44 height 22
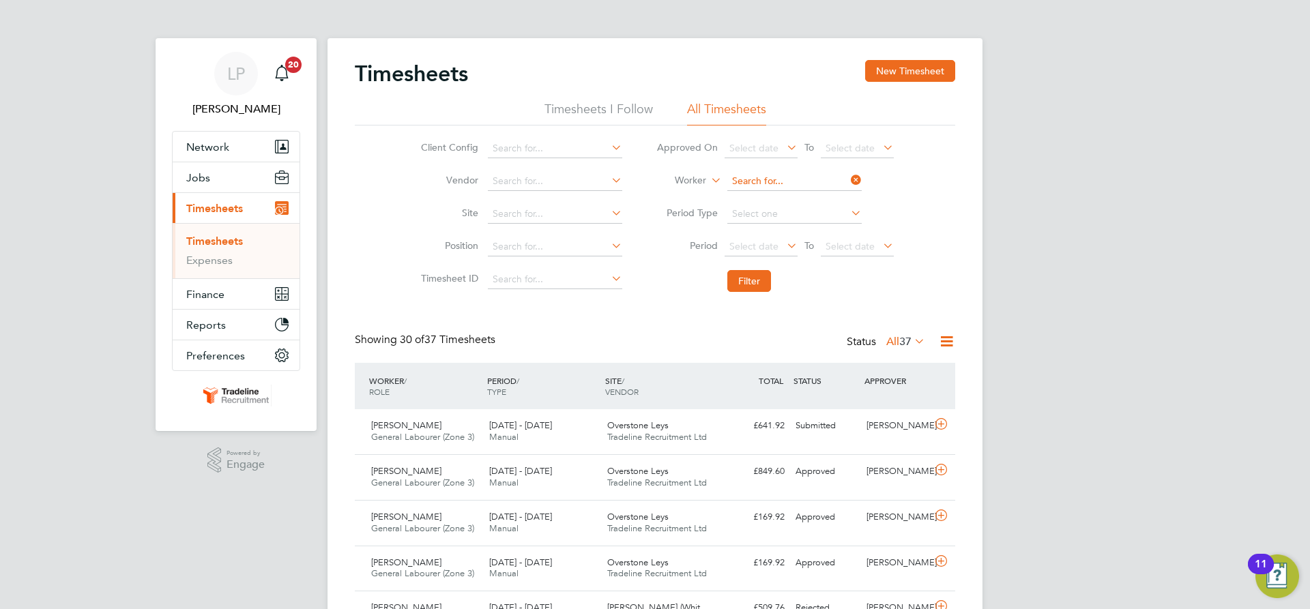
click at [789, 175] on input at bounding box center [794, 181] width 134 height 19
click at [761, 181] on input at bounding box center [794, 181] width 134 height 19
click at [761, 200] on li "[PERSON_NAME]" at bounding box center [810, 200] width 169 height 18
type input "[PERSON_NAME]"
click at [747, 286] on button "Filter" at bounding box center [749, 281] width 44 height 22
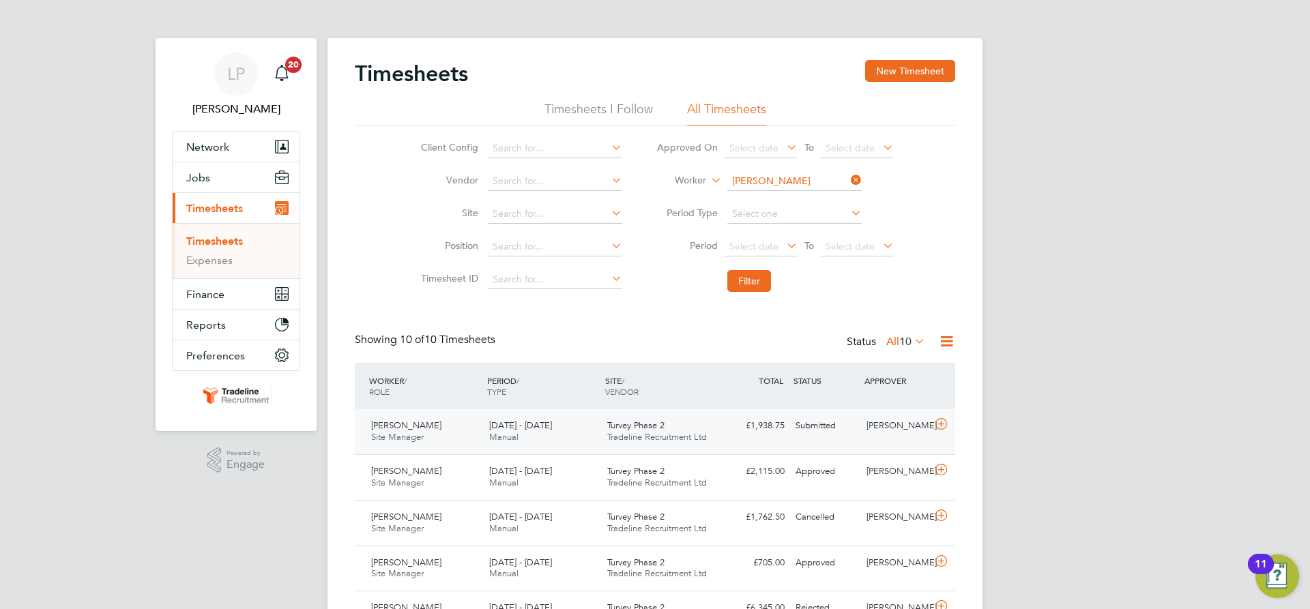
click at [692, 426] on div "Turvey Phase 2 Tradeline Recruitment Ltd" at bounding box center [661, 432] width 118 height 34
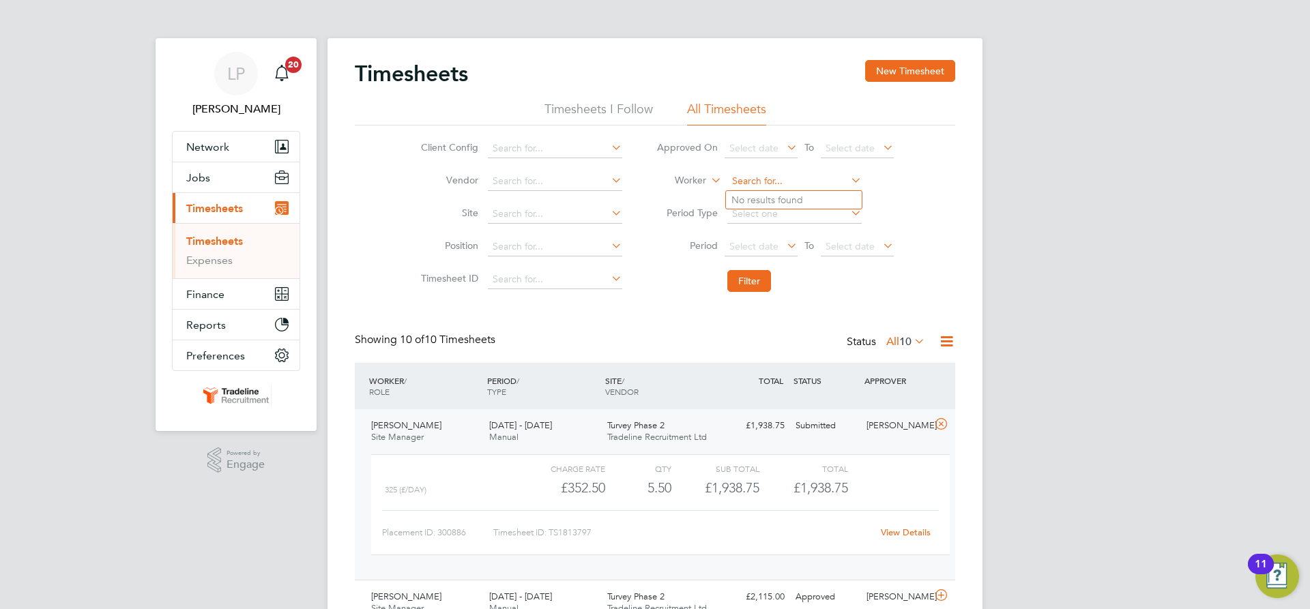
click at [776, 178] on input at bounding box center [794, 181] width 134 height 19
click at [810, 200] on b "Toad" at bounding box center [821, 200] width 22 height 12
type input "[PERSON_NAME]"
click at [755, 282] on button "Filter" at bounding box center [749, 281] width 44 height 22
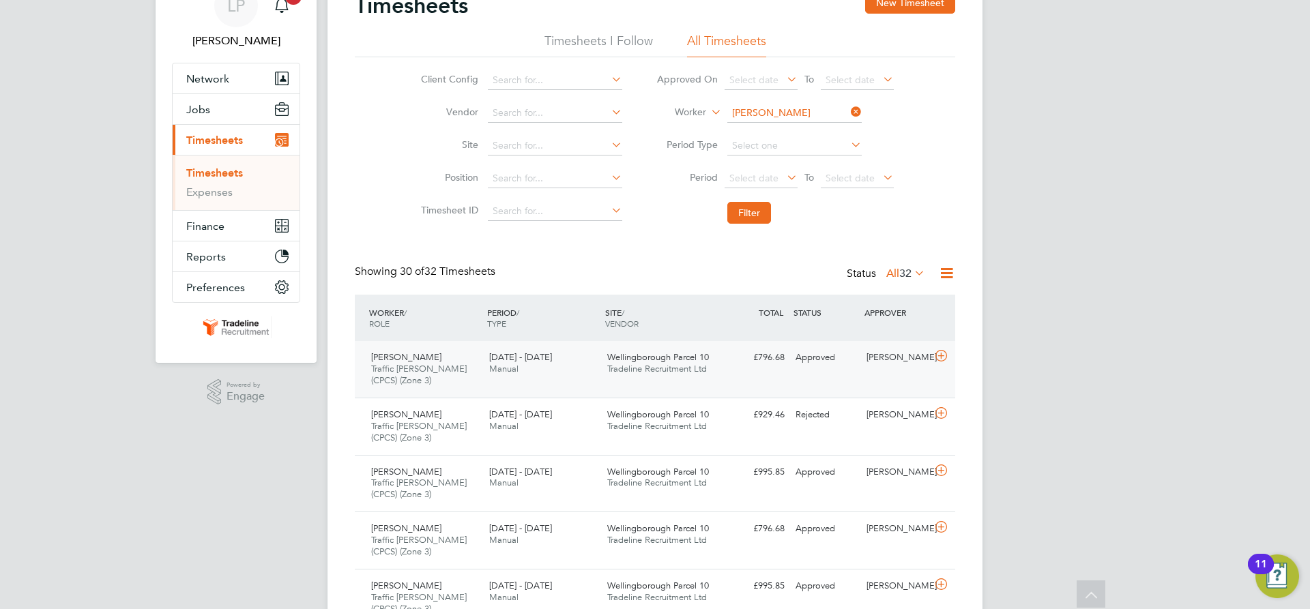
click at [677, 353] on span "Wellingborough Parcel 10" at bounding box center [658, 357] width 102 height 12
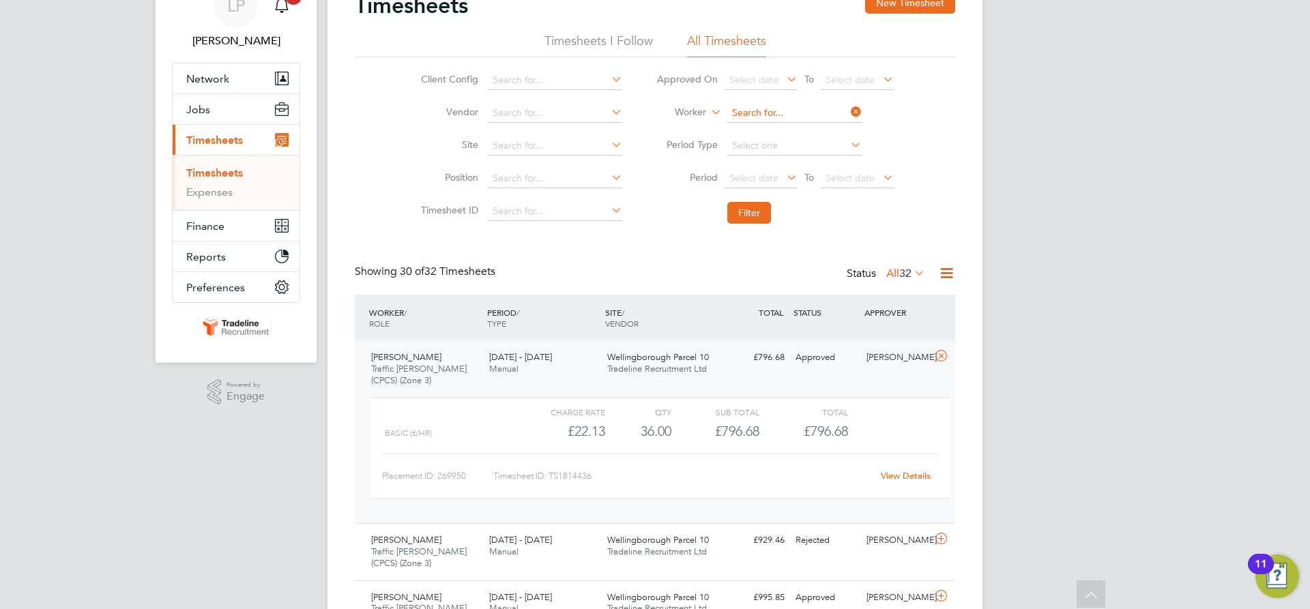
drag, startPoint x: 753, startPoint y: 115, endPoint x: 746, endPoint y: 113, distance: 7.0
click at [753, 115] on input at bounding box center [794, 113] width 134 height 19
click at [759, 127] on li "[PERSON_NAME] cu" at bounding box center [794, 132] width 136 height 18
type input "[PERSON_NAME]"
click at [749, 205] on button "Filter" at bounding box center [749, 213] width 44 height 22
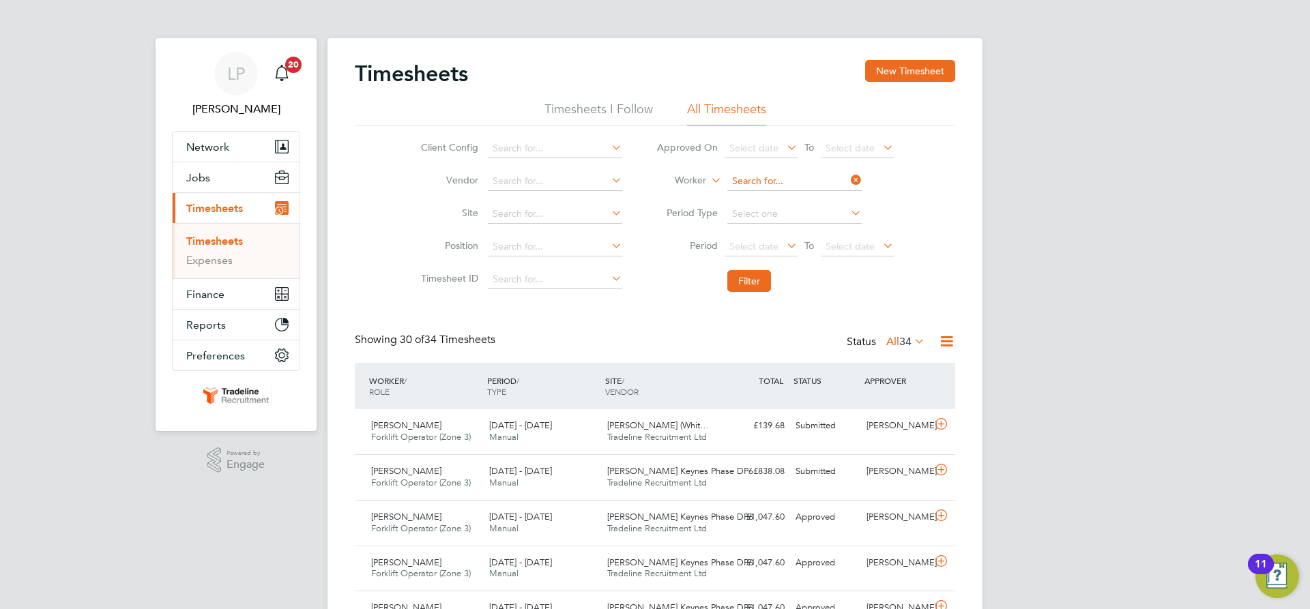
click at [776, 181] on input at bounding box center [794, 181] width 134 height 19
click at [810, 200] on b "Grot" at bounding box center [820, 200] width 20 height 12
type input "[PERSON_NAME]"
click at [736, 274] on button "Filter" at bounding box center [749, 281] width 44 height 22
click at [778, 179] on input at bounding box center [794, 181] width 134 height 19
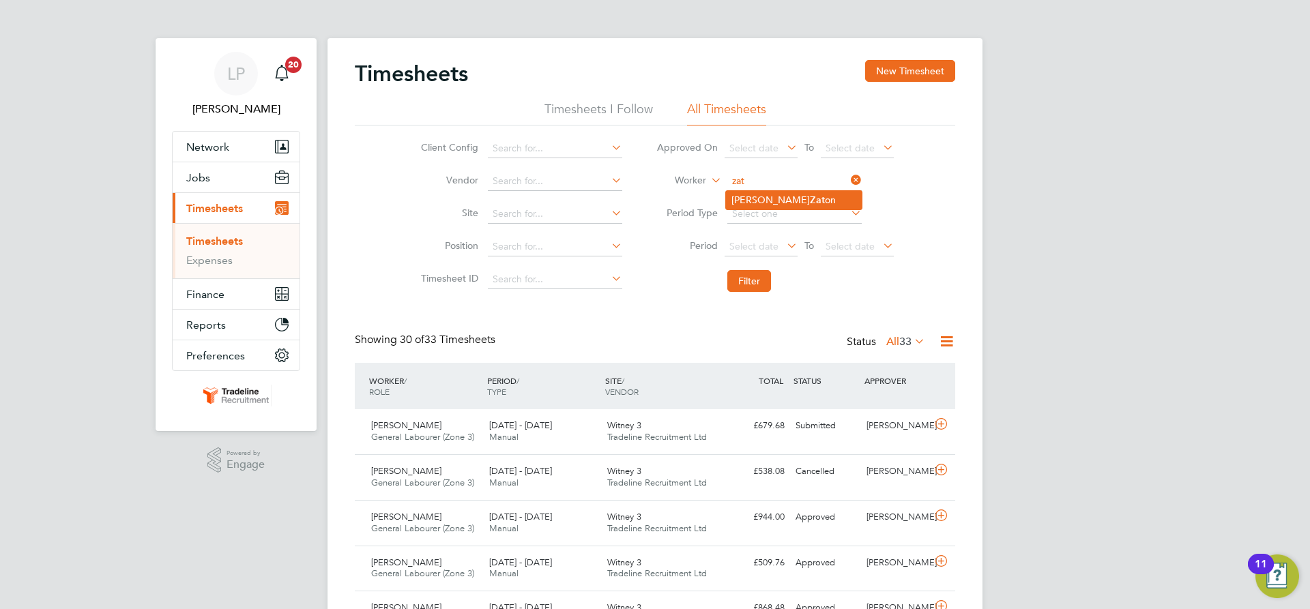
click at [756, 206] on li "[PERSON_NAME] on" at bounding box center [794, 200] width 136 height 18
type input "[PERSON_NAME]"
click at [746, 285] on button "Filter" at bounding box center [749, 281] width 44 height 22
click at [796, 173] on input at bounding box center [794, 181] width 134 height 19
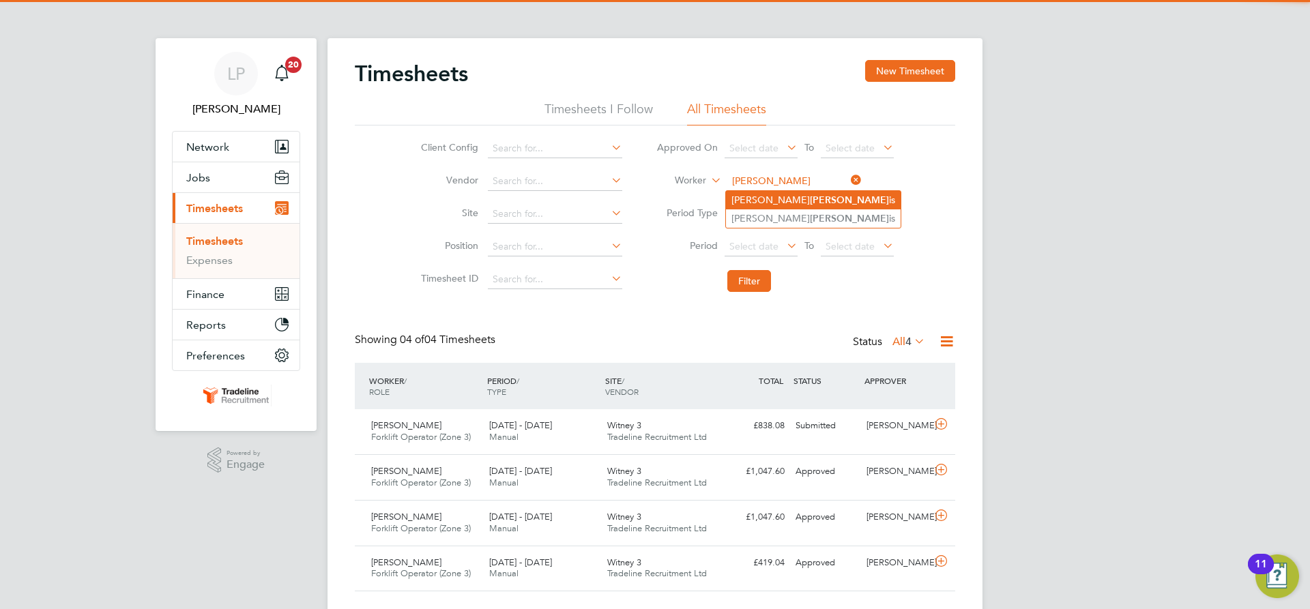
click at [783, 198] on li "[PERSON_NAME] is" at bounding box center [813, 200] width 175 height 18
type input "[PERSON_NAME]"
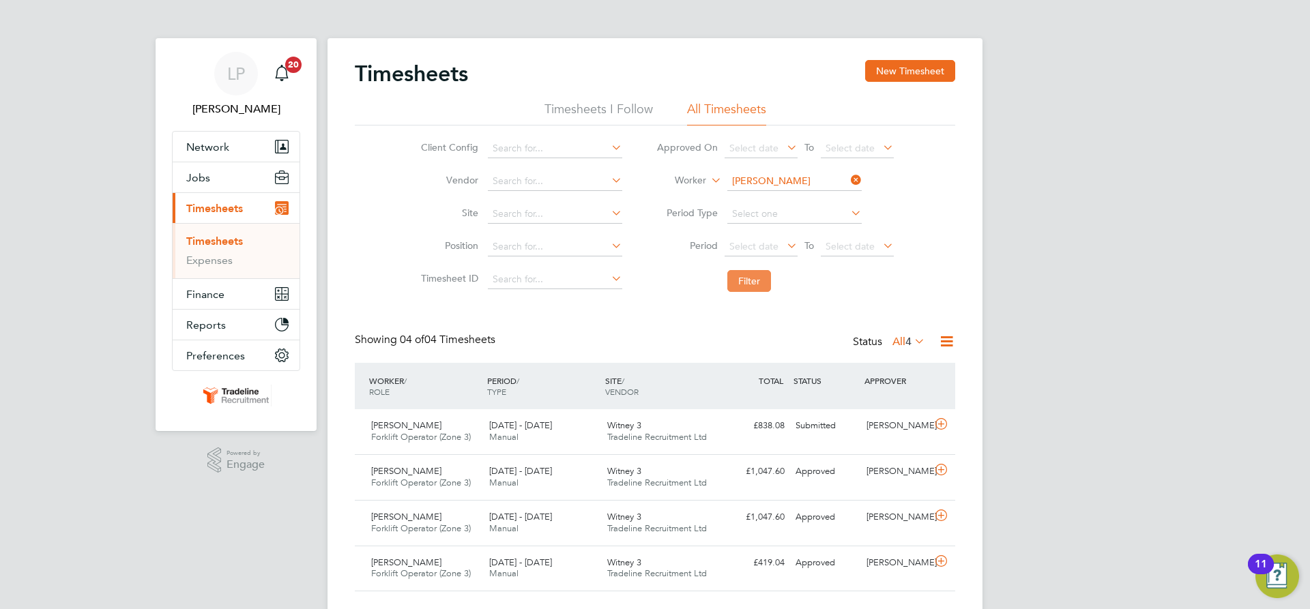
drag, startPoint x: 746, startPoint y: 285, endPoint x: 712, endPoint y: 285, distance: 34.1
click at [747, 285] on button "Filter" at bounding box center [749, 281] width 44 height 22
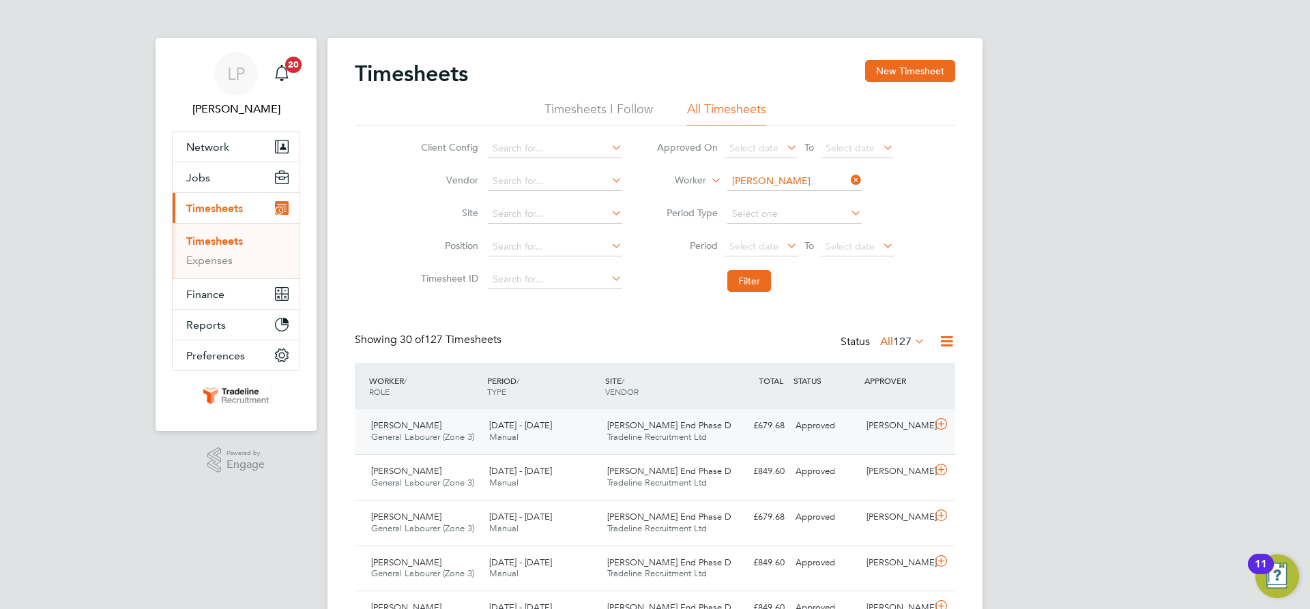
click at [665, 443] on div "[PERSON_NAME] End Phase D Tradeline Recruitment Ltd" at bounding box center [661, 432] width 118 height 34
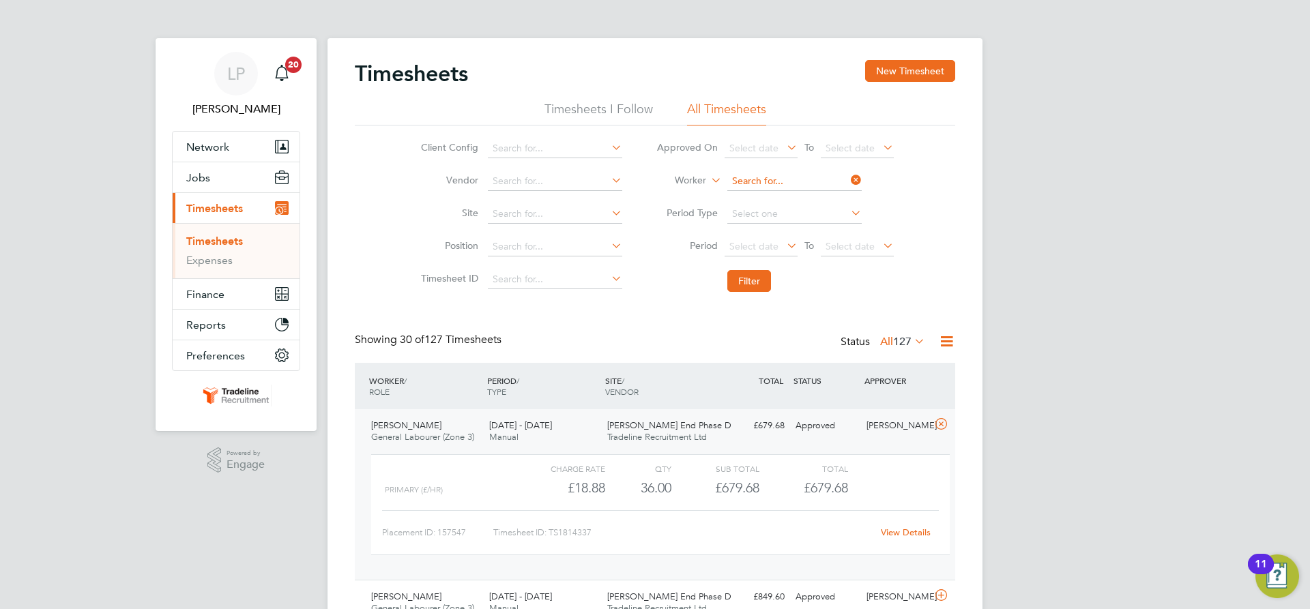
click at [744, 186] on input at bounding box center [794, 181] width 134 height 19
click at [763, 202] on b "Ekan" at bounding box center [764, 200] width 23 height 12
type input "[PERSON_NAME]"
click at [752, 280] on button "Filter" at bounding box center [749, 281] width 44 height 22
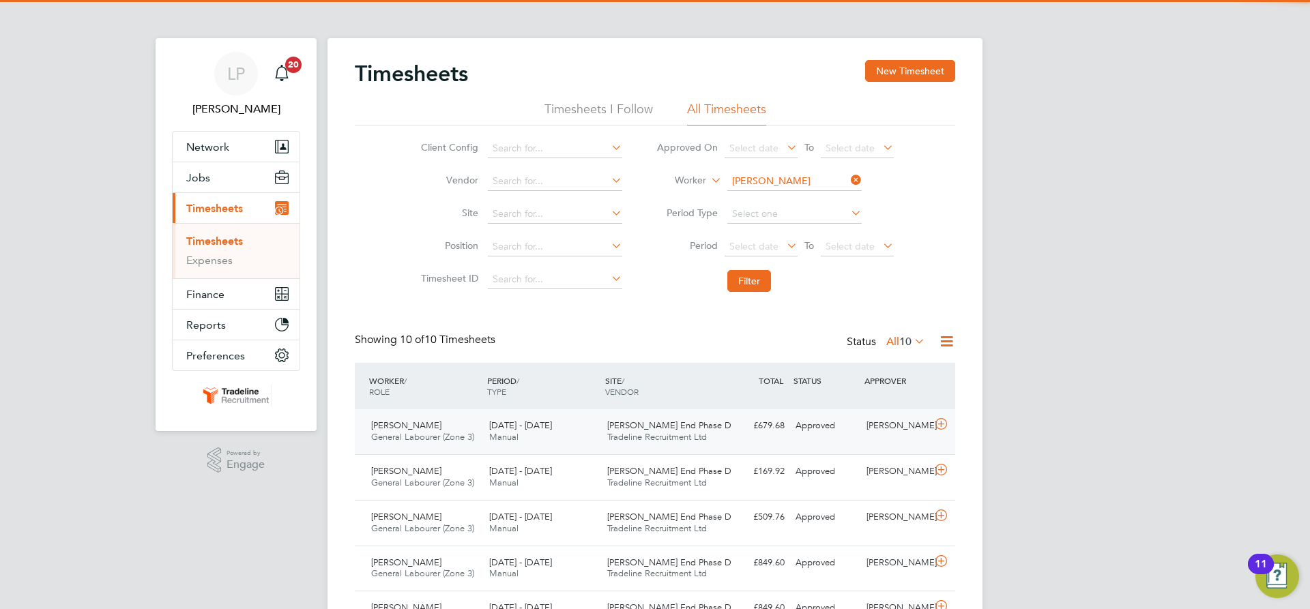
click at [676, 433] on span "Tradeline Recruitment Ltd" at bounding box center [657, 437] width 100 height 12
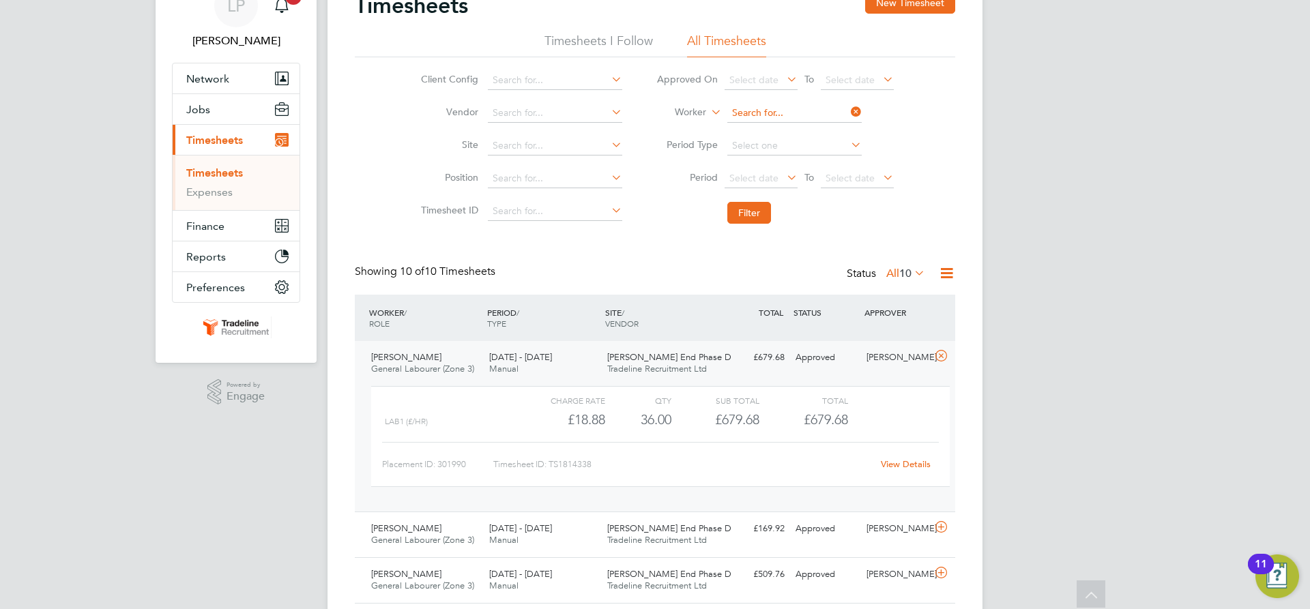
click at [800, 109] on input at bounding box center [794, 113] width 134 height 19
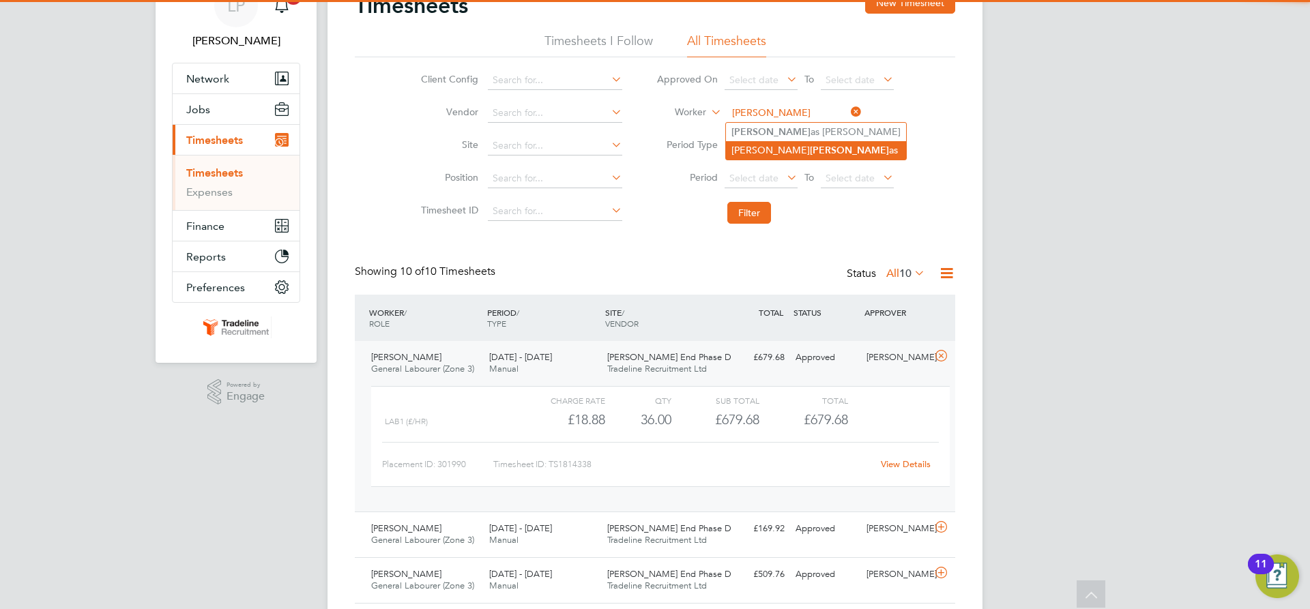
click at [810, 150] on b "[PERSON_NAME]" at bounding box center [849, 151] width 79 height 12
type input "[PERSON_NAME]"
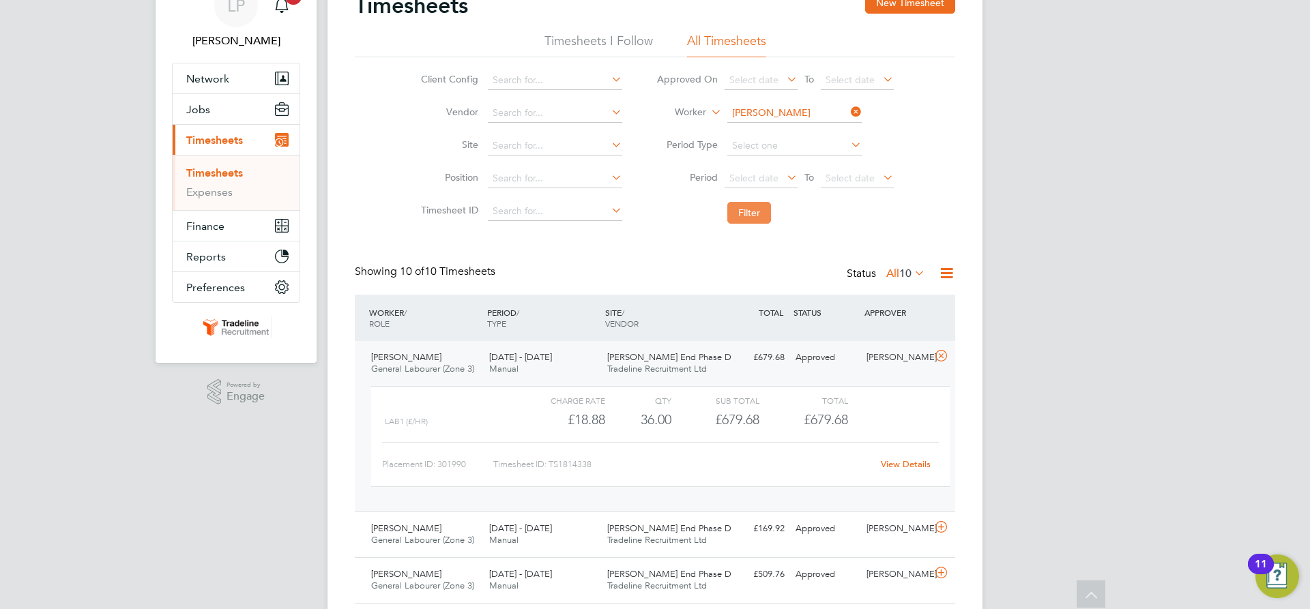
click at [756, 210] on button "Filter" at bounding box center [749, 213] width 44 height 22
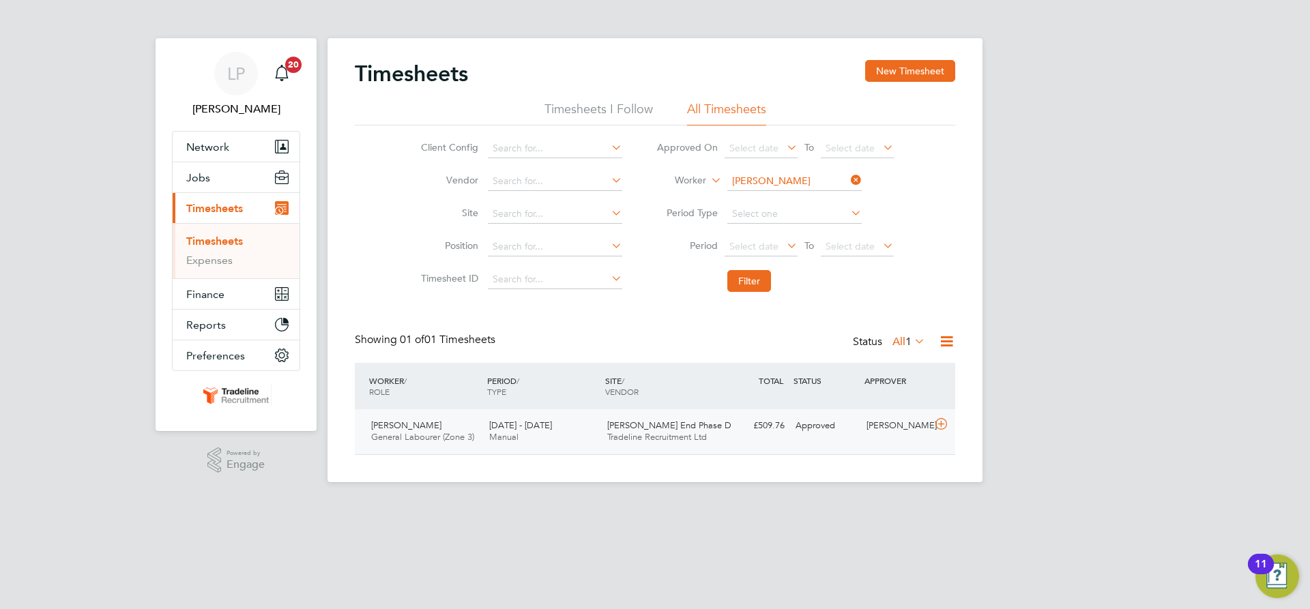
click at [611, 424] on span "[PERSON_NAME] End Phase D" at bounding box center [669, 426] width 124 height 12
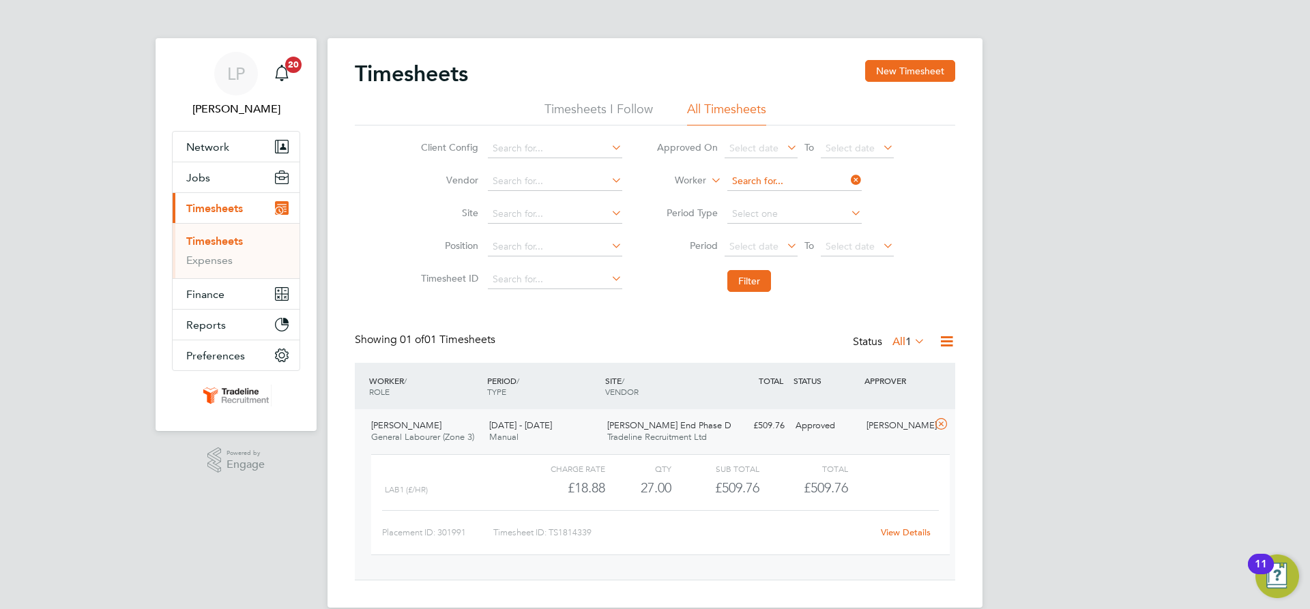
click at [773, 175] on input at bounding box center [794, 181] width 134 height 19
click at [775, 197] on b "Omo" at bounding box center [764, 200] width 23 height 12
type input "[PERSON_NAME]"
click at [754, 275] on button "Filter" at bounding box center [749, 281] width 44 height 22
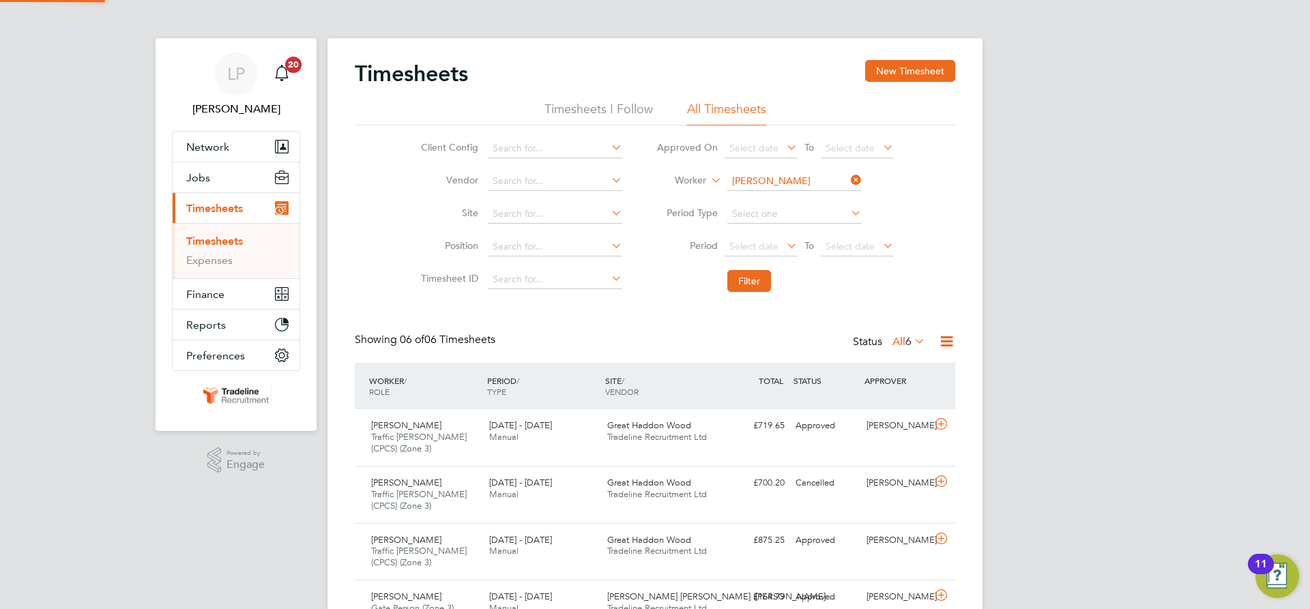
scroll to position [46, 119]
click at [721, 437] on div "£719.65 Approved" at bounding box center [754, 426] width 71 height 23
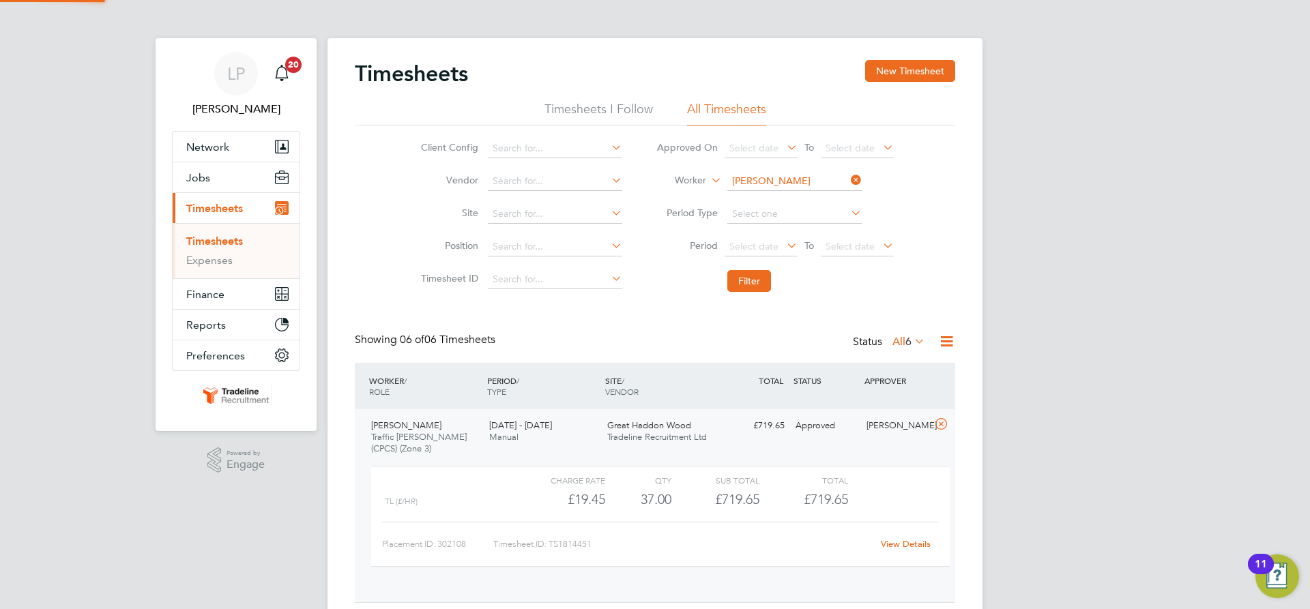
scroll to position [23, 133]
